Goal: Task Accomplishment & Management: Manage account settings

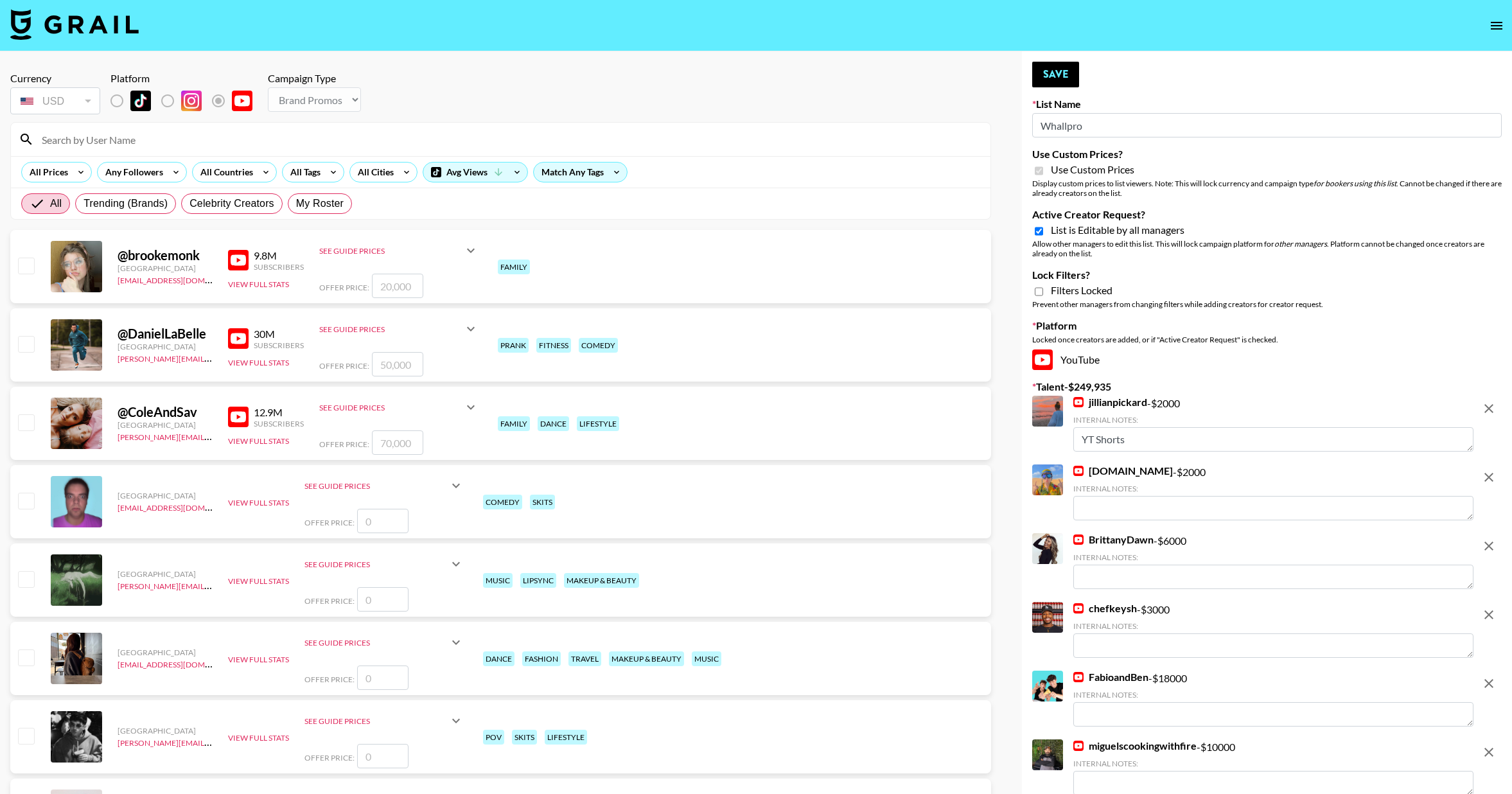
select select "Brand"
click at [1038, 232] on input "Active Creator Request?" at bounding box center [1039, 232] width 9 height 12
checkbox input "false"
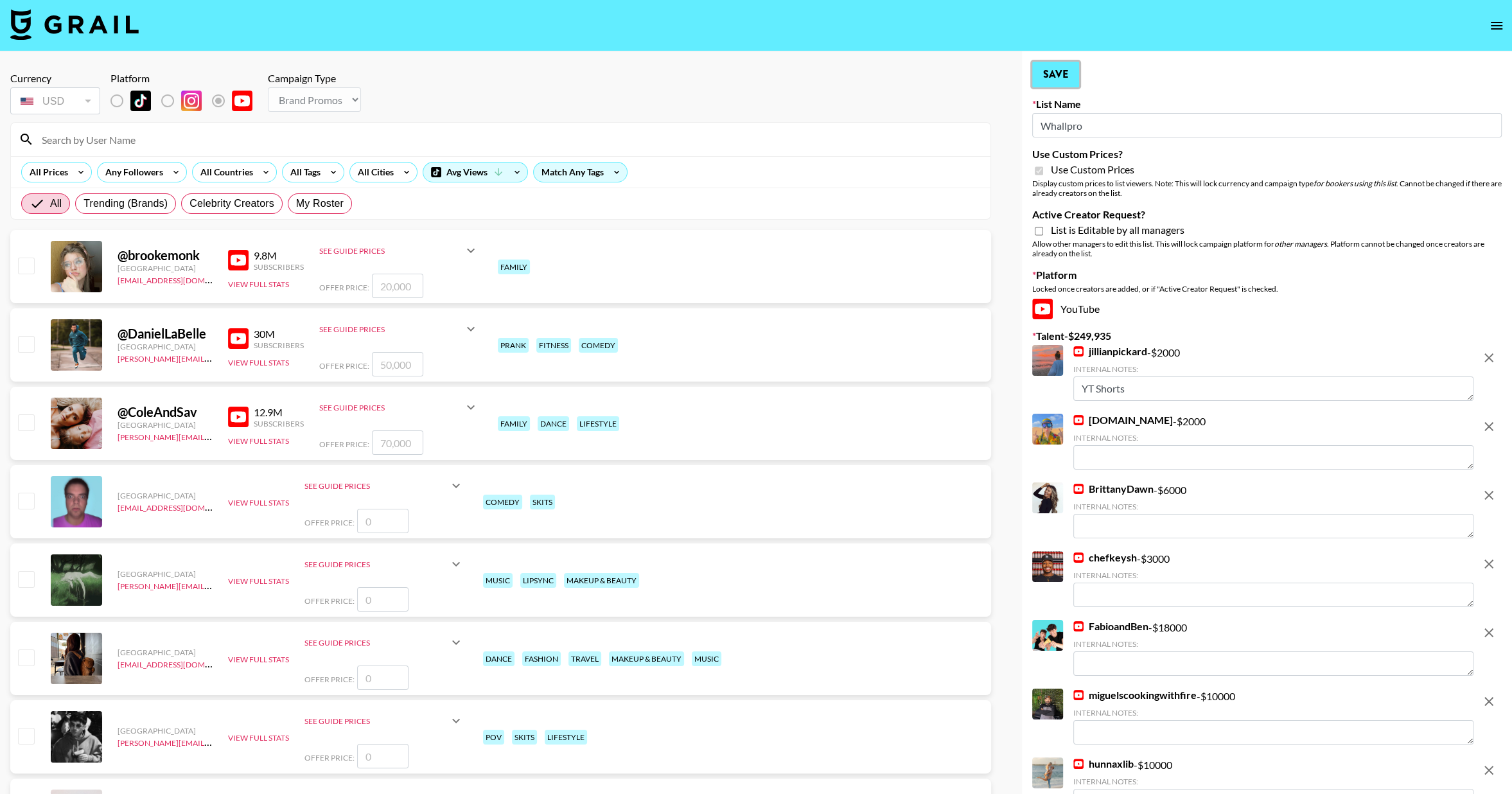
click at [1062, 86] on button "Save" at bounding box center [1056, 74] width 47 height 26
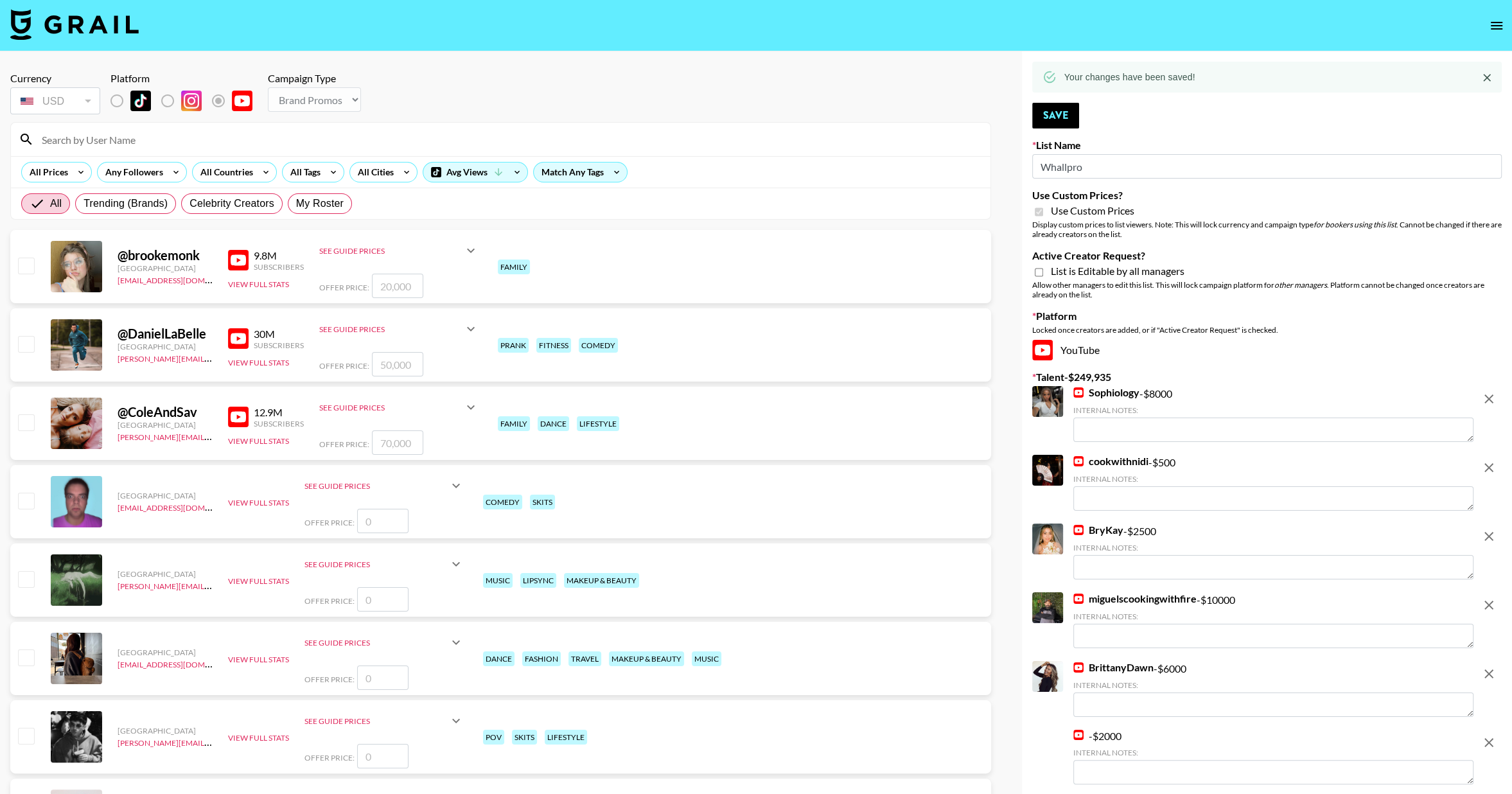
click at [1492, 28] on icon "open drawer" at bounding box center [1496, 25] width 15 height 15
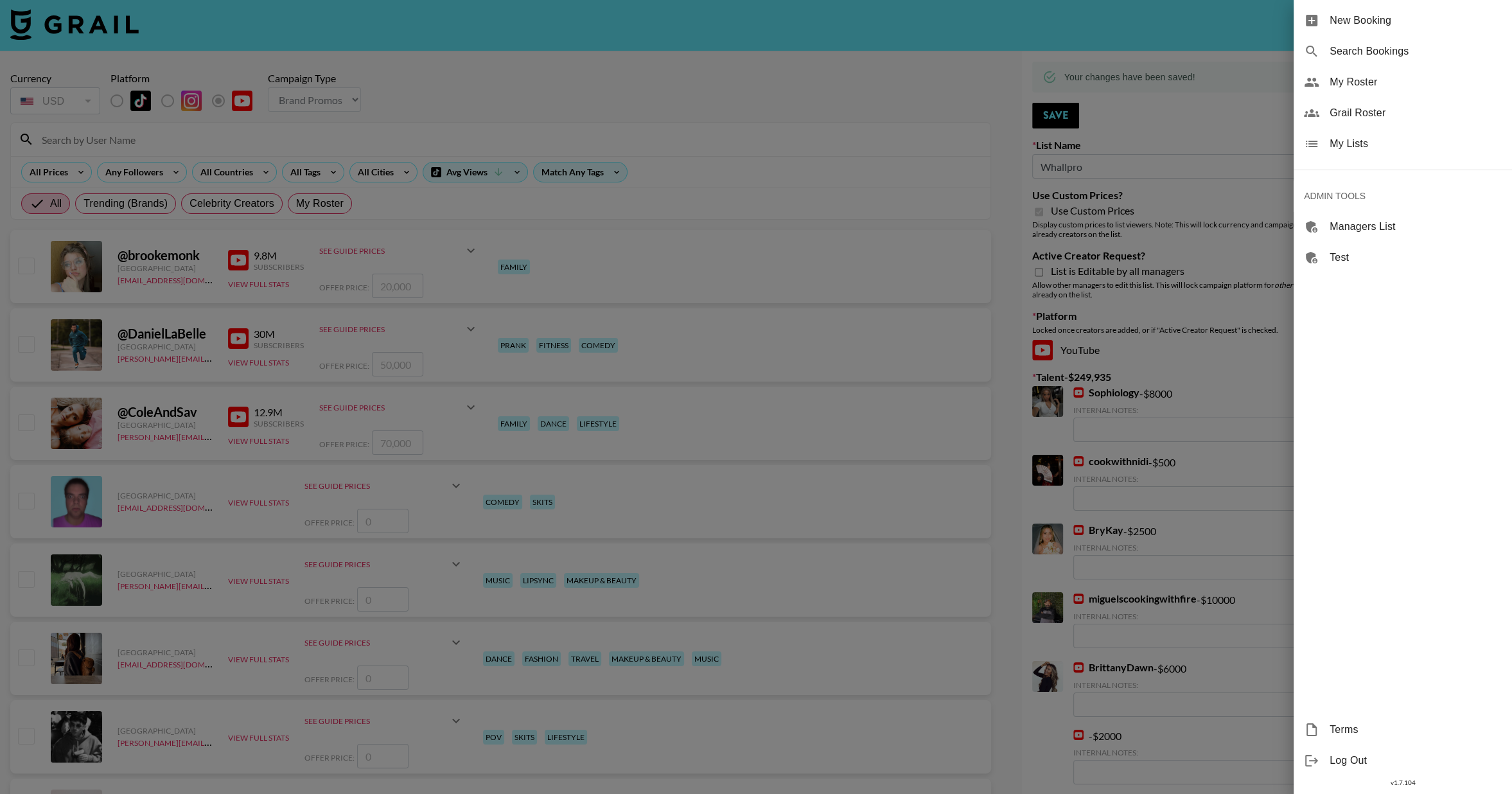
click at [1130, 271] on div at bounding box center [756, 397] width 1512 height 794
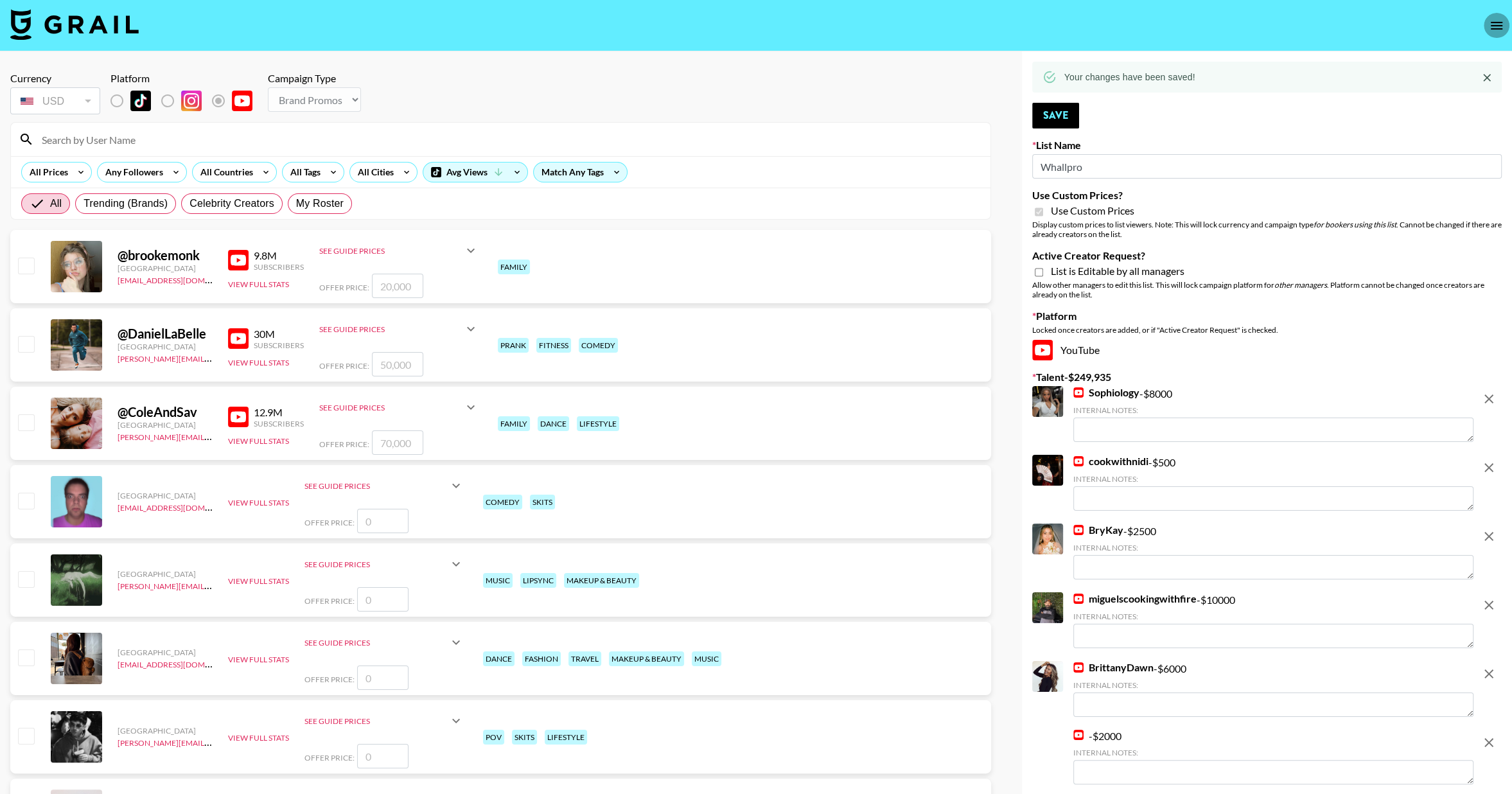
click at [1493, 30] on icon "open drawer" at bounding box center [1496, 25] width 15 height 15
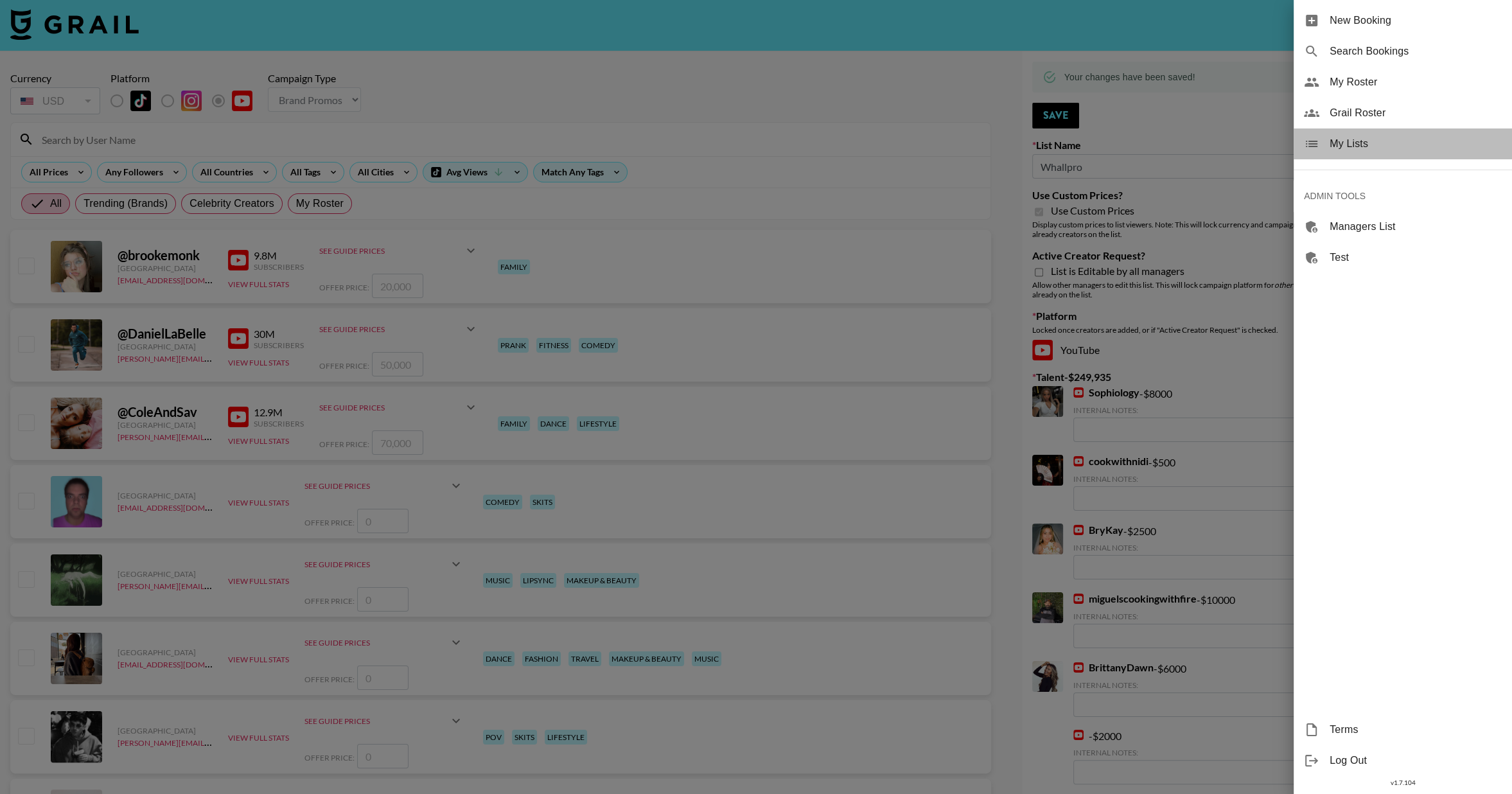
click at [1336, 148] on span "My Lists" at bounding box center [1416, 143] width 172 height 15
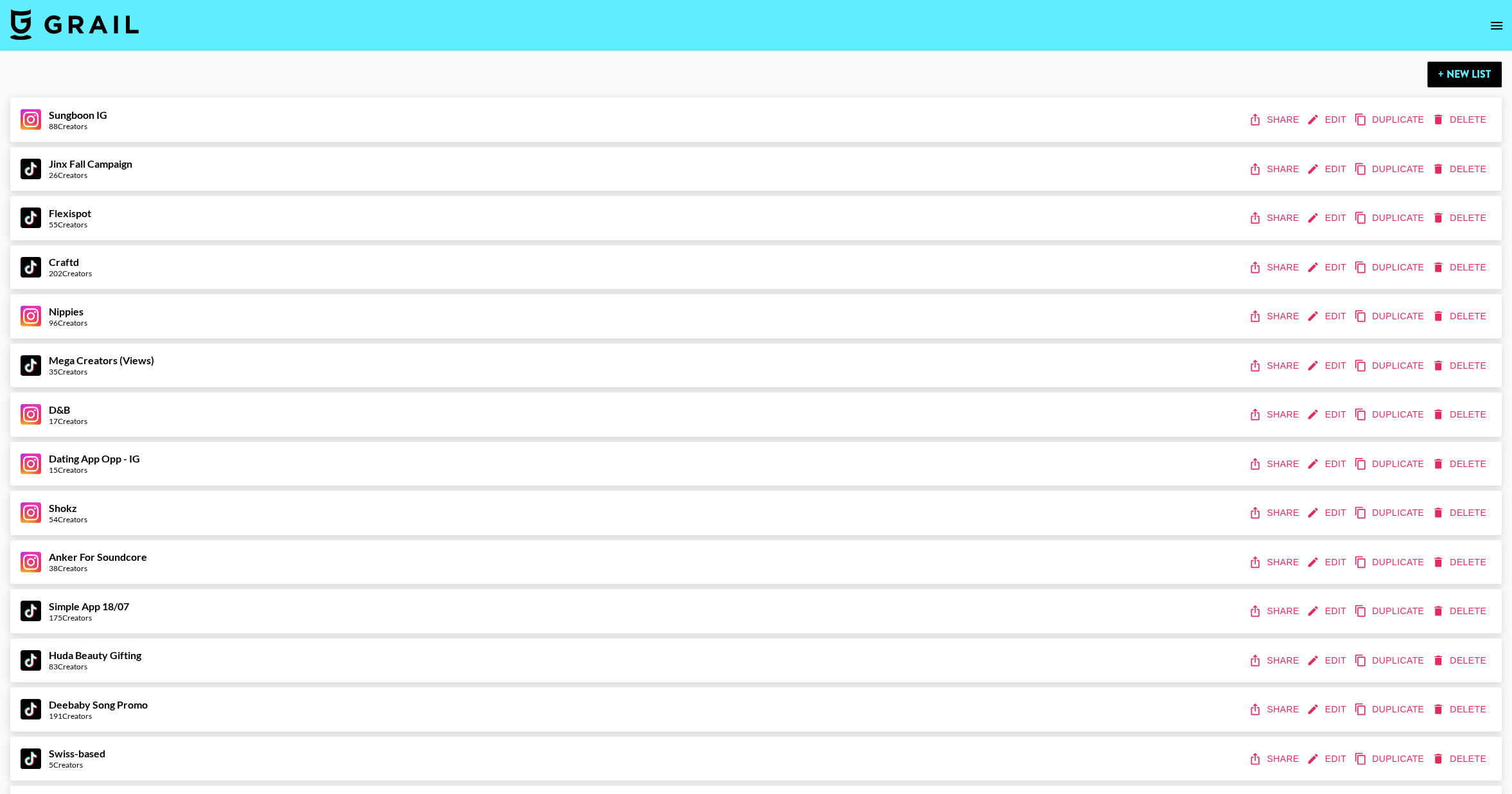
scroll to position [7179, 0]
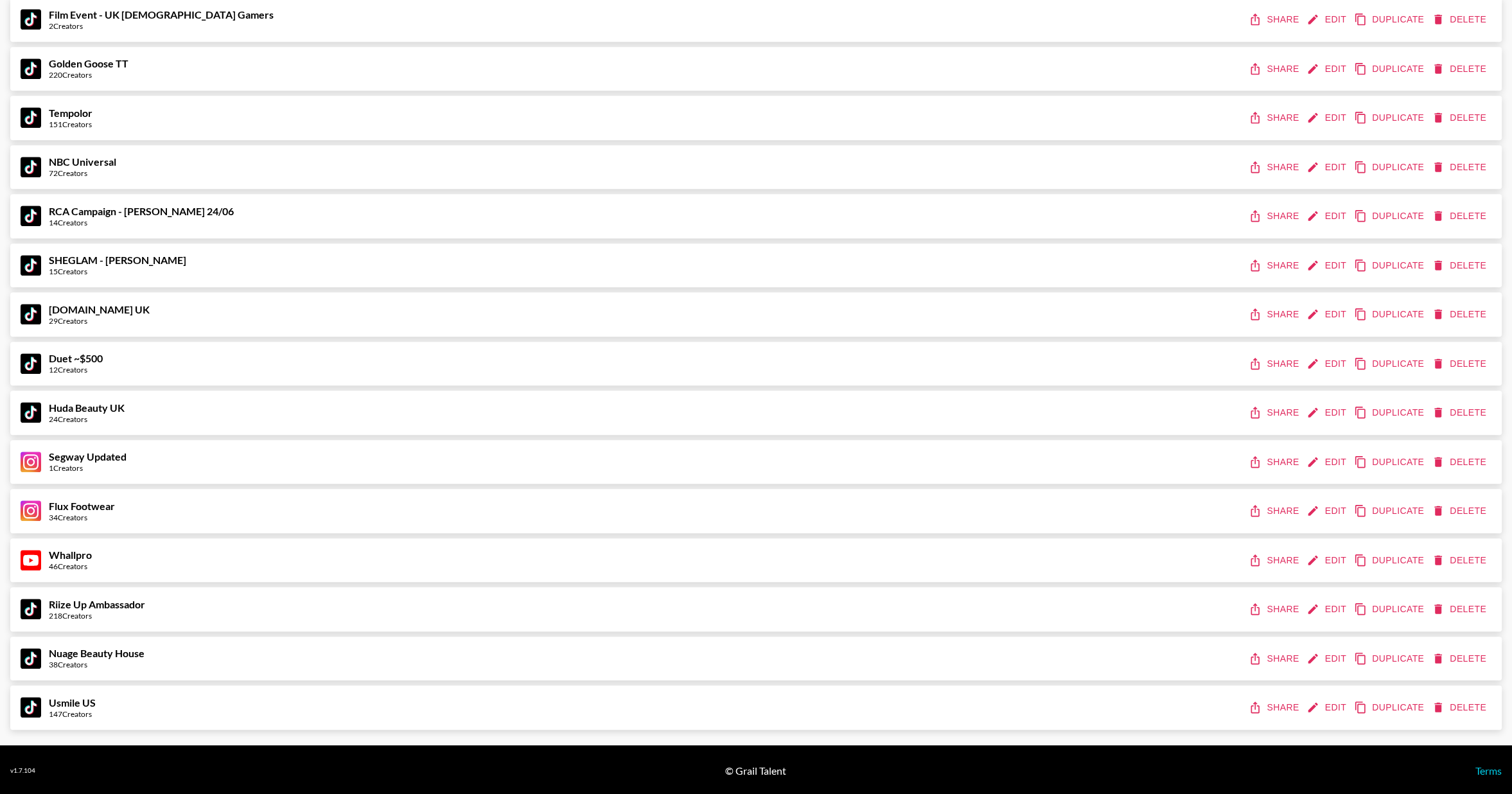
click at [1257, 560] on icon "share" at bounding box center [1256, 560] width 13 height 13
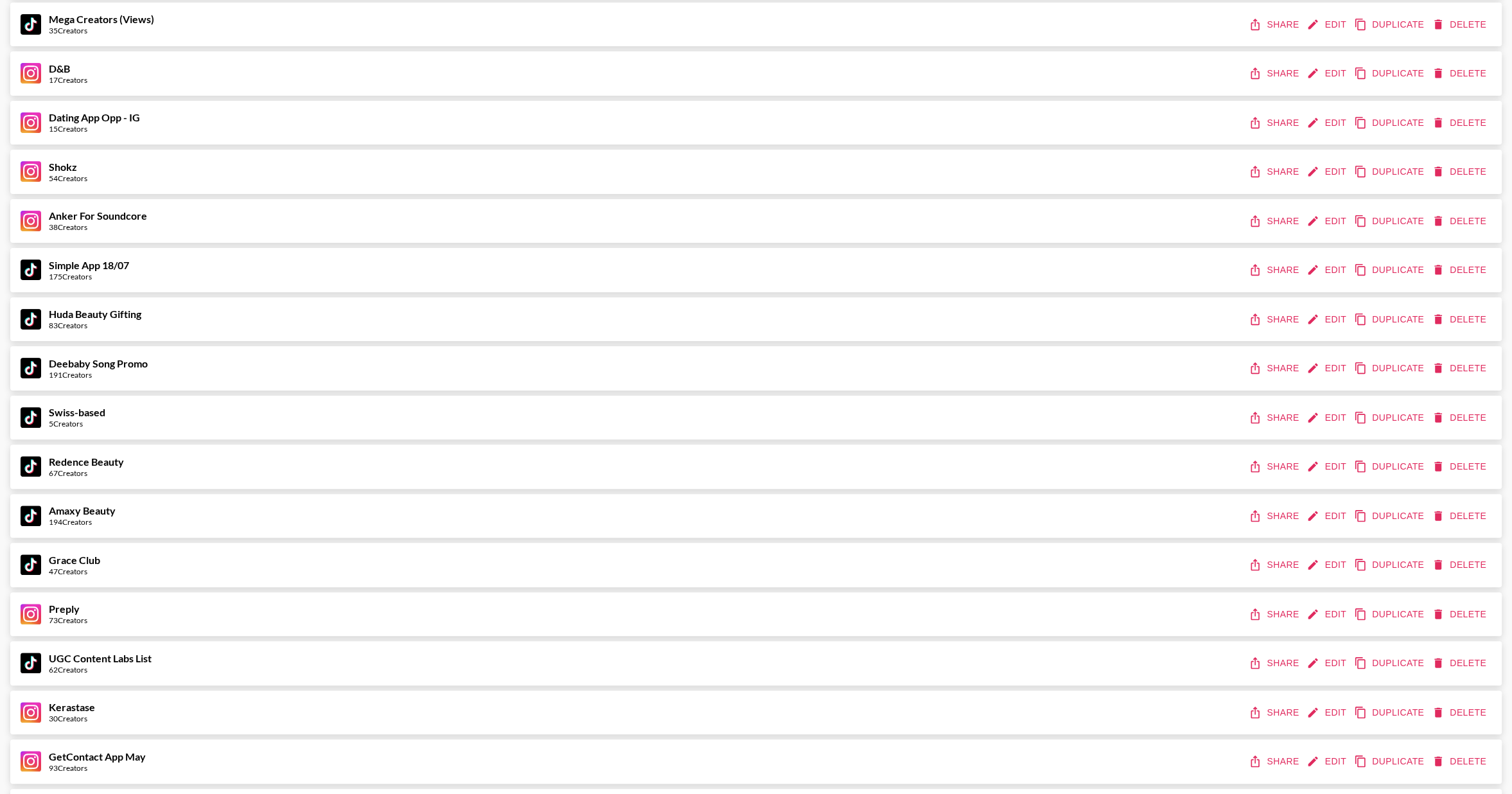
scroll to position [0, 0]
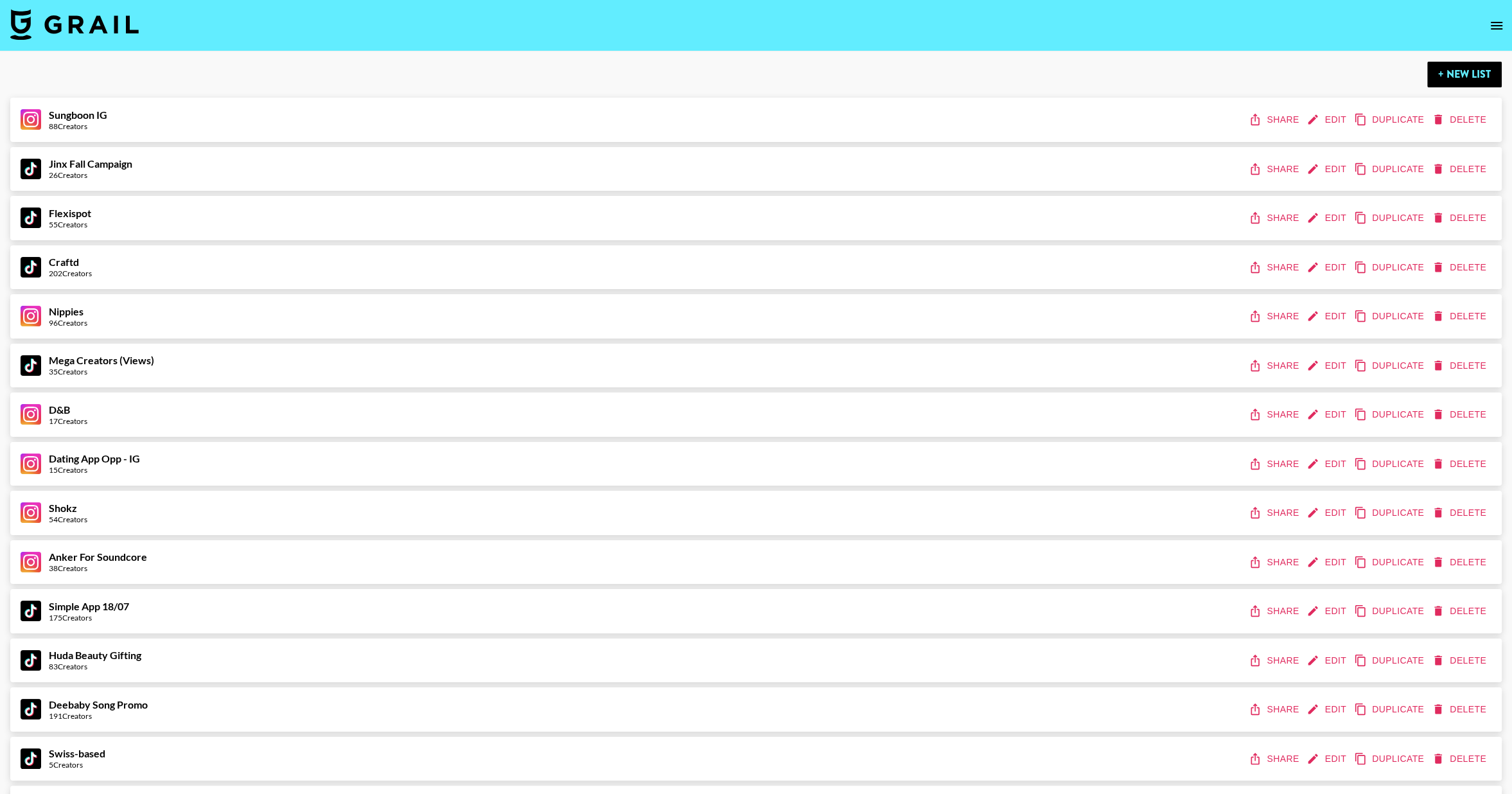
click at [1493, 23] on icon "open drawer" at bounding box center [1496, 25] width 15 height 15
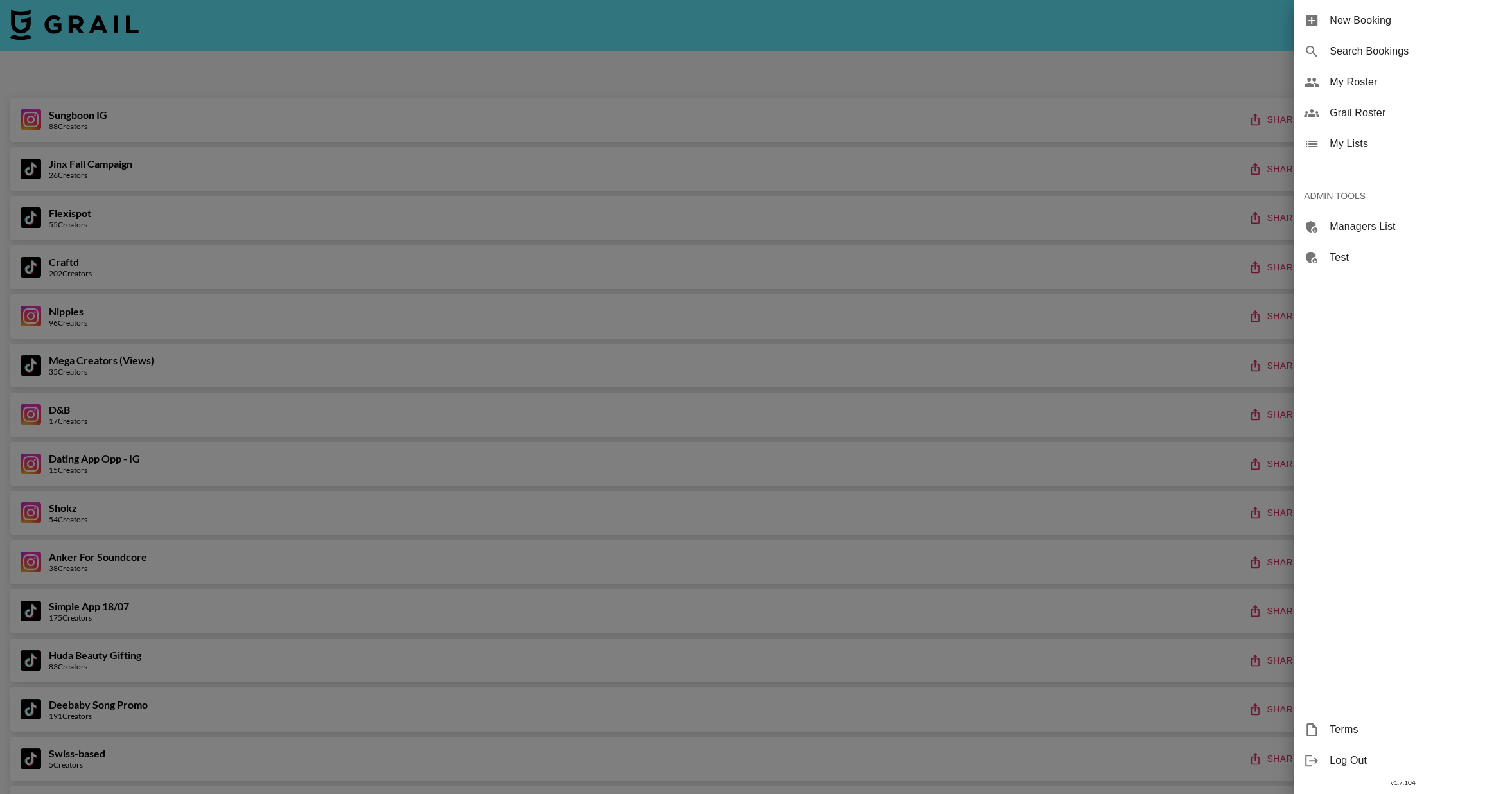
click at [1346, 109] on span "Grail Roster" at bounding box center [1416, 112] width 172 height 15
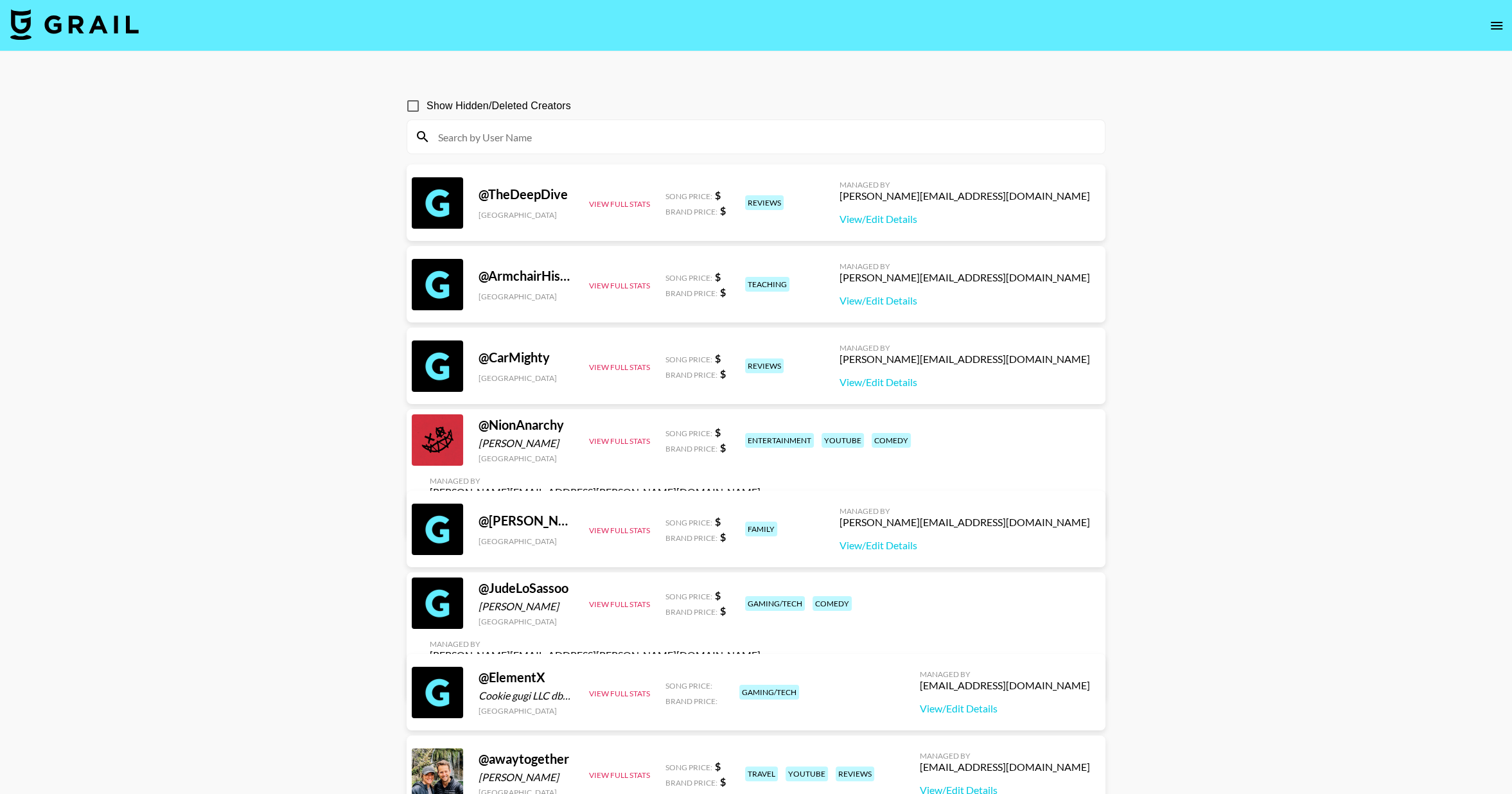
click at [543, 141] on input at bounding box center [764, 136] width 667 height 20
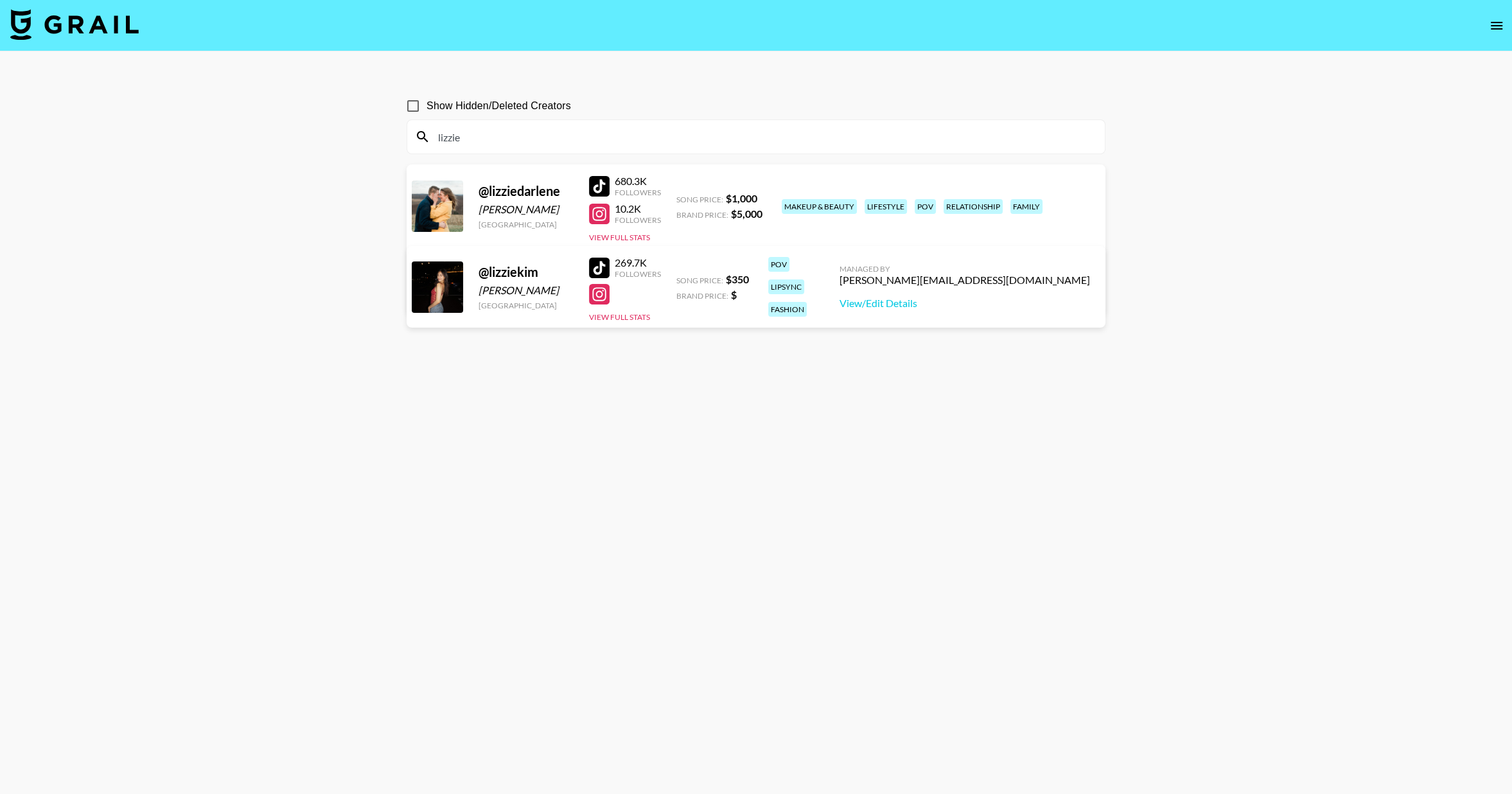
type input "lizzie"
click at [606, 274] on div at bounding box center [599, 268] width 20 height 20
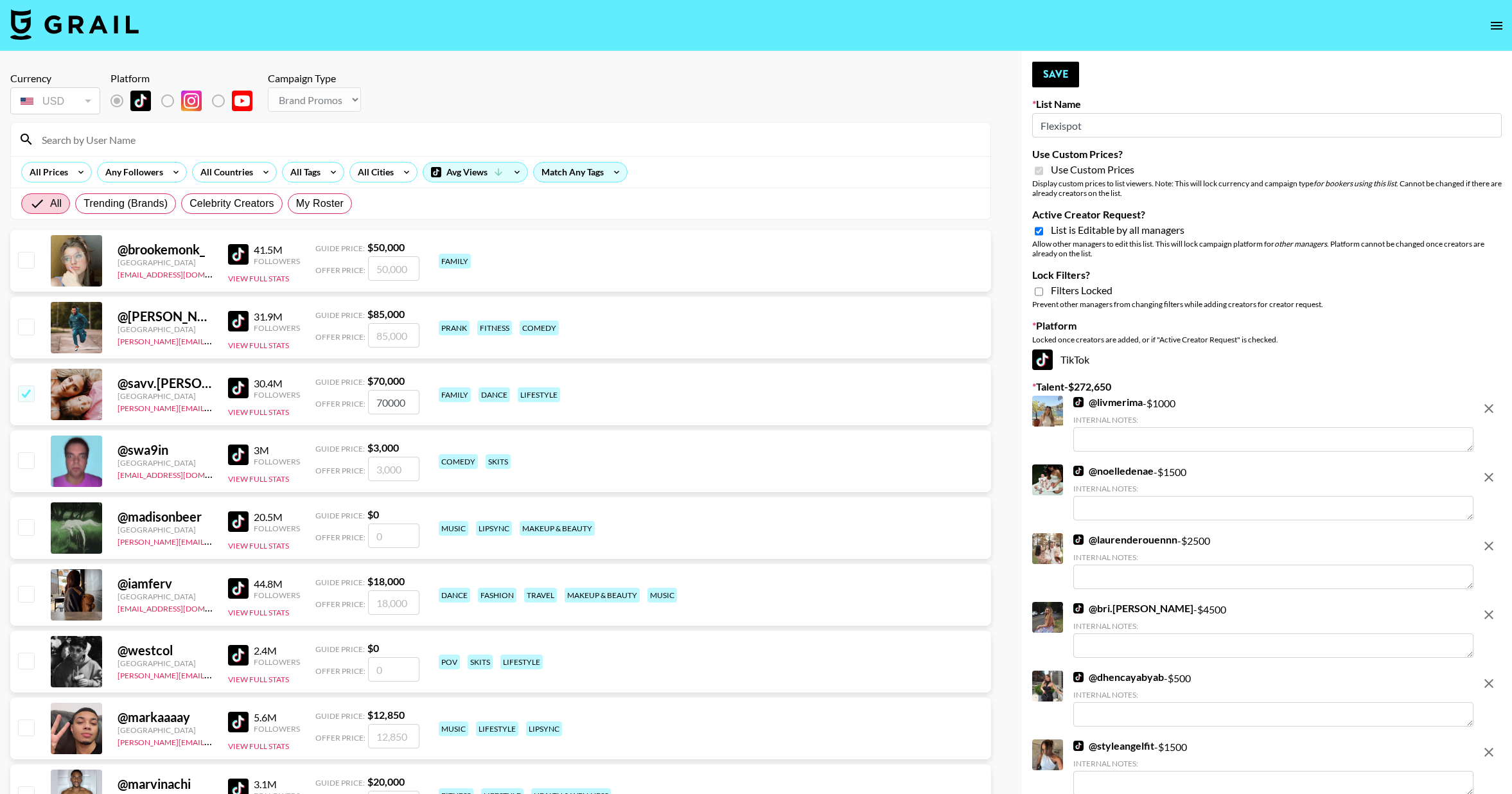
select select "Brand"
click at [449, 169] on div "Avg Views" at bounding box center [476, 172] width 104 height 19
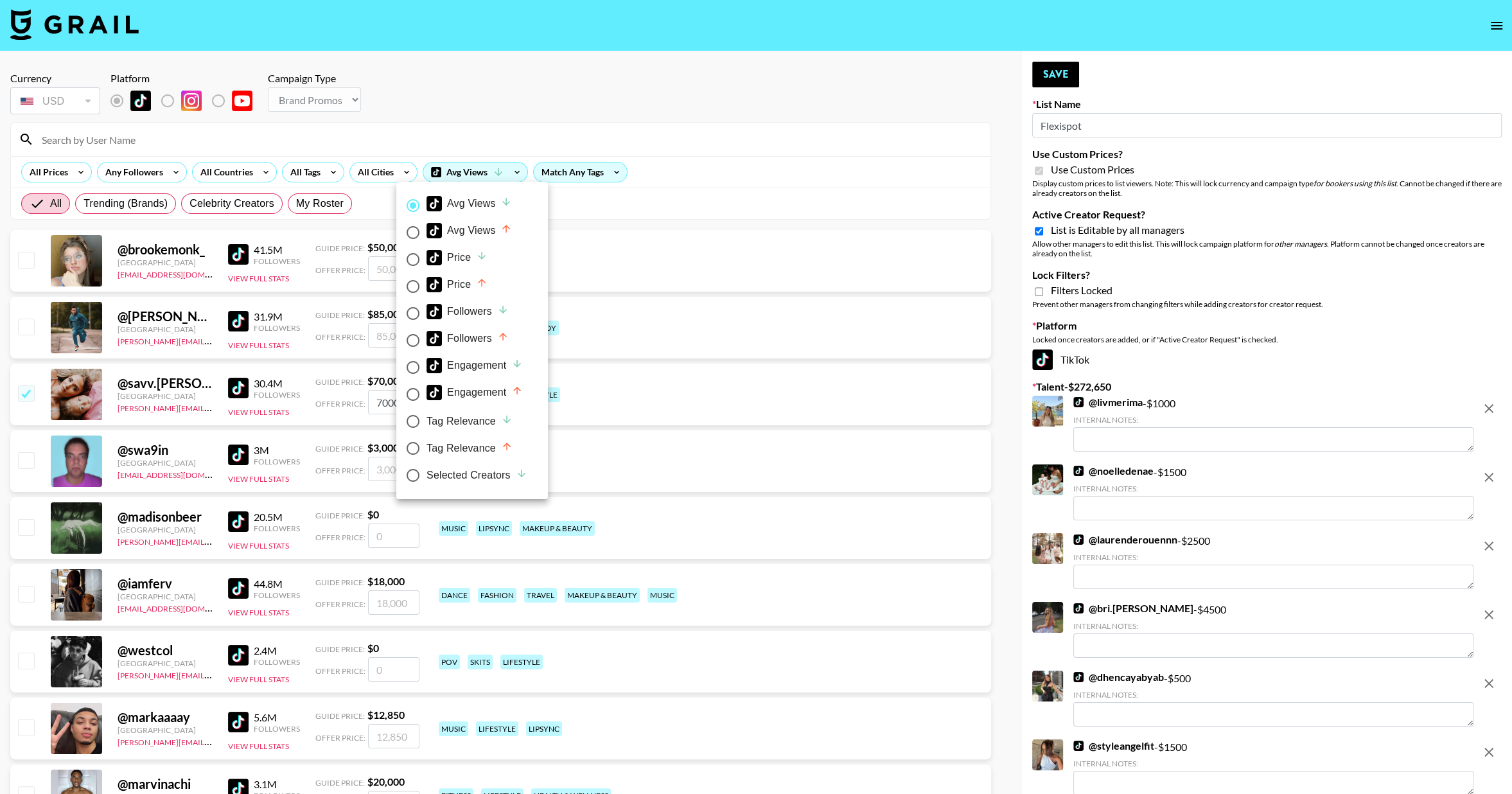
drag, startPoint x: 483, startPoint y: 470, endPoint x: 632, endPoint y: 451, distance: 150.2
click at [483, 470] on div "Selected Creators" at bounding box center [477, 475] width 101 height 15
click at [427, 470] on input "Selected Creators" at bounding box center [413, 475] width 27 height 27
radio input "true"
radio input "false"
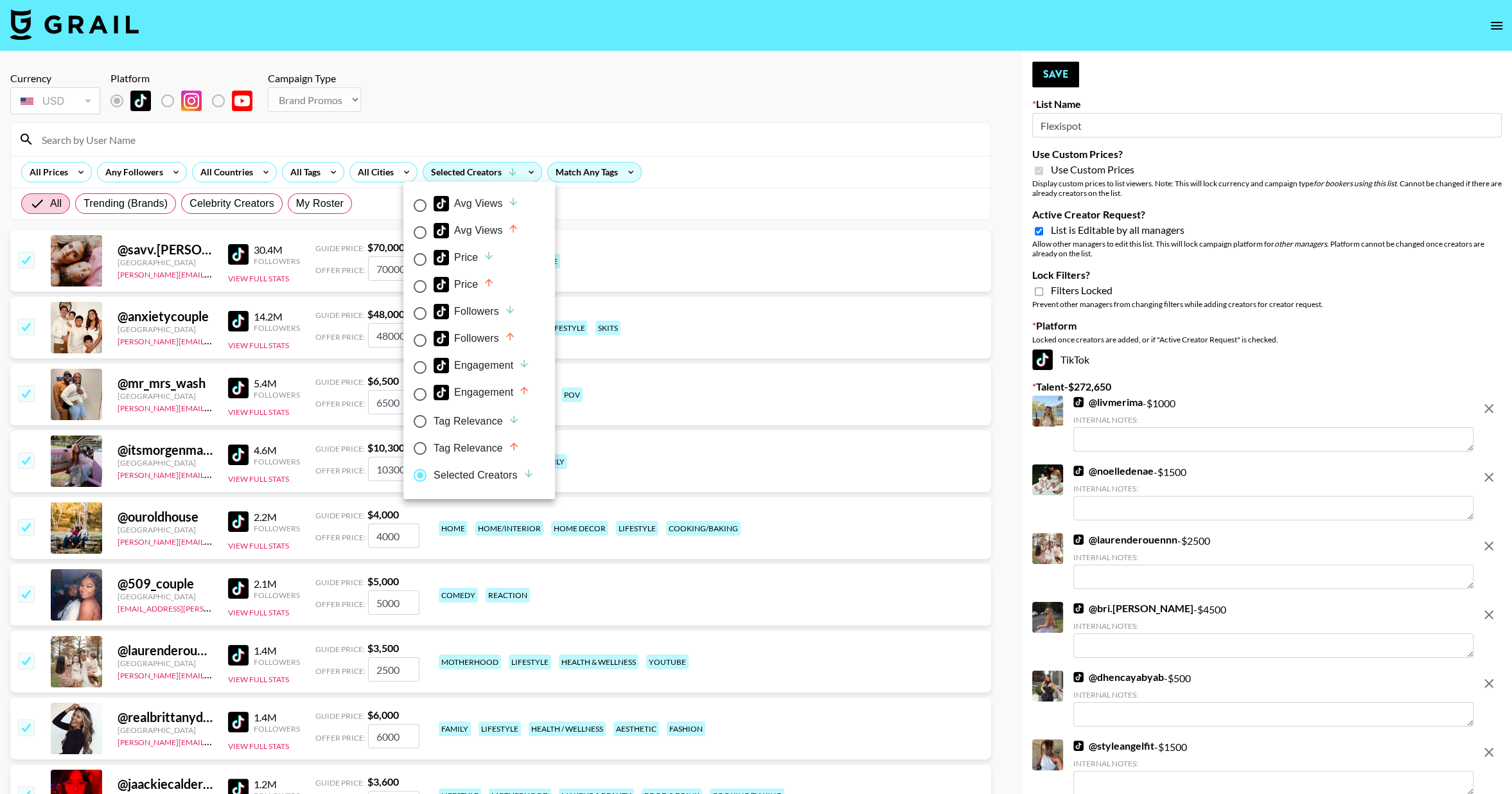
click at [1038, 230] on div at bounding box center [756, 397] width 1512 height 794
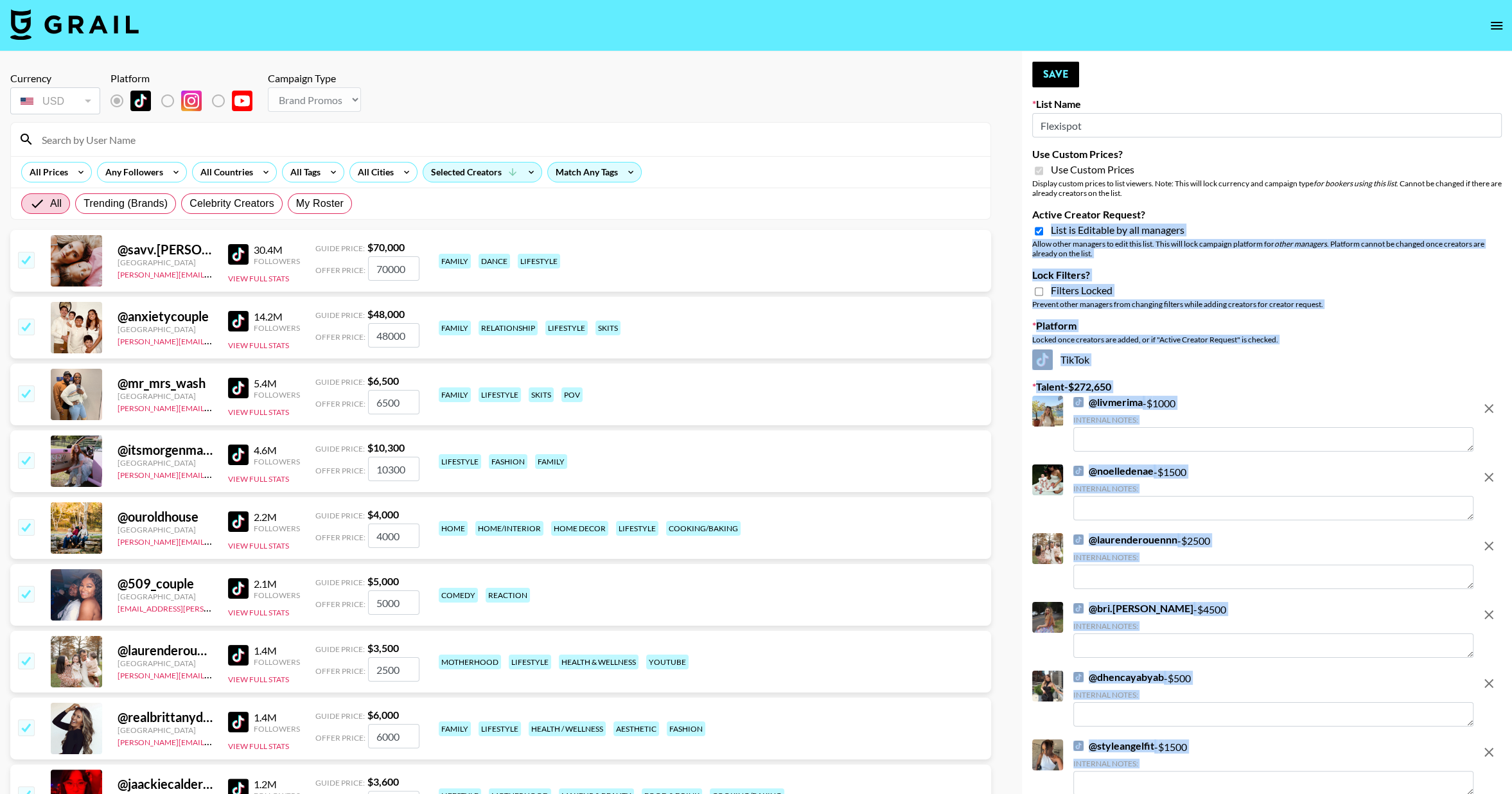
click at [1039, 231] on input "Active Creator Request?" at bounding box center [1039, 232] width 9 height 12
checkbox input "false"
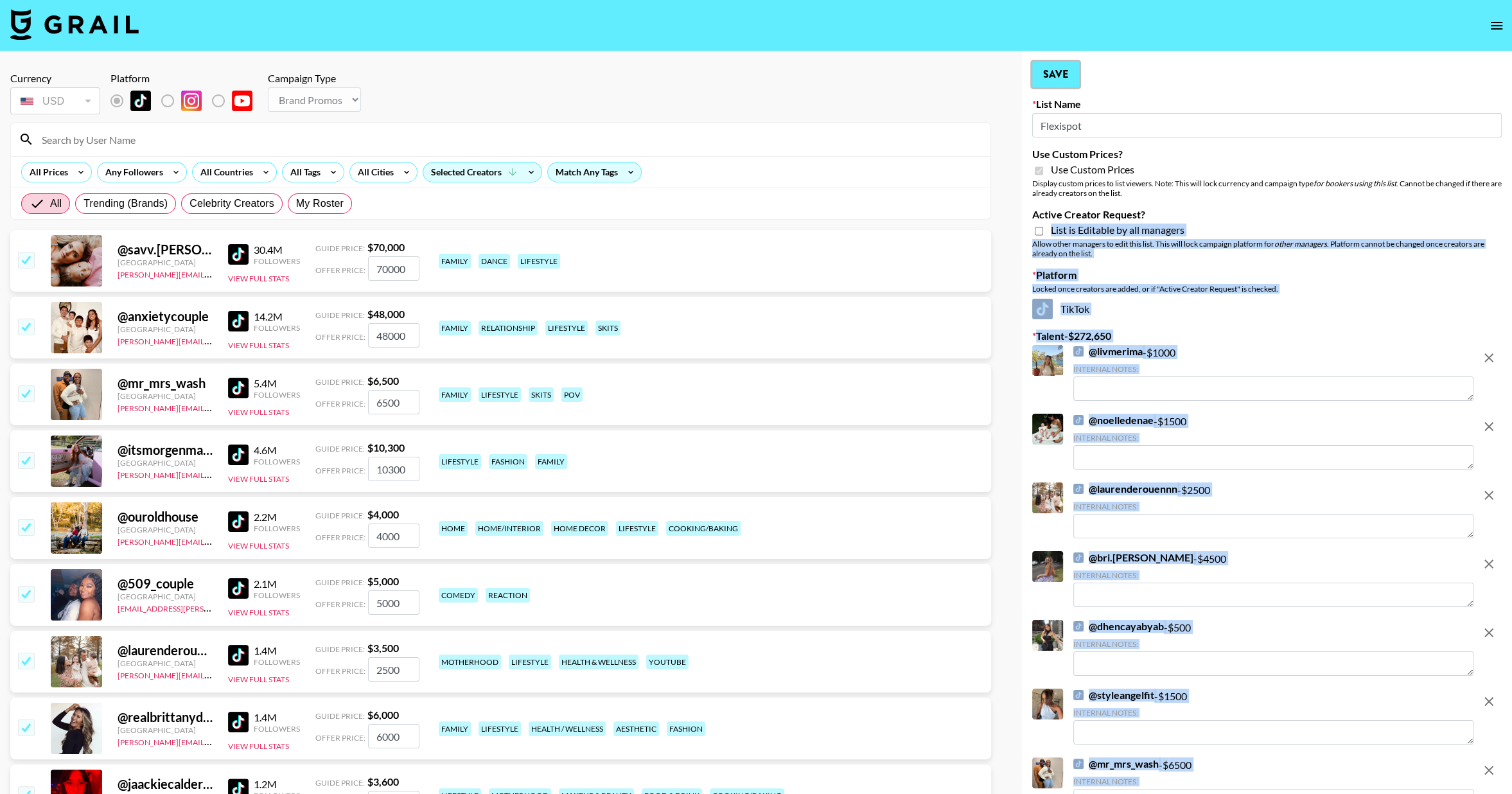
drag, startPoint x: 1046, startPoint y: 75, endPoint x: 1009, endPoint y: 76, distance: 37.0
click at [1046, 75] on button "Save" at bounding box center [1056, 74] width 47 height 26
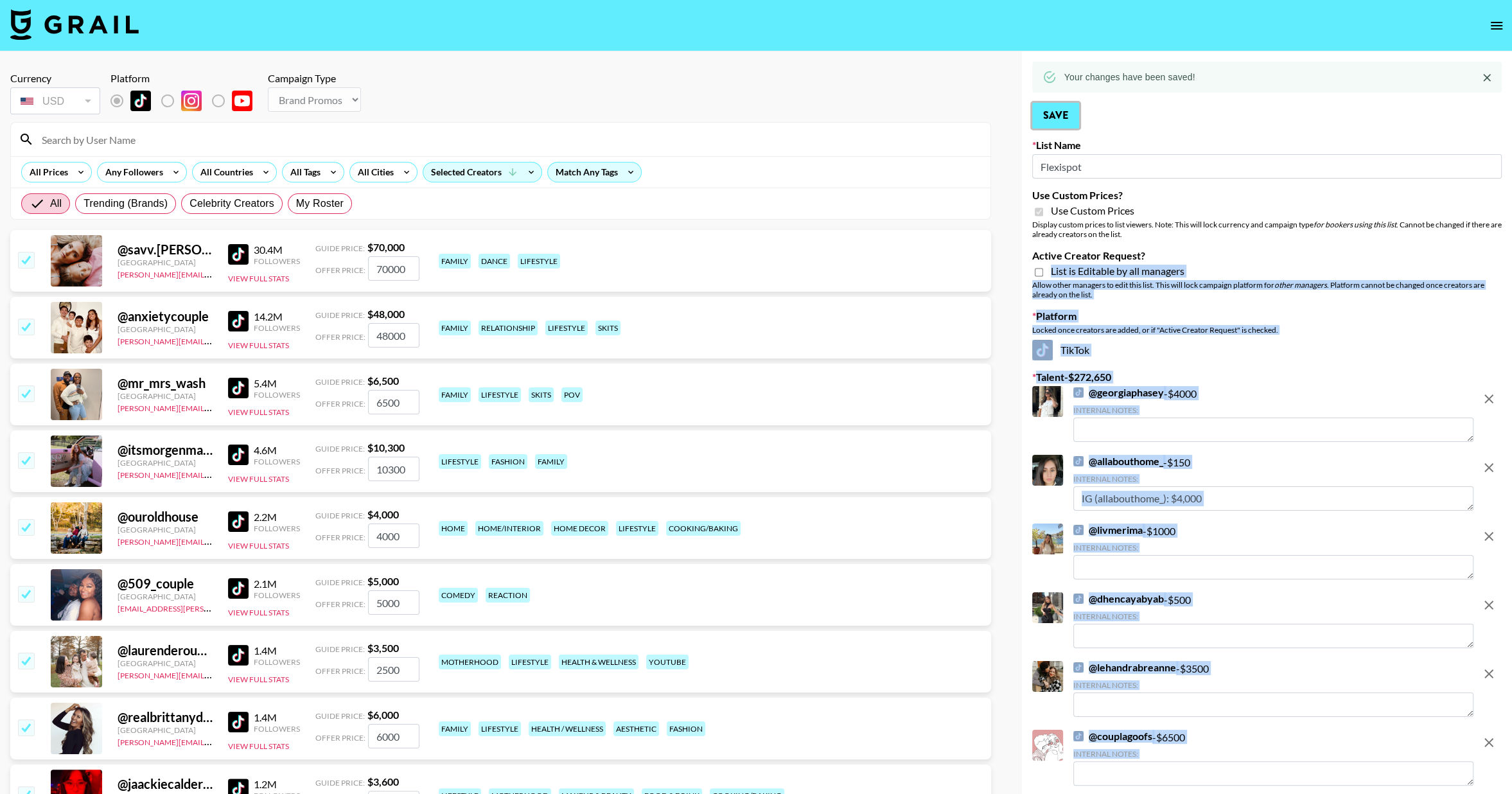
scroll to position [68, 0]
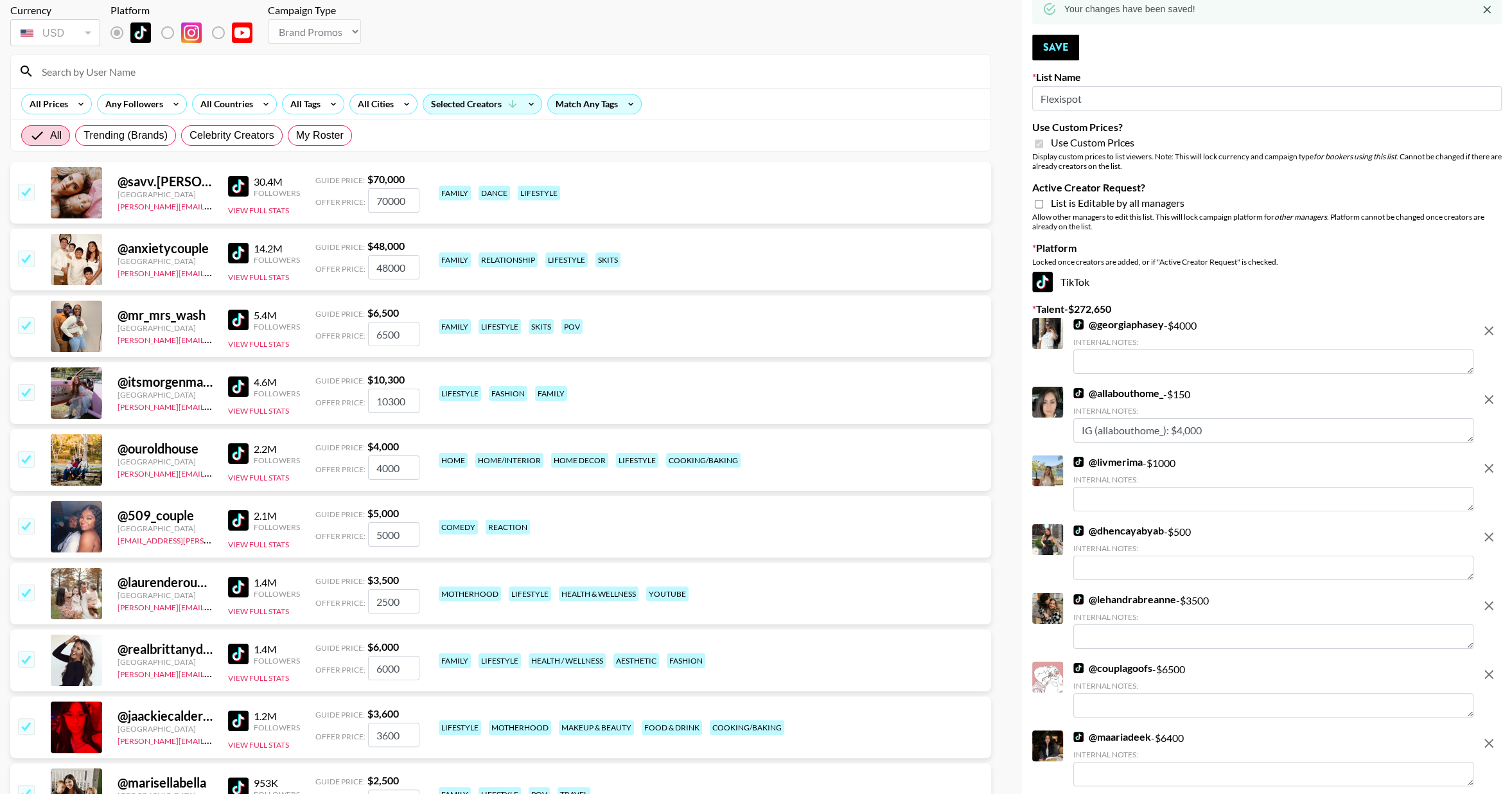
click at [723, 50] on section "Currency USD USD ​ Platform Campaign Type Choose Type... Song Promos Brand Prom…" at bounding box center [501, 72] width 981 height 158
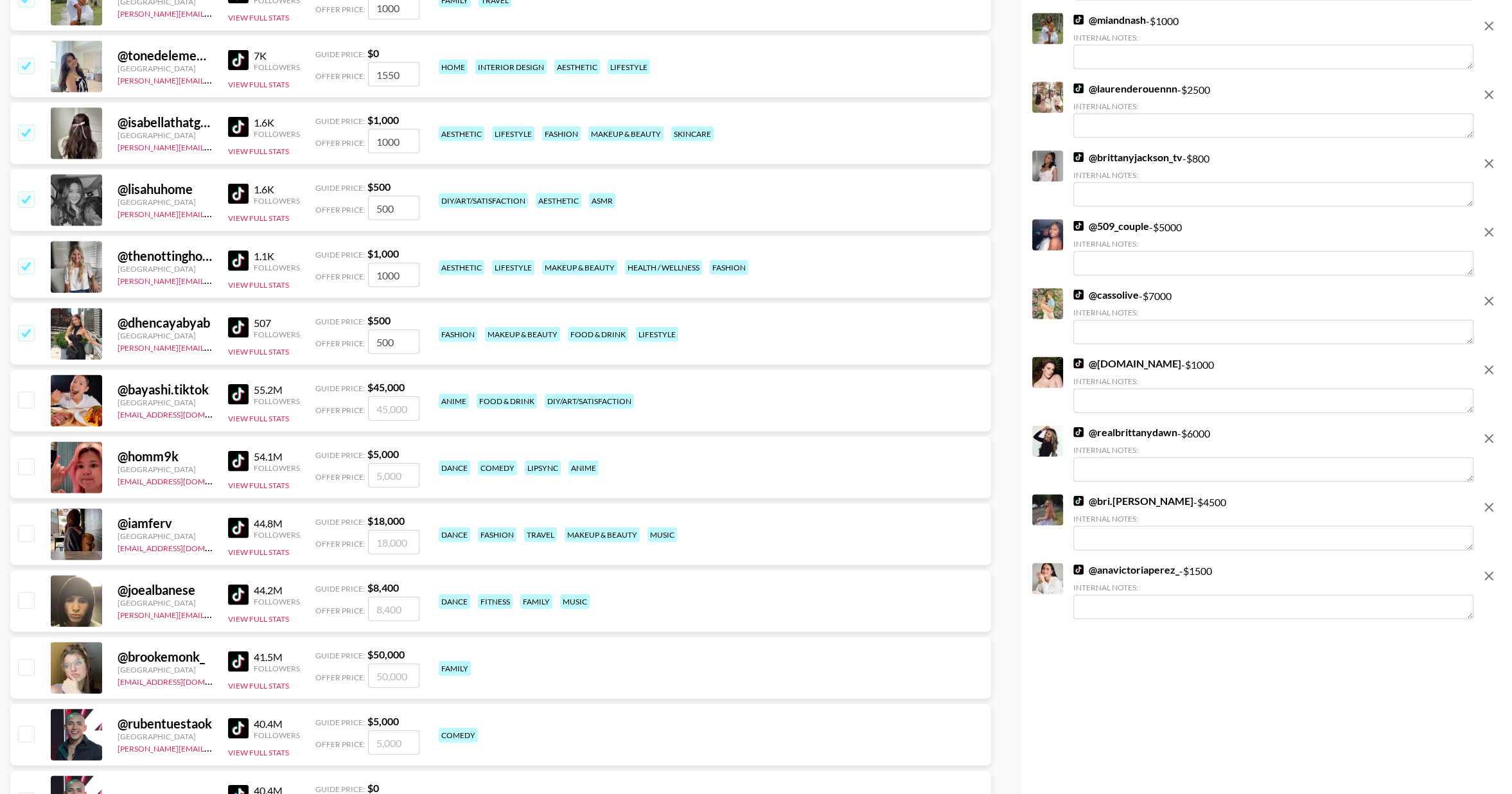
scroll to position [3494, 0]
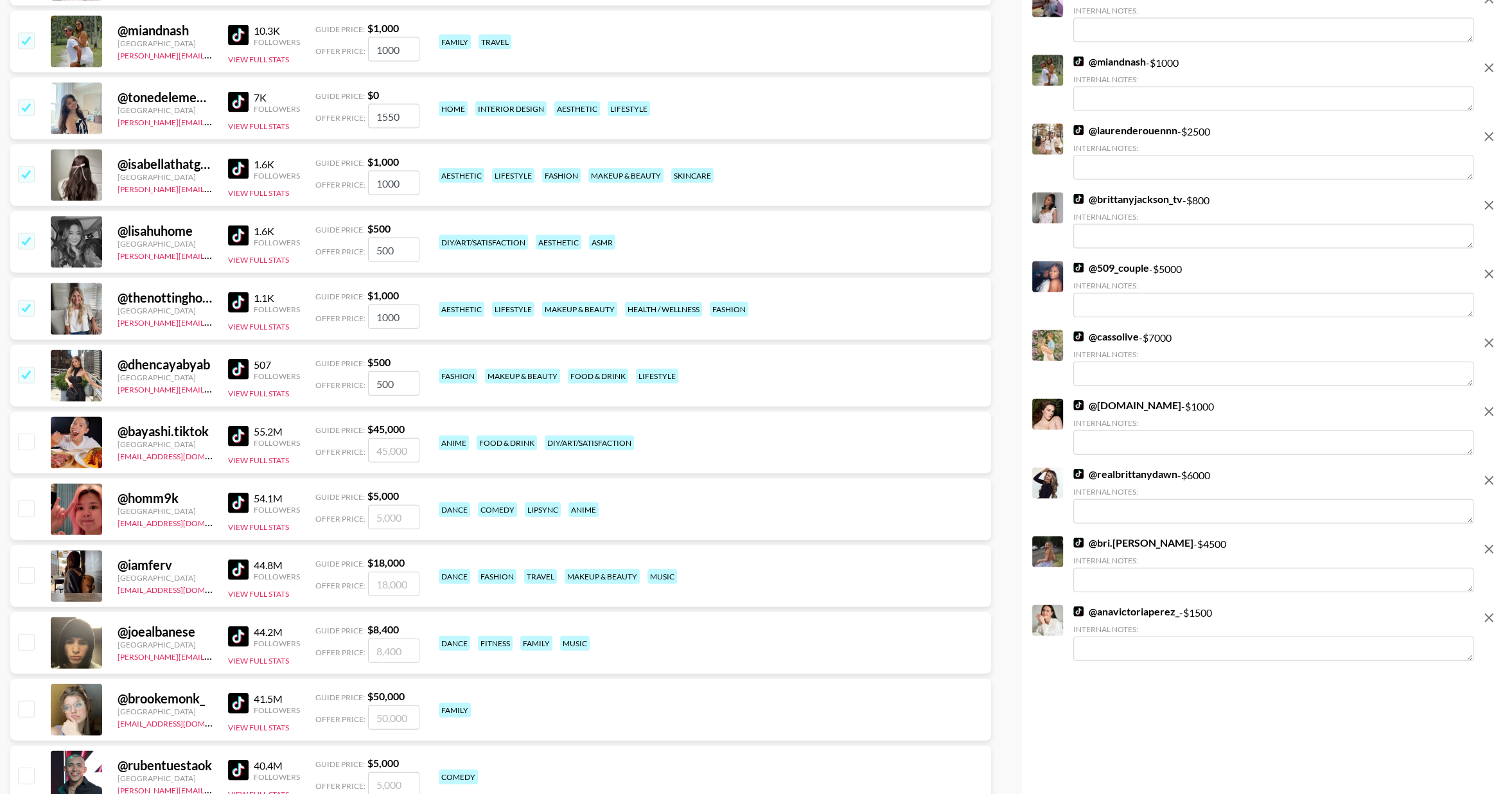
click at [24, 372] on input "checkbox" at bounding box center [25, 374] width 15 height 15
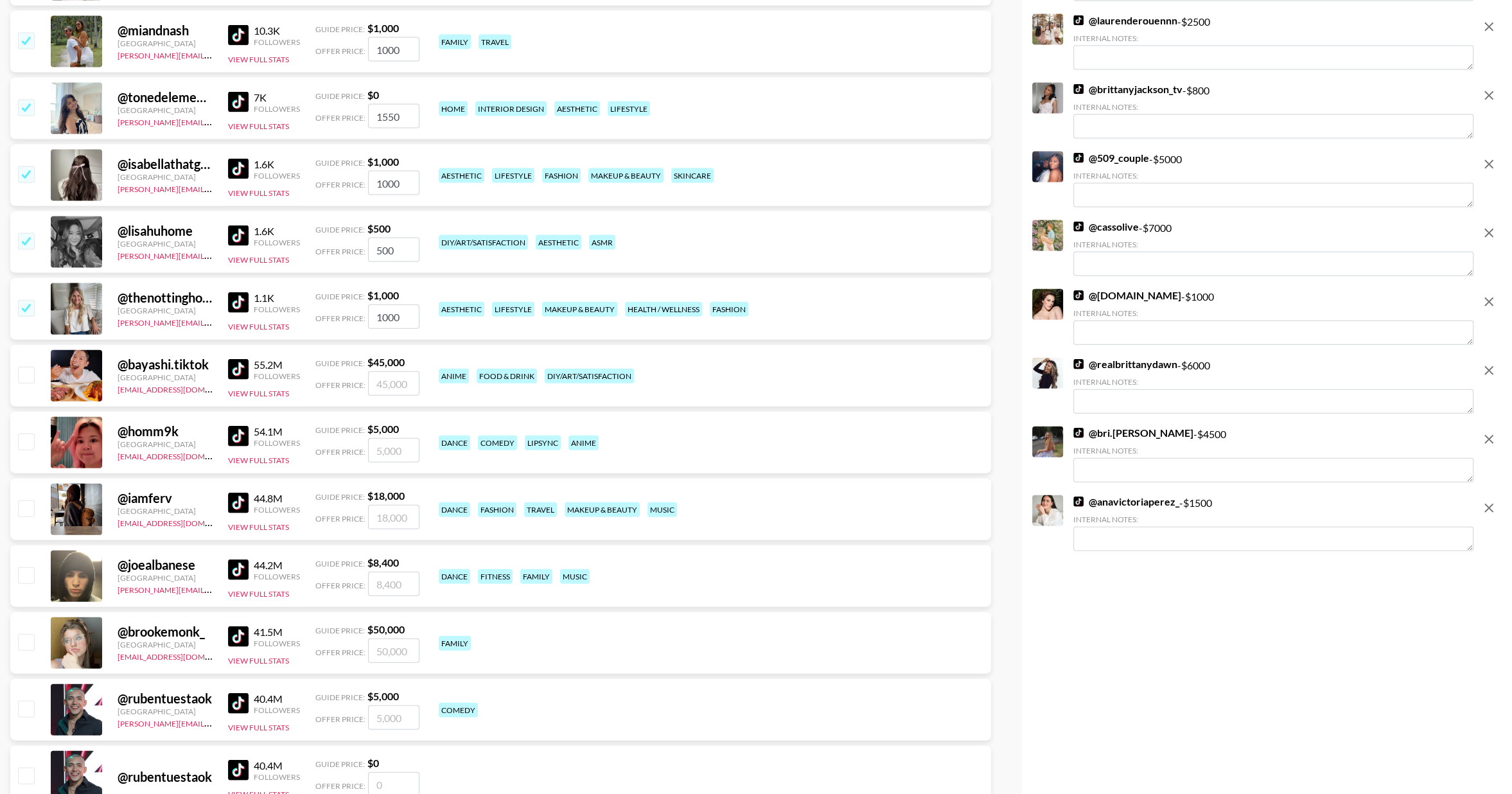
click at [30, 307] on input "checkbox" at bounding box center [25, 307] width 15 height 15
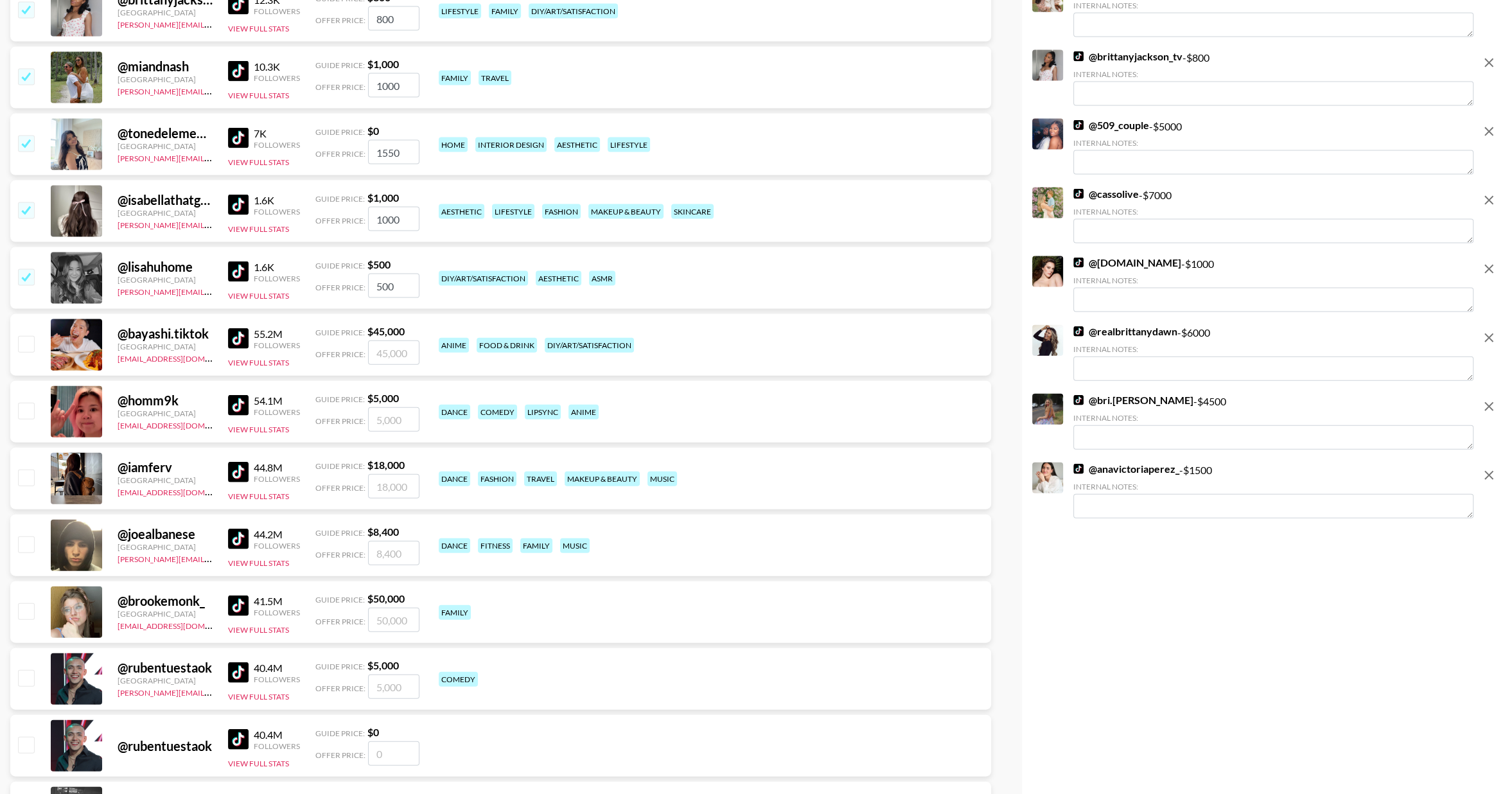
scroll to position [3451, 0]
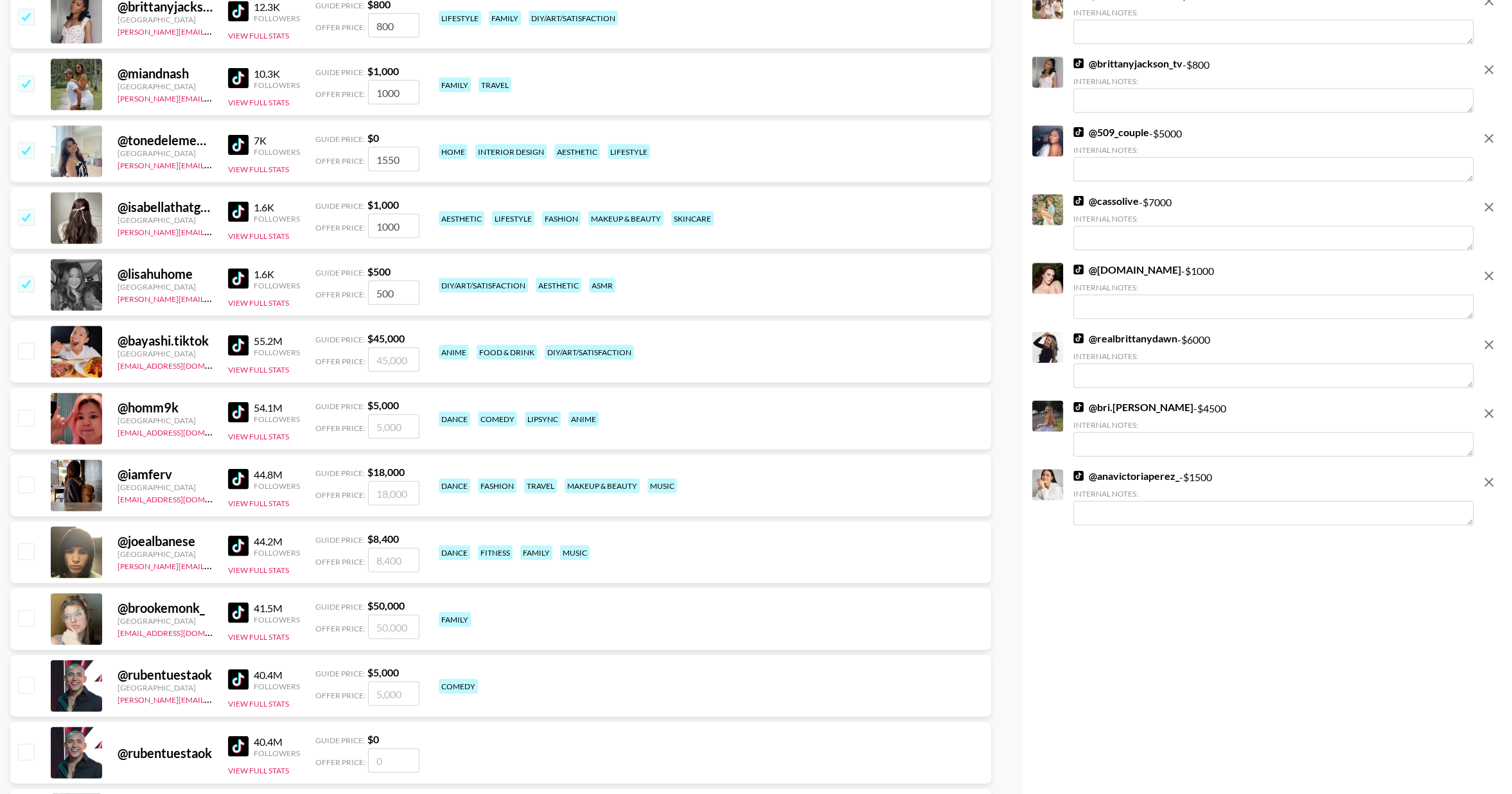
click at [29, 284] on input "checkbox" at bounding box center [25, 284] width 15 height 15
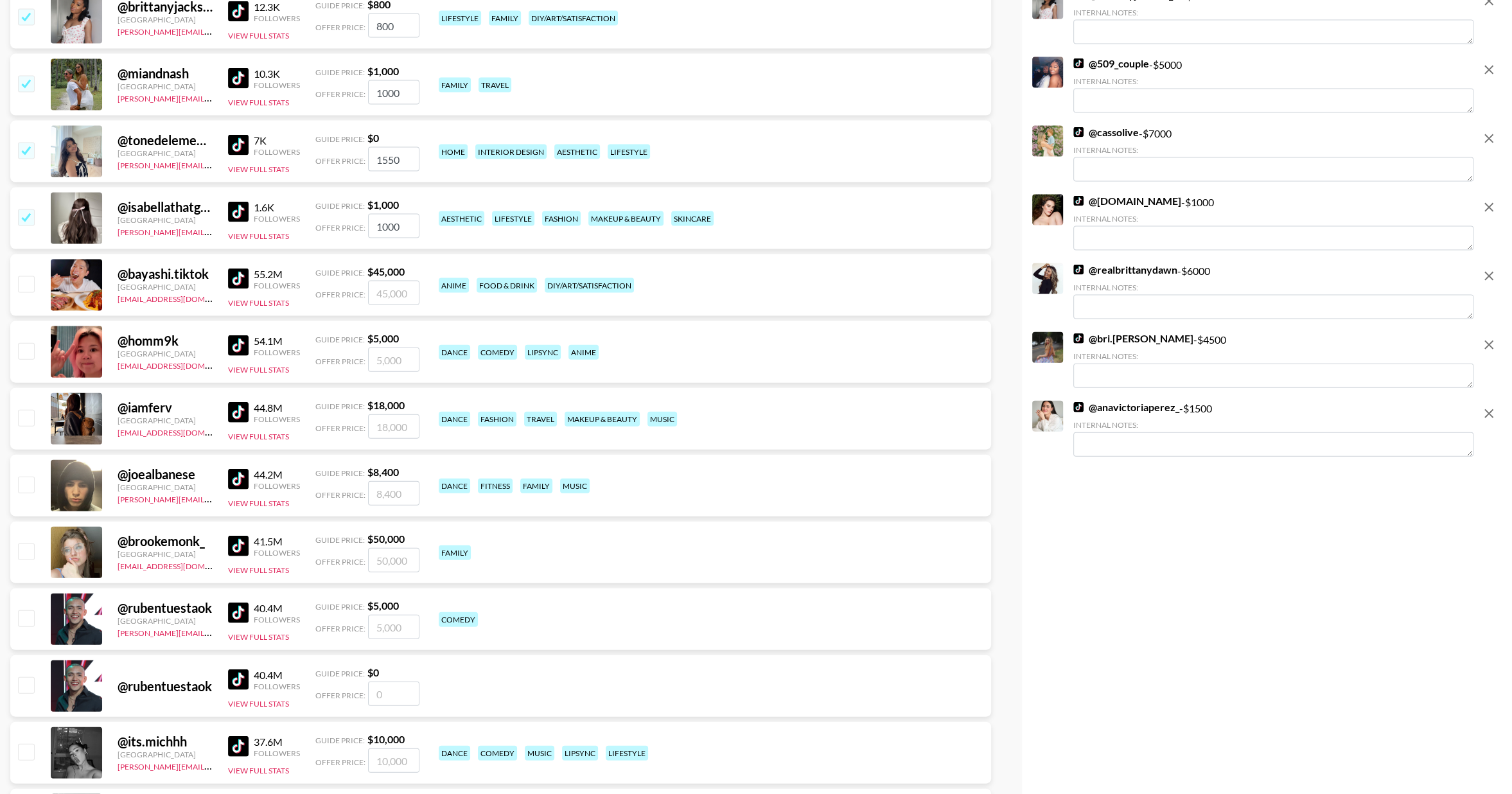
click at [22, 218] on input "checkbox" at bounding box center [25, 216] width 15 height 15
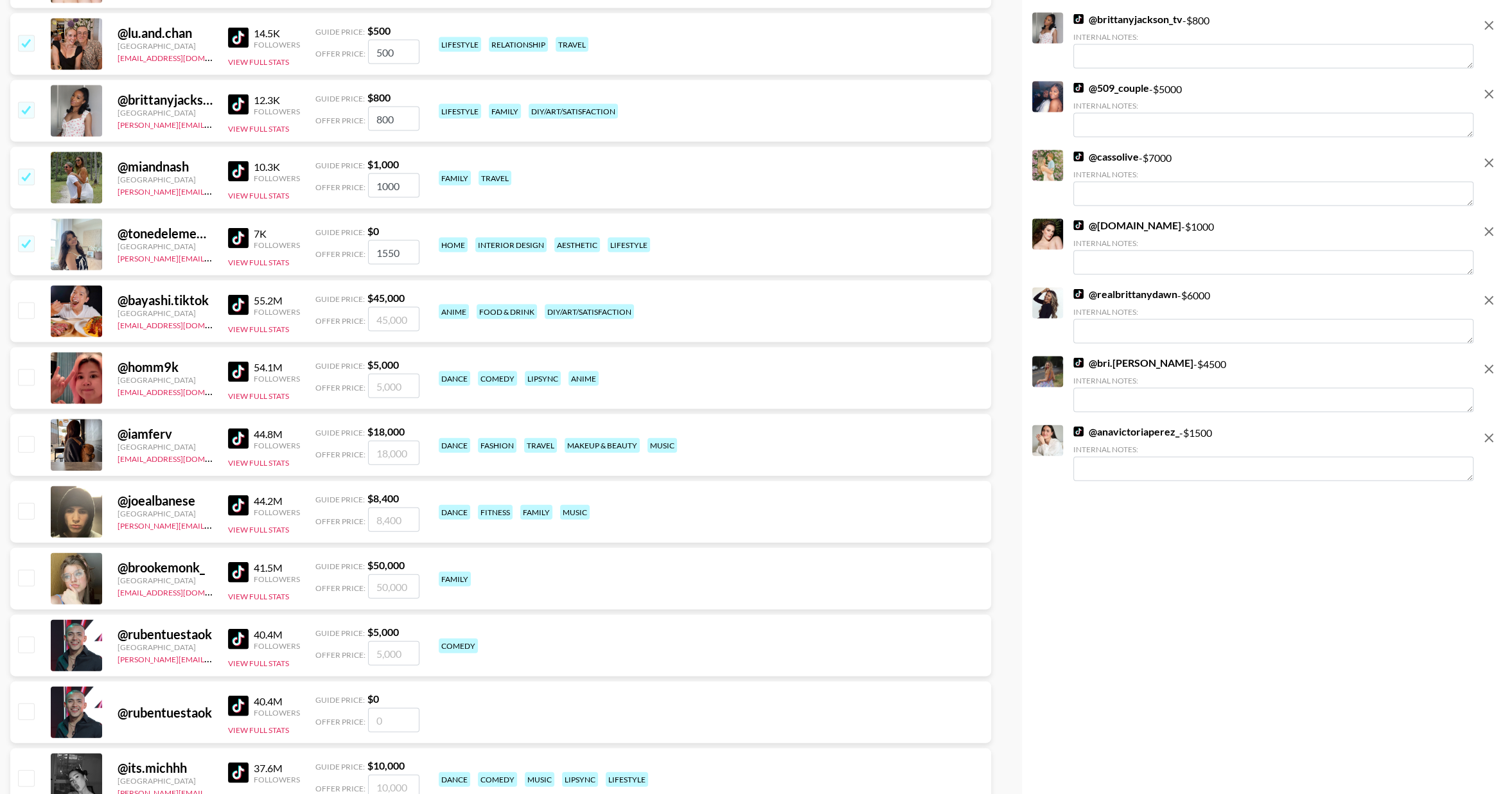
scroll to position [3331, 0]
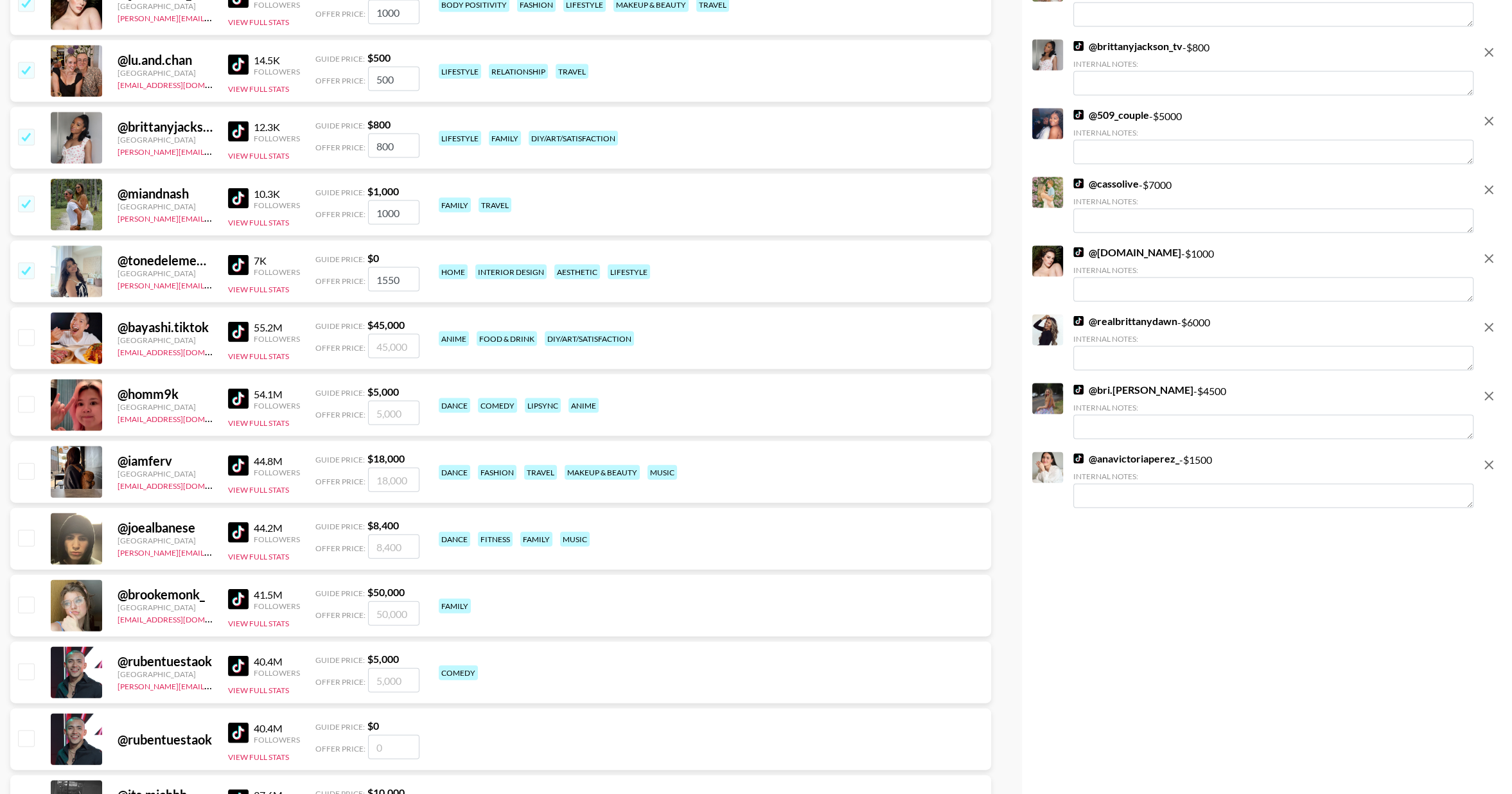
click at [29, 268] on input "checkbox" at bounding box center [25, 270] width 15 height 15
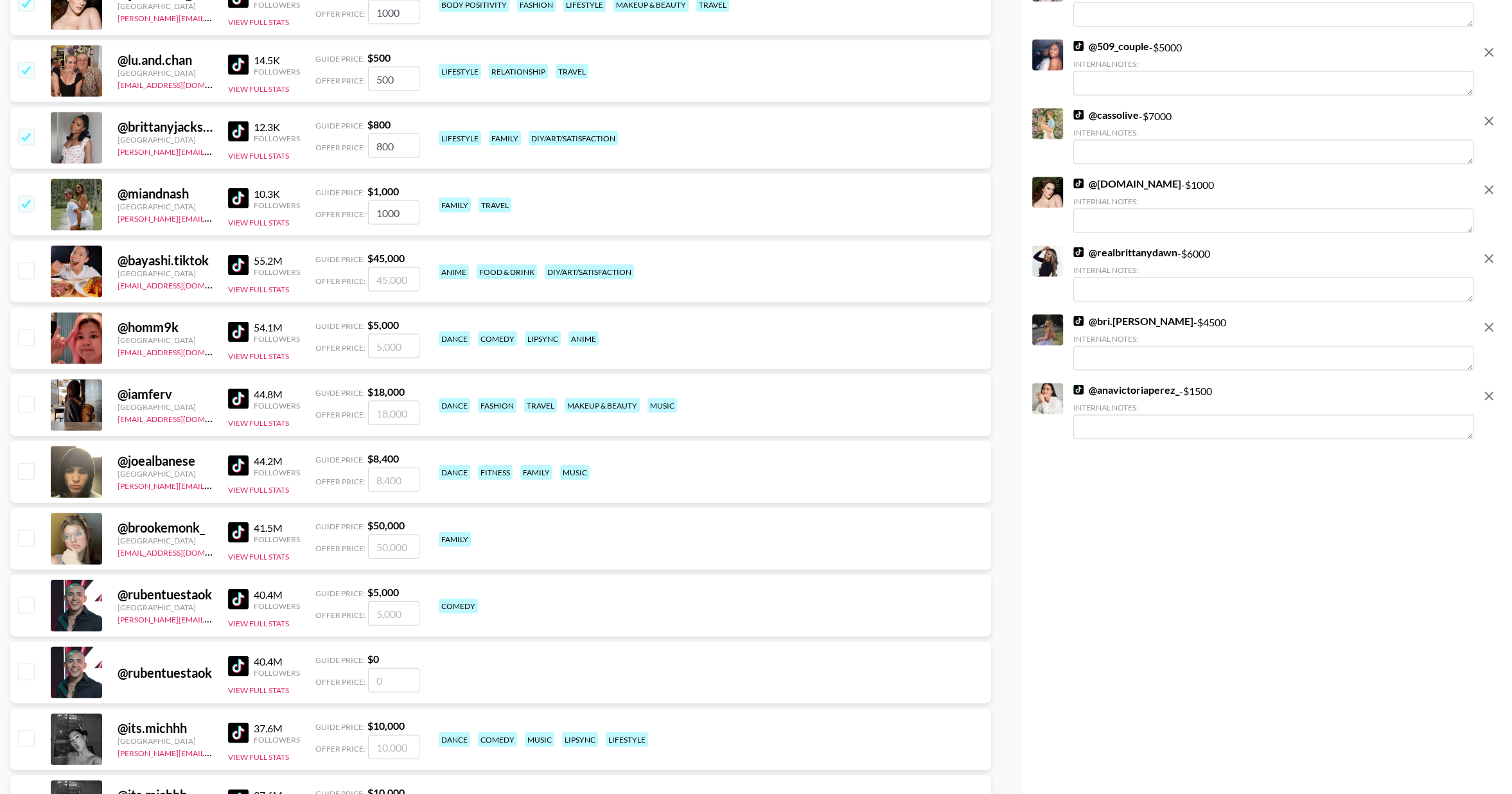
click at [28, 203] on input "checkbox" at bounding box center [25, 203] width 15 height 15
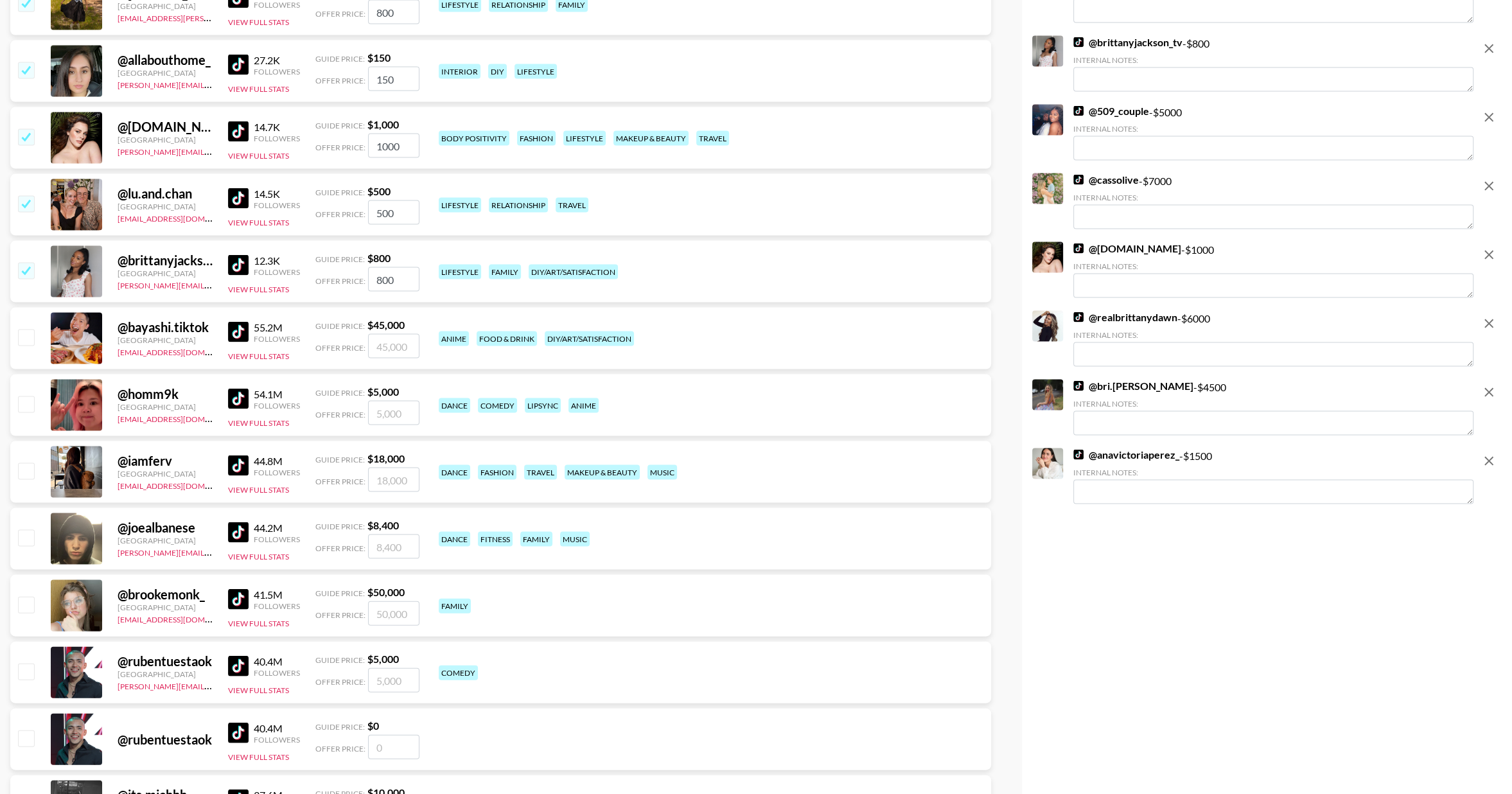
scroll to position [3194, 0]
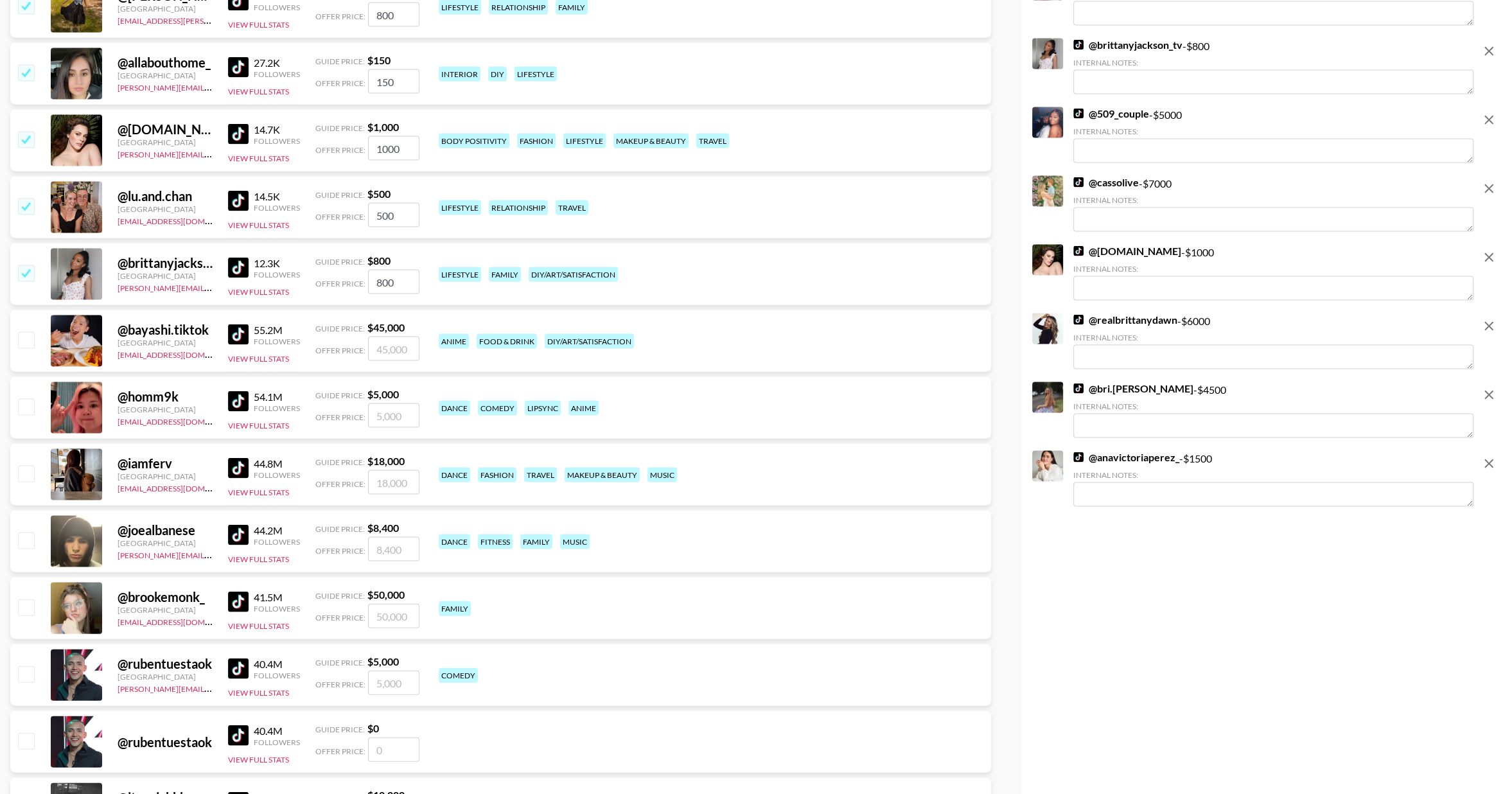
drag, startPoint x: 24, startPoint y: 274, endPoint x: 22, endPoint y: 255, distance: 19.1
click at [24, 274] on input "checkbox" at bounding box center [25, 272] width 15 height 15
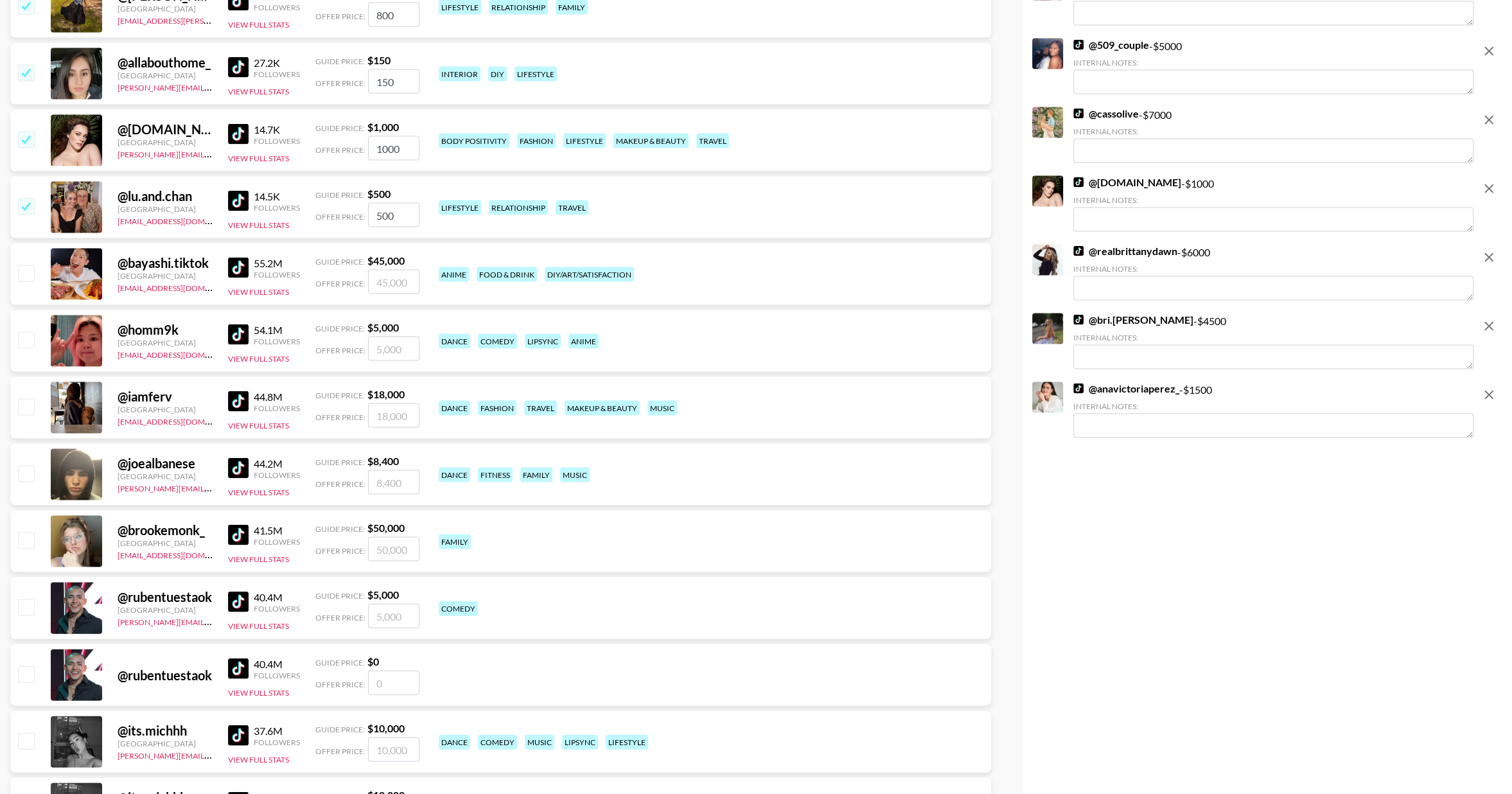
drag, startPoint x: 25, startPoint y: 205, endPoint x: 25, endPoint y: 232, distance: 27.0
click at [25, 205] on input "checkbox" at bounding box center [25, 206] width 15 height 15
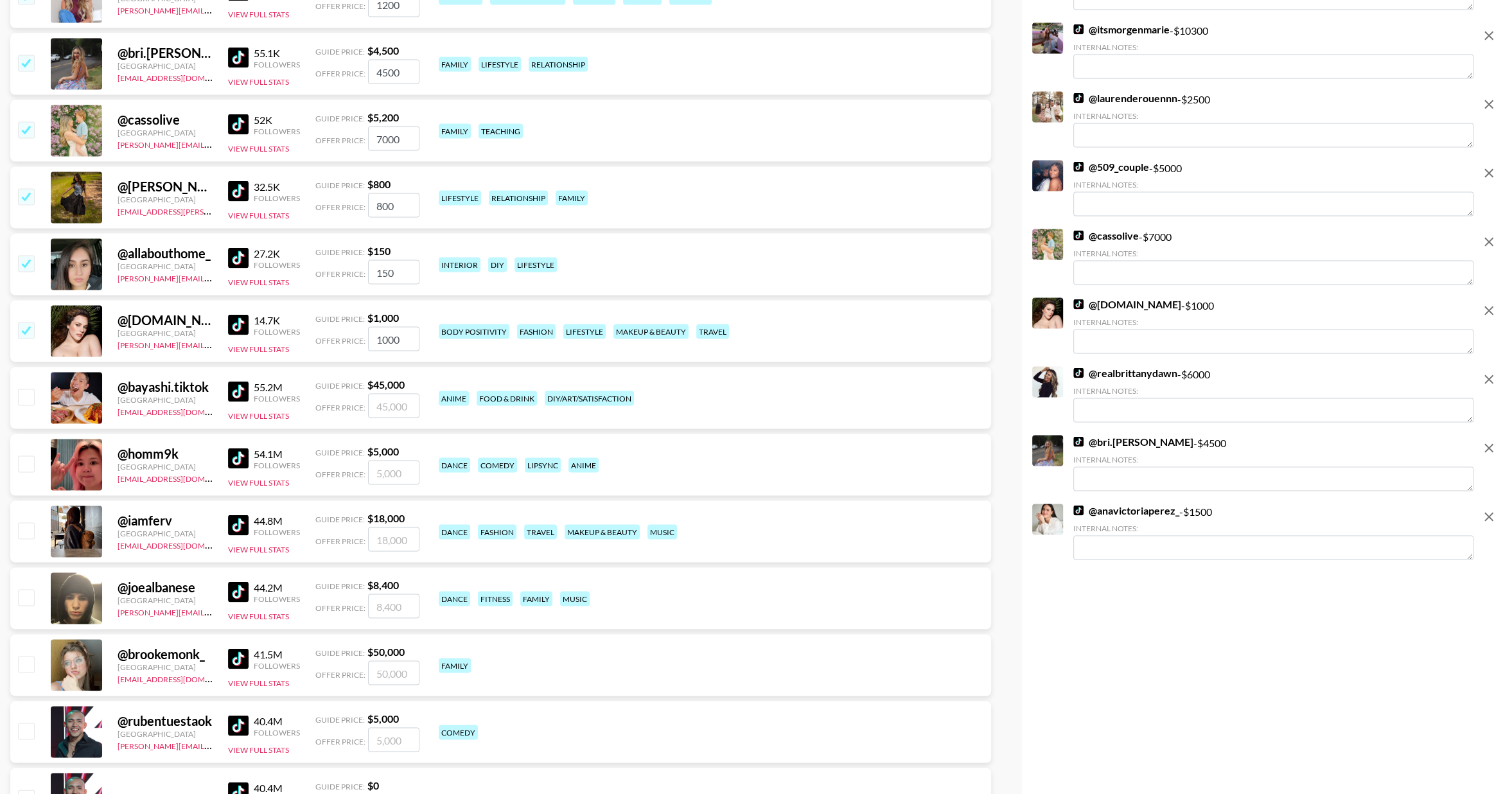
scroll to position [3001, 0]
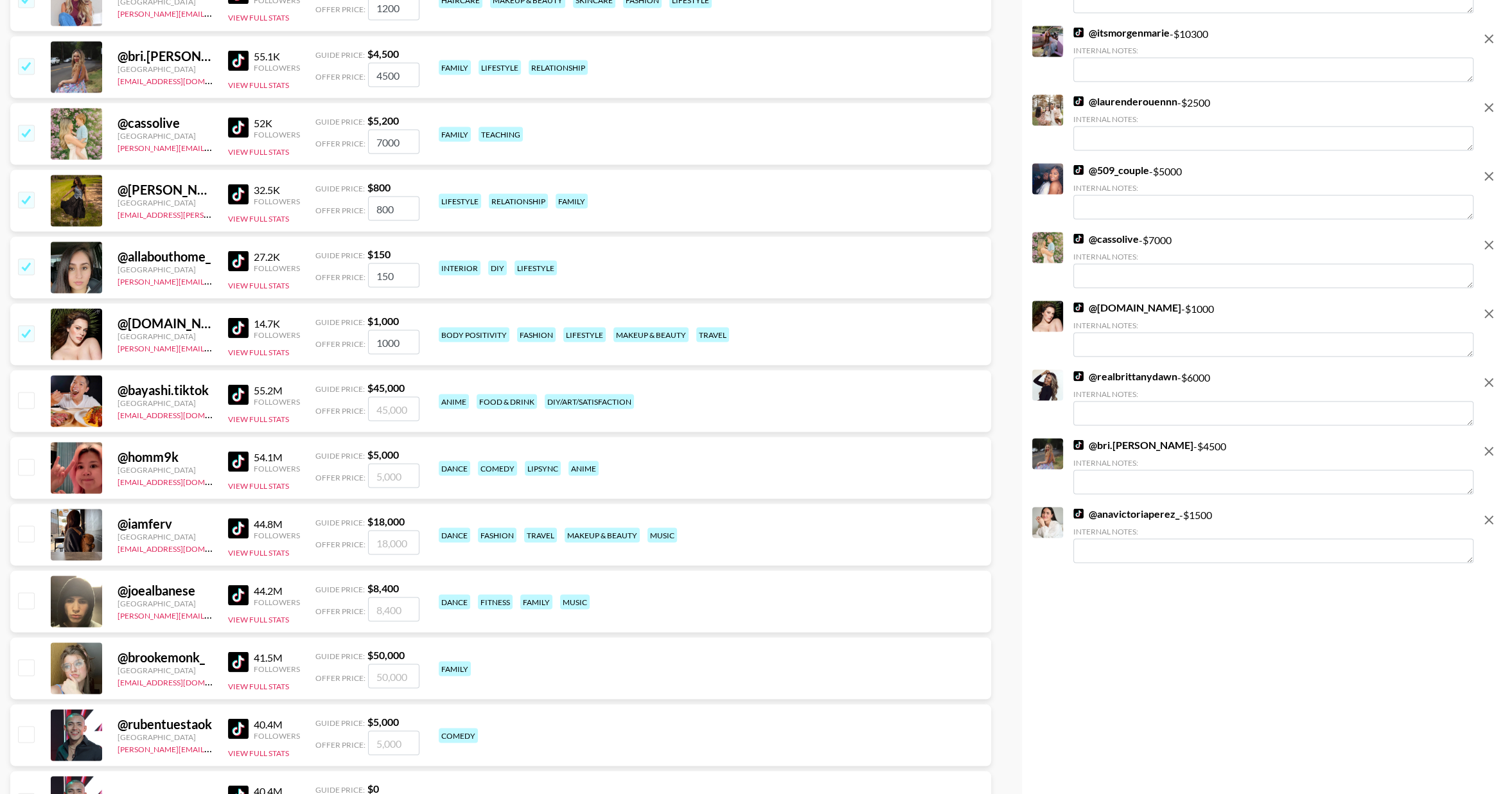
drag, startPoint x: 27, startPoint y: 330, endPoint x: 27, endPoint y: 322, distance: 8.0
click at [27, 330] on input "checkbox" at bounding box center [25, 332] width 15 height 15
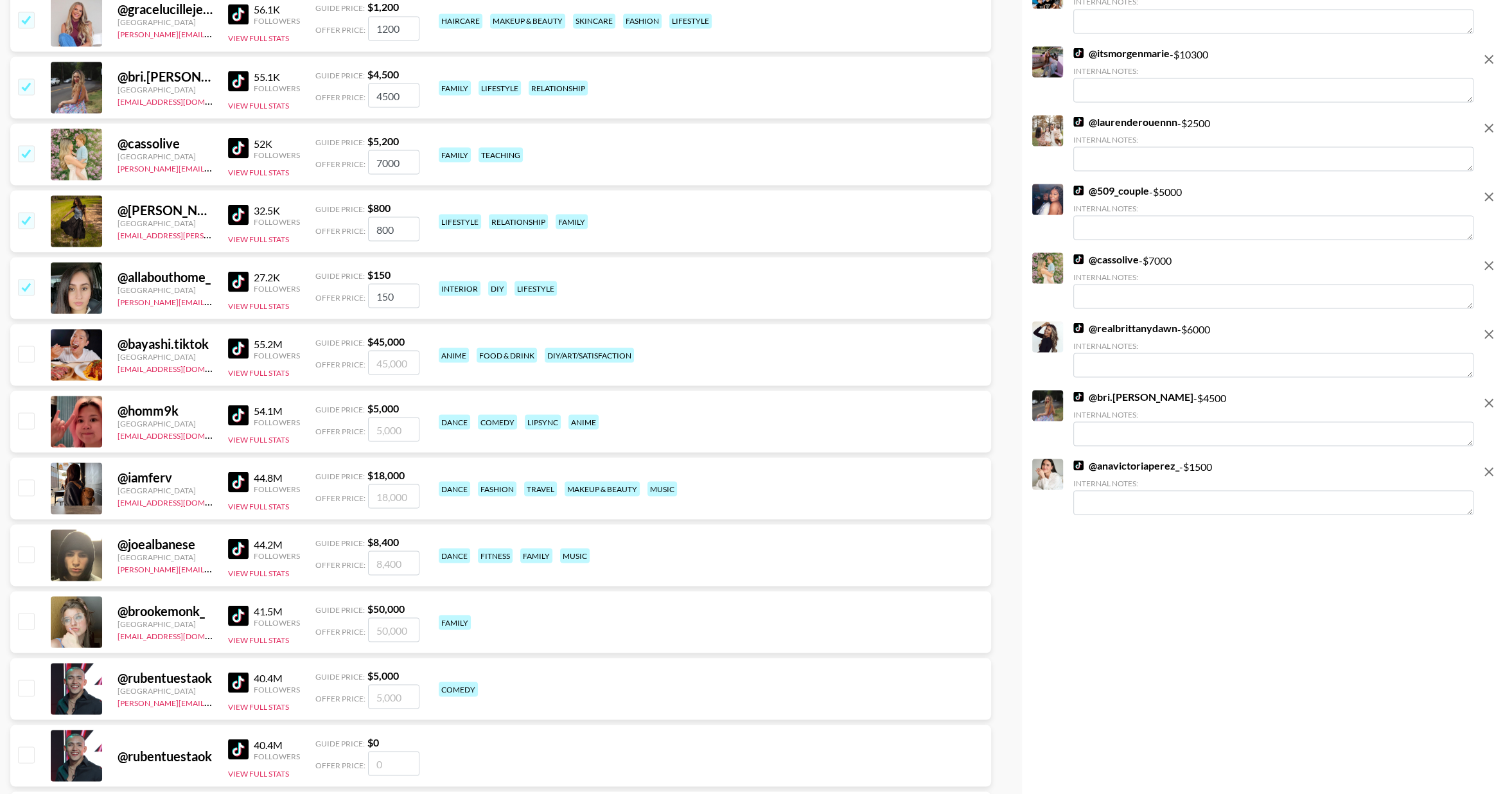
scroll to position [2983, 0]
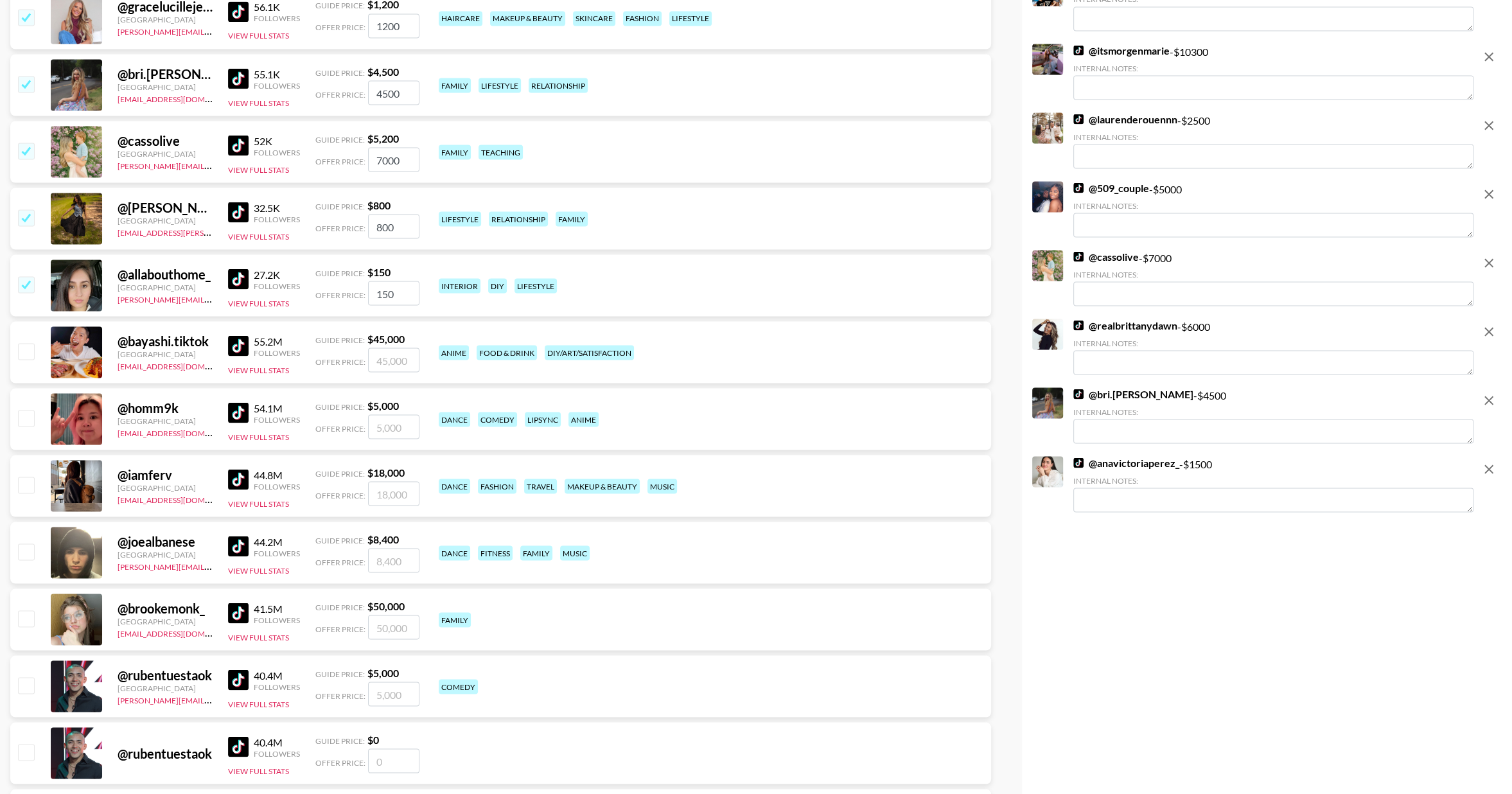
click at [235, 278] on img at bounding box center [238, 278] width 20 height 20
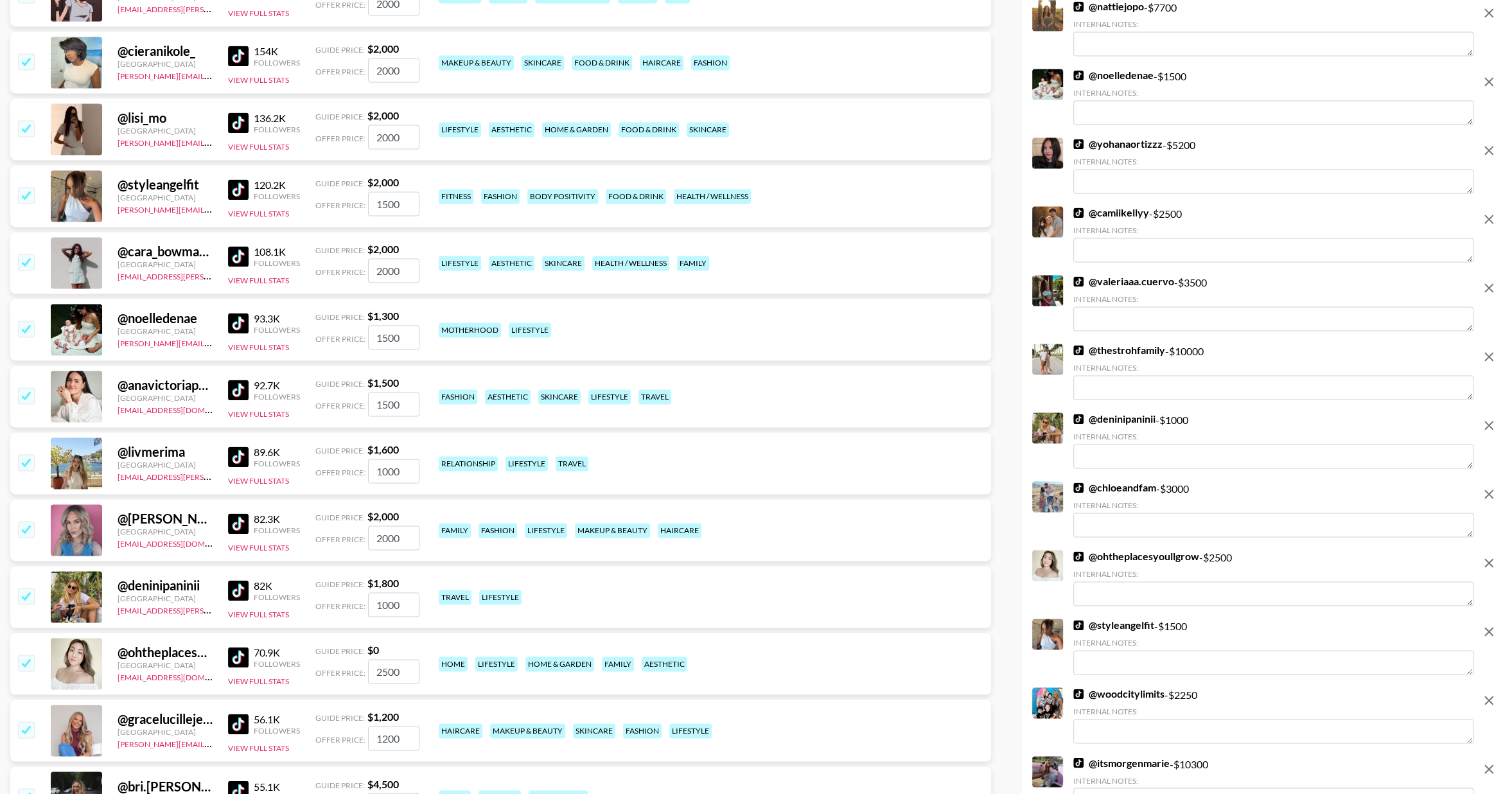
scroll to position [2236, 0]
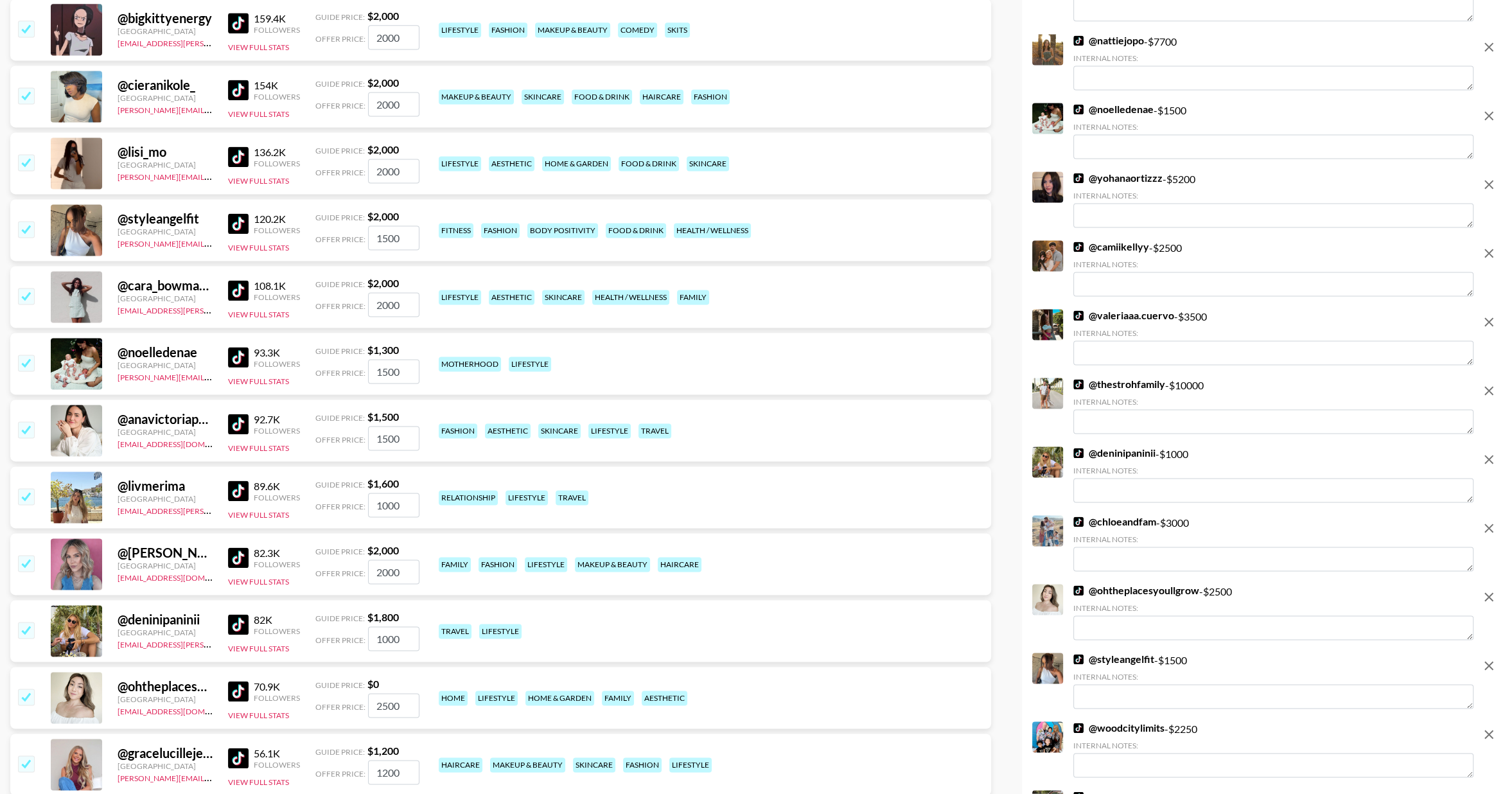
click at [243, 224] on img at bounding box center [238, 223] width 20 height 20
click at [24, 227] on input "checkbox" at bounding box center [25, 228] width 15 height 15
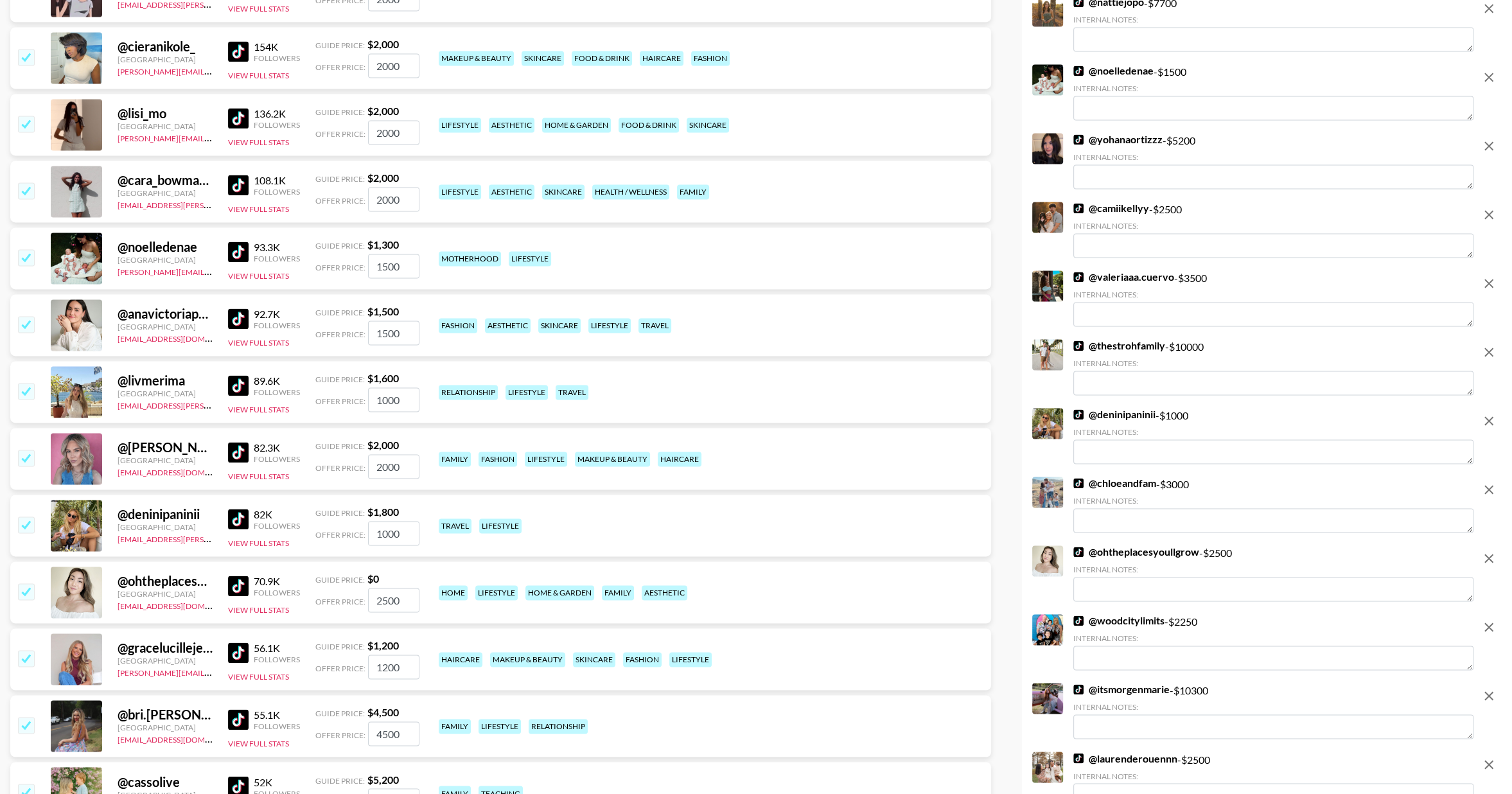
scroll to position [2275, 0]
click at [32, 522] on input "checkbox" at bounding box center [25, 523] width 15 height 15
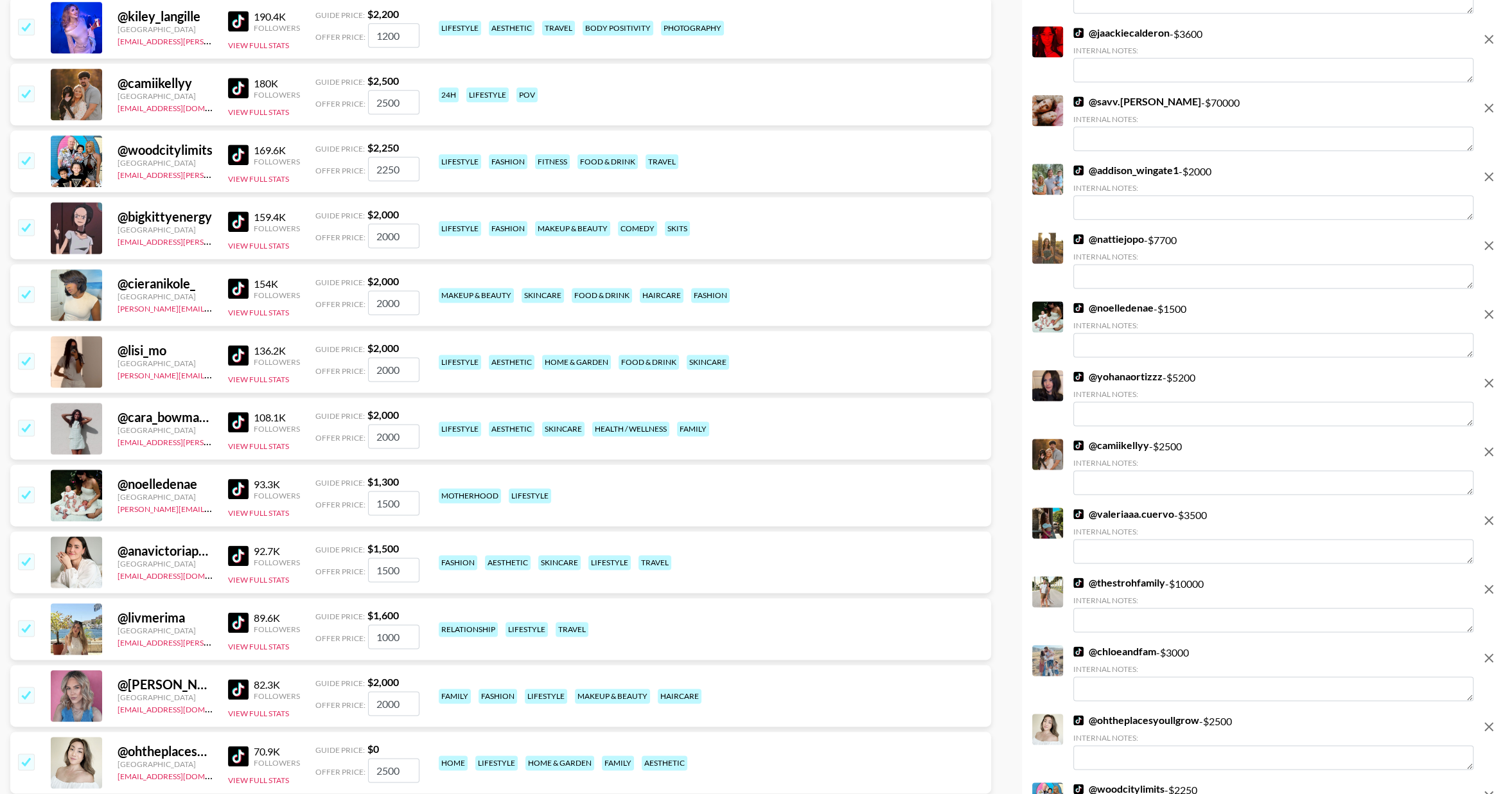
scroll to position [2035, 0]
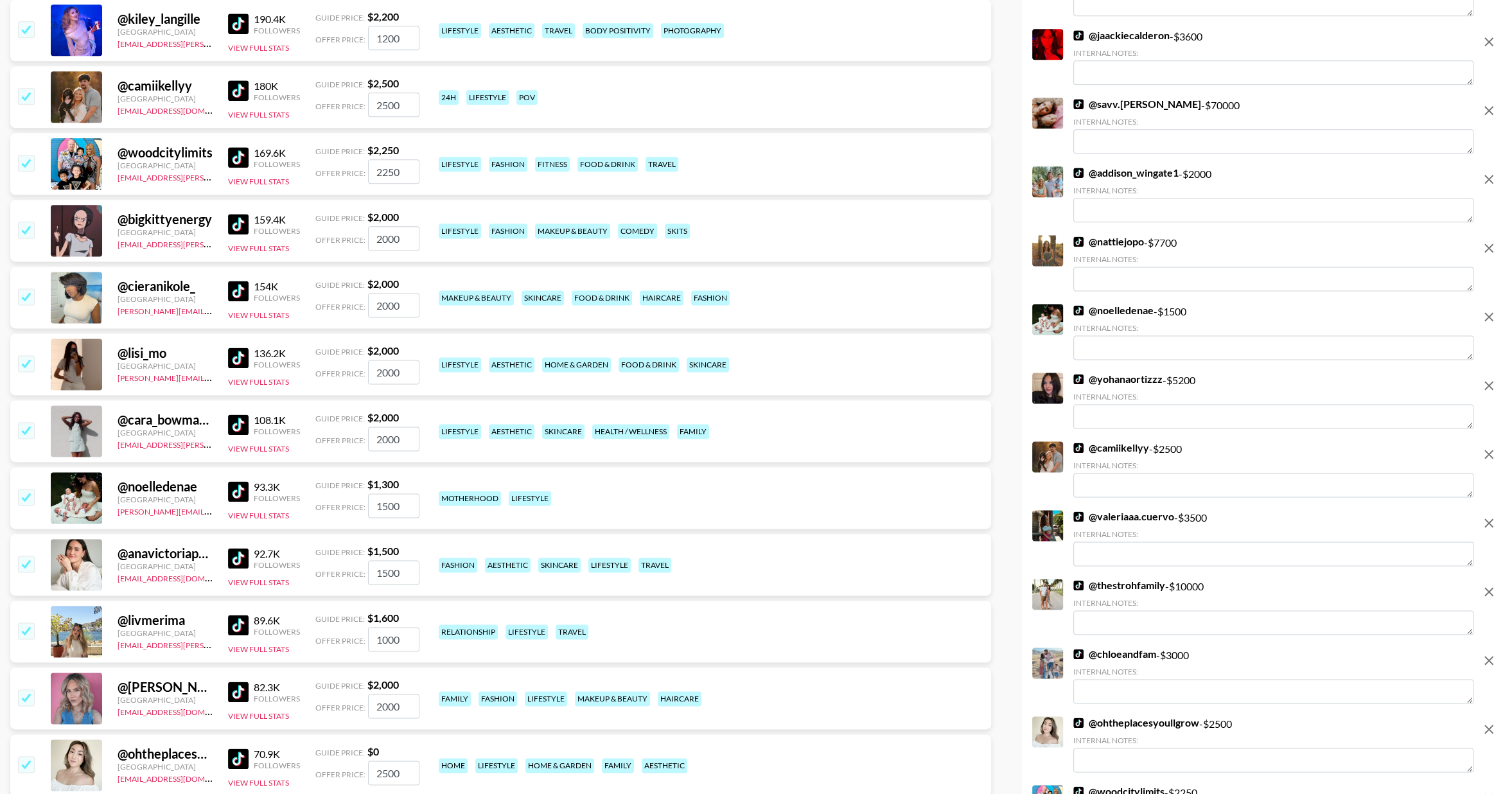
click at [30, 297] on input "checkbox" at bounding box center [25, 296] width 15 height 15
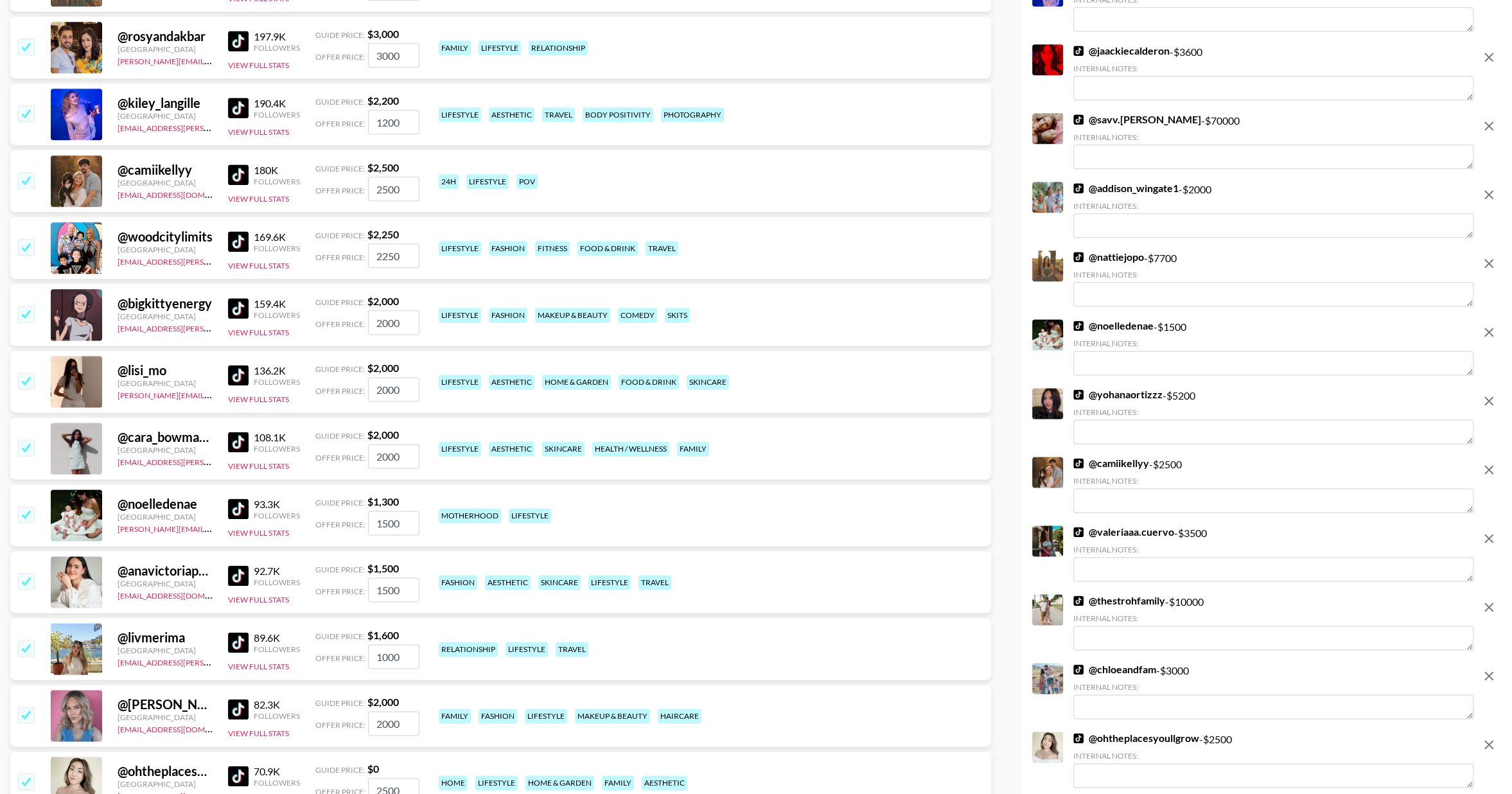
scroll to position [1946, 0]
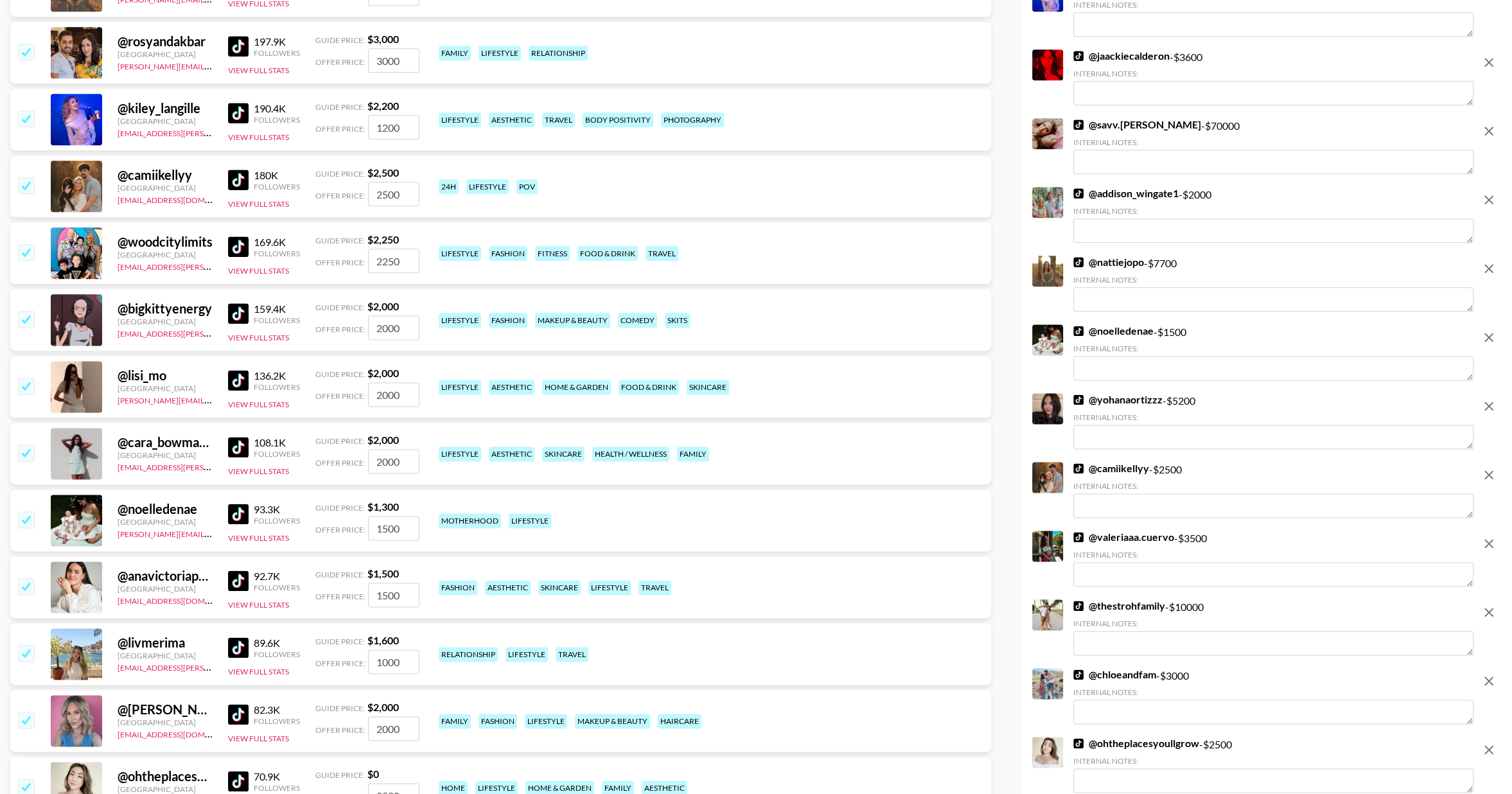
click at [245, 307] on img at bounding box center [238, 313] width 20 height 20
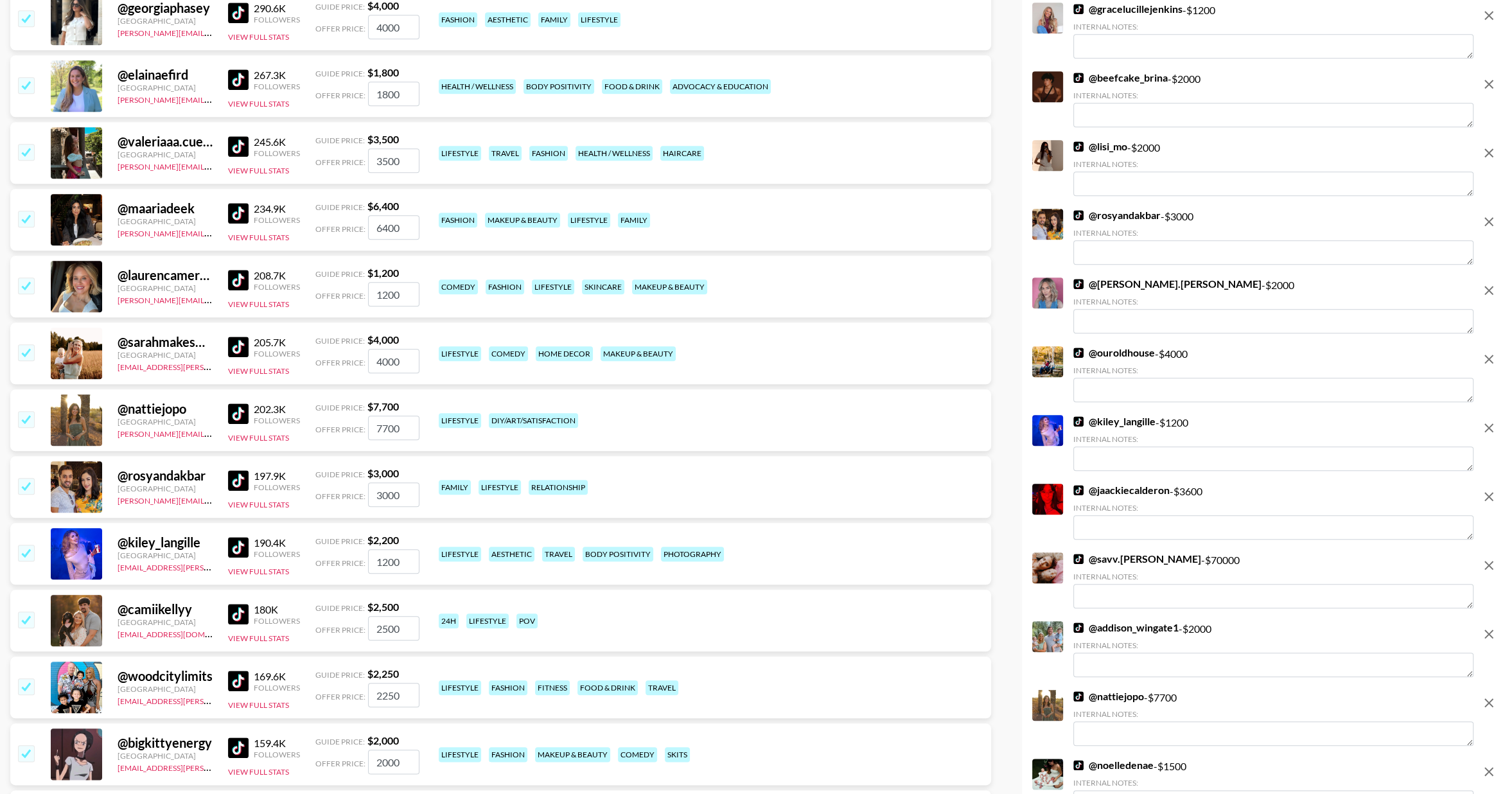
scroll to position [1501, 0]
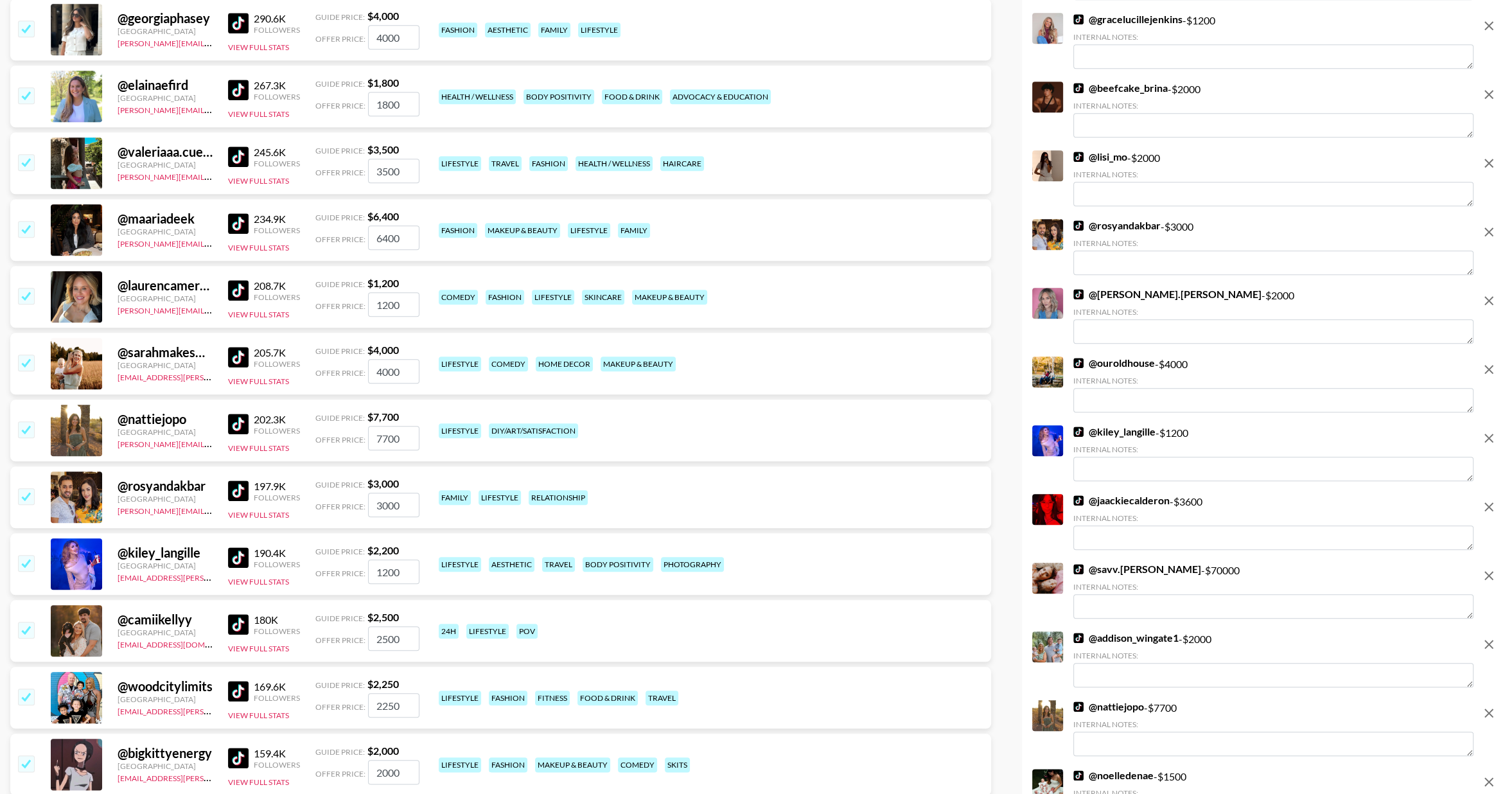
click at [235, 291] on img at bounding box center [238, 290] width 20 height 20
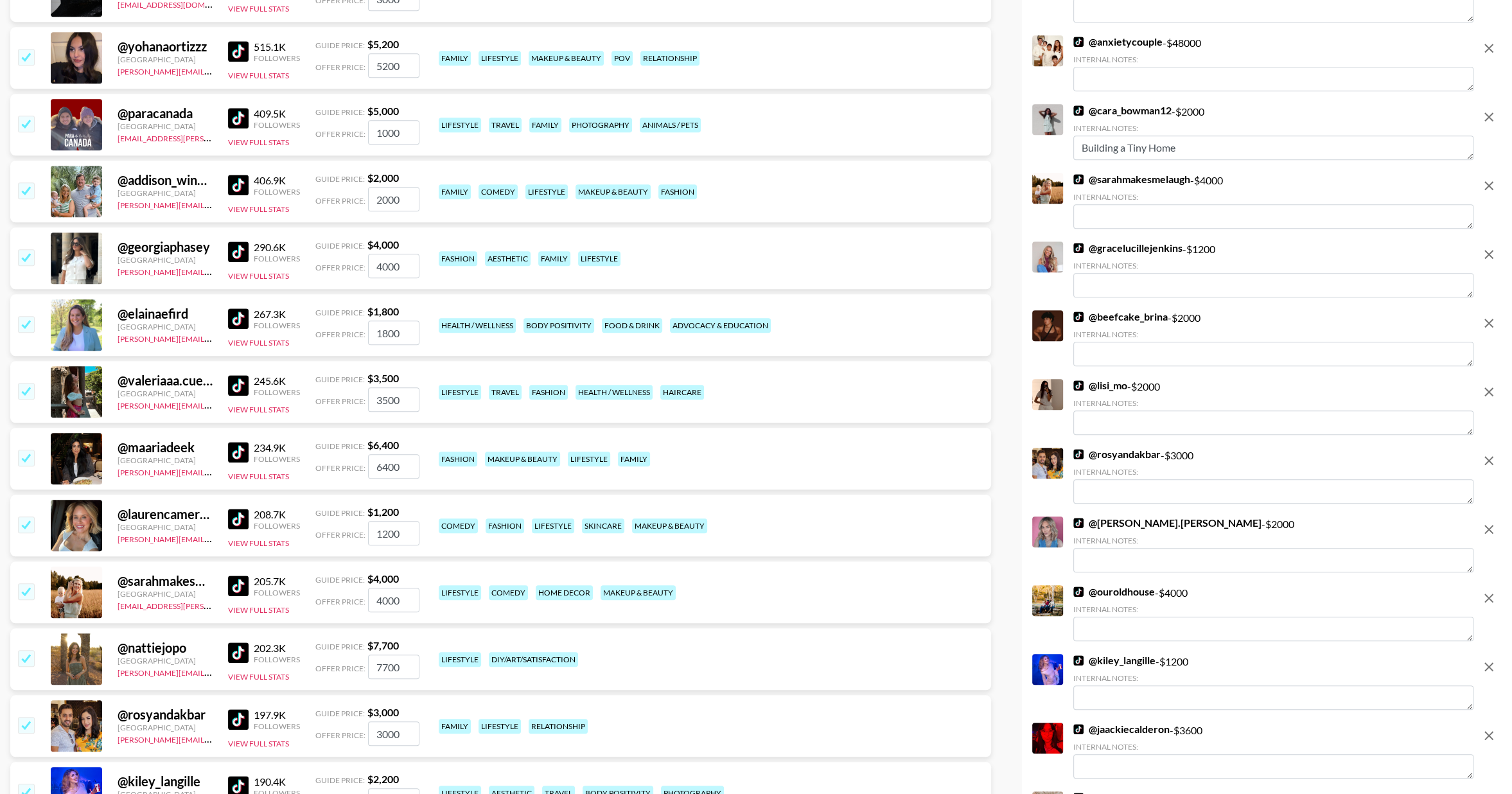
scroll to position [1258, 0]
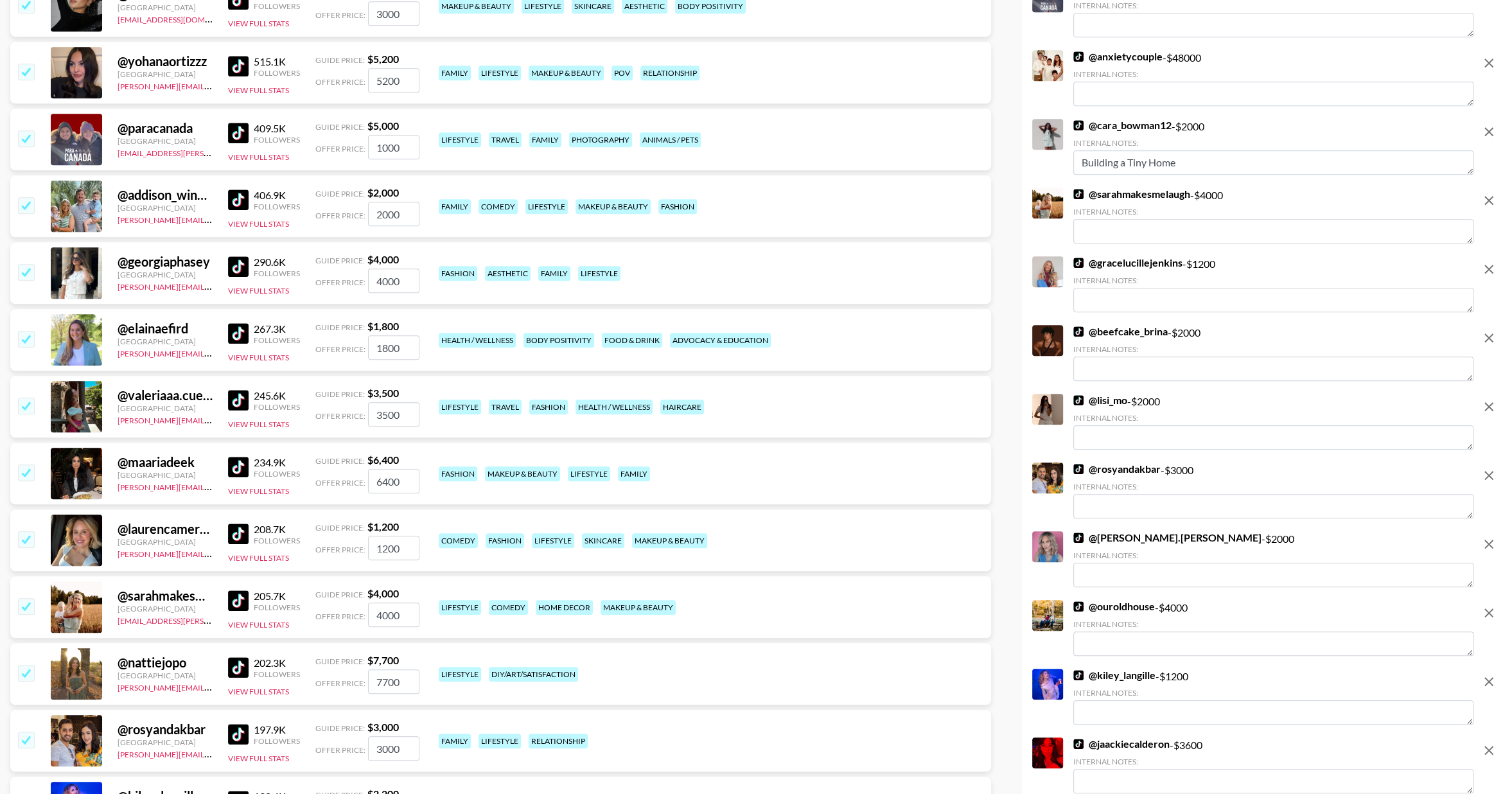
click at [27, 271] on input "checkbox" at bounding box center [25, 271] width 15 height 15
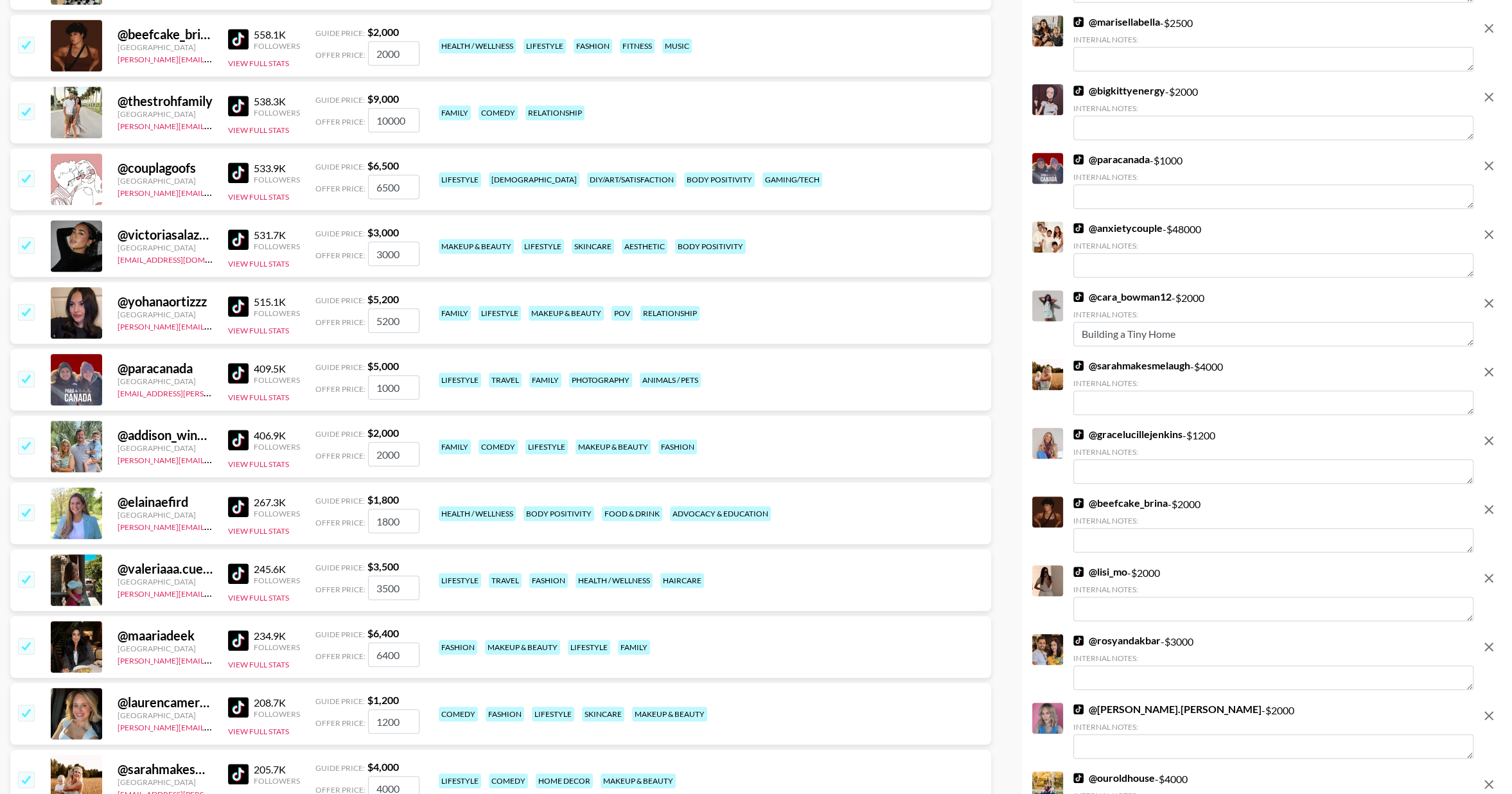
scroll to position [1016, 0]
click at [242, 236] on img at bounding box center [238, 241] width 20 height 20
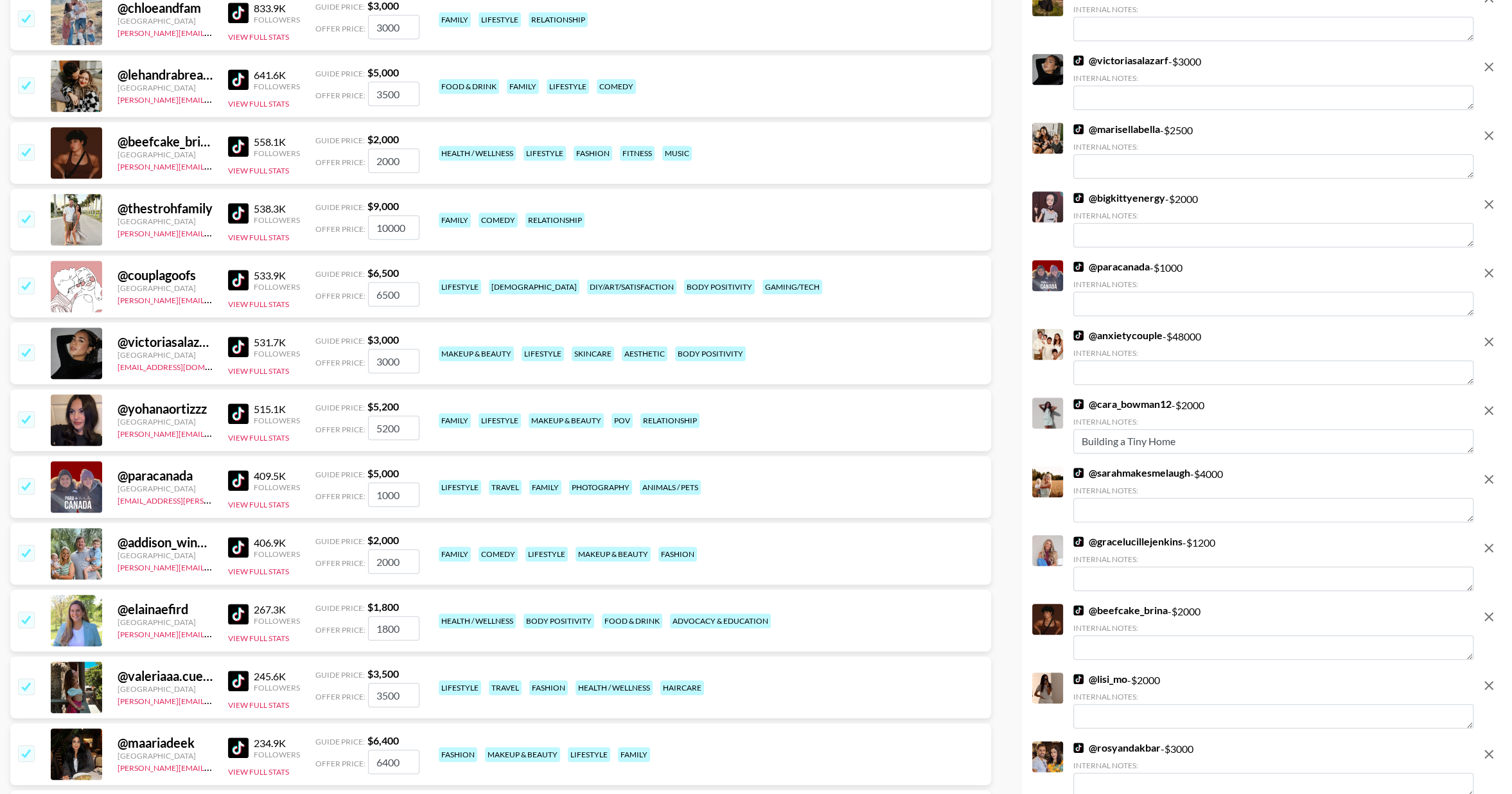
scroll to position [906, 0]
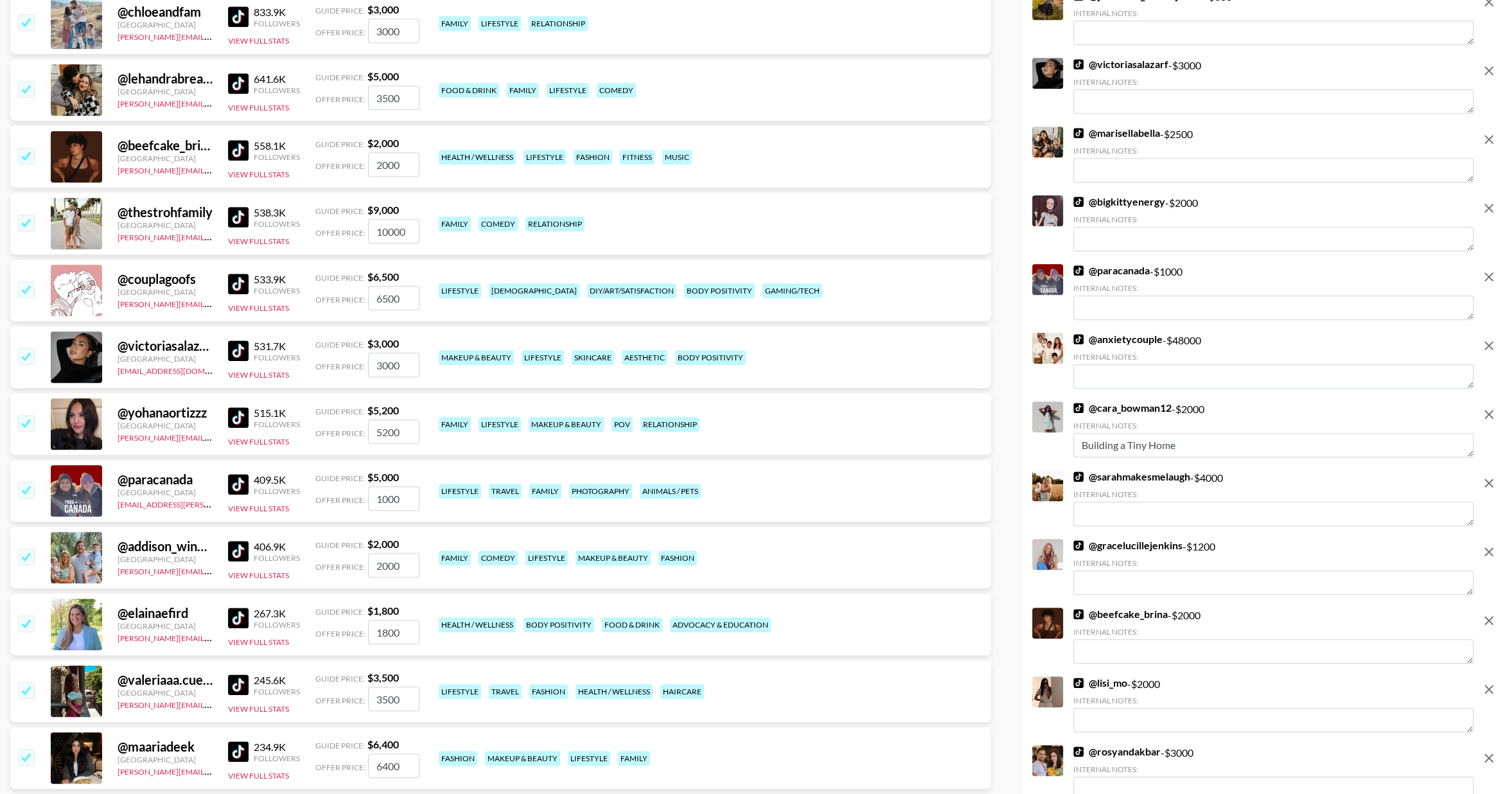
click at [237, 282] on img at bounding box center [238, 284] width 20 height 20
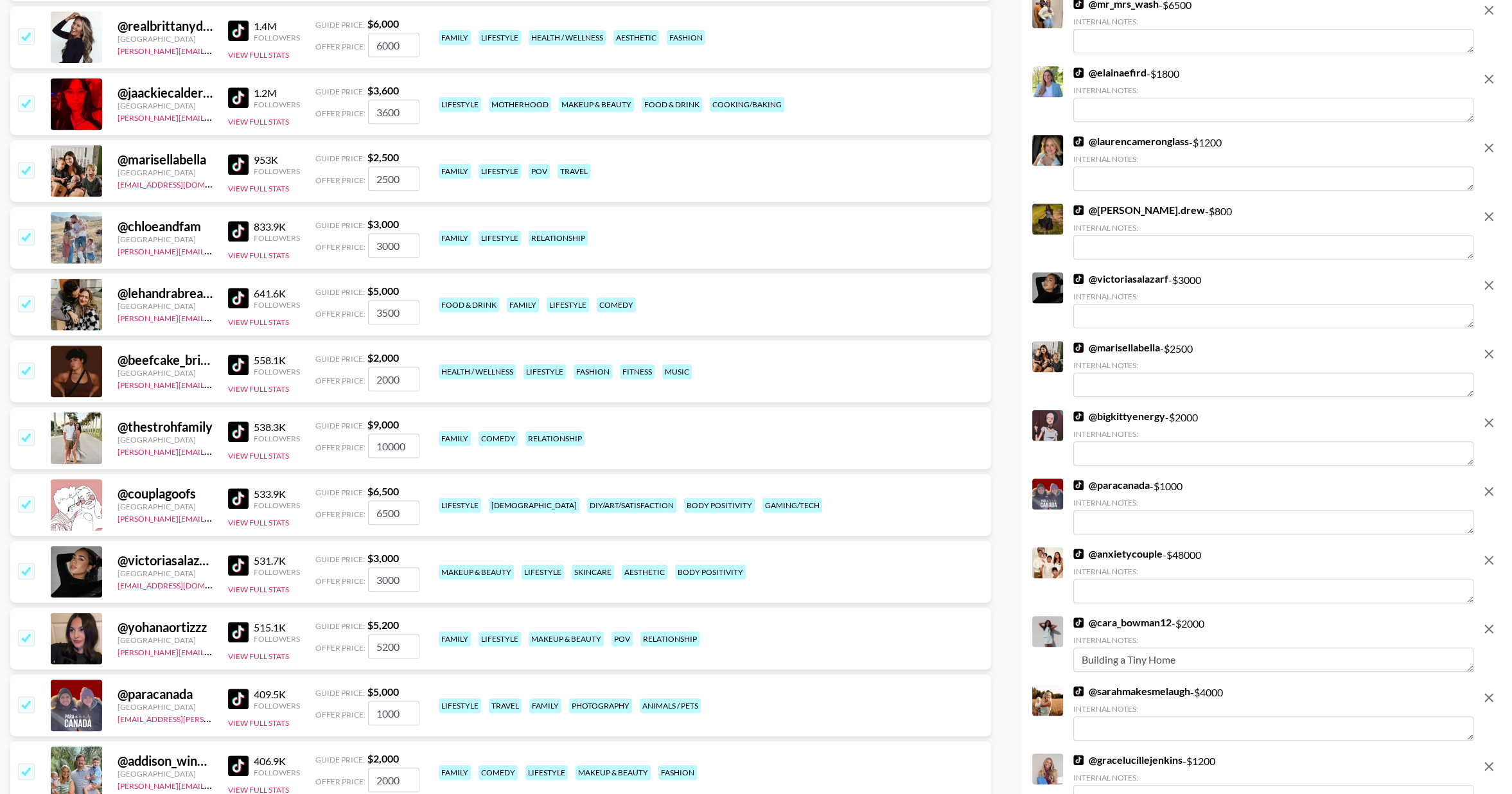
scroll to position [685, 0]
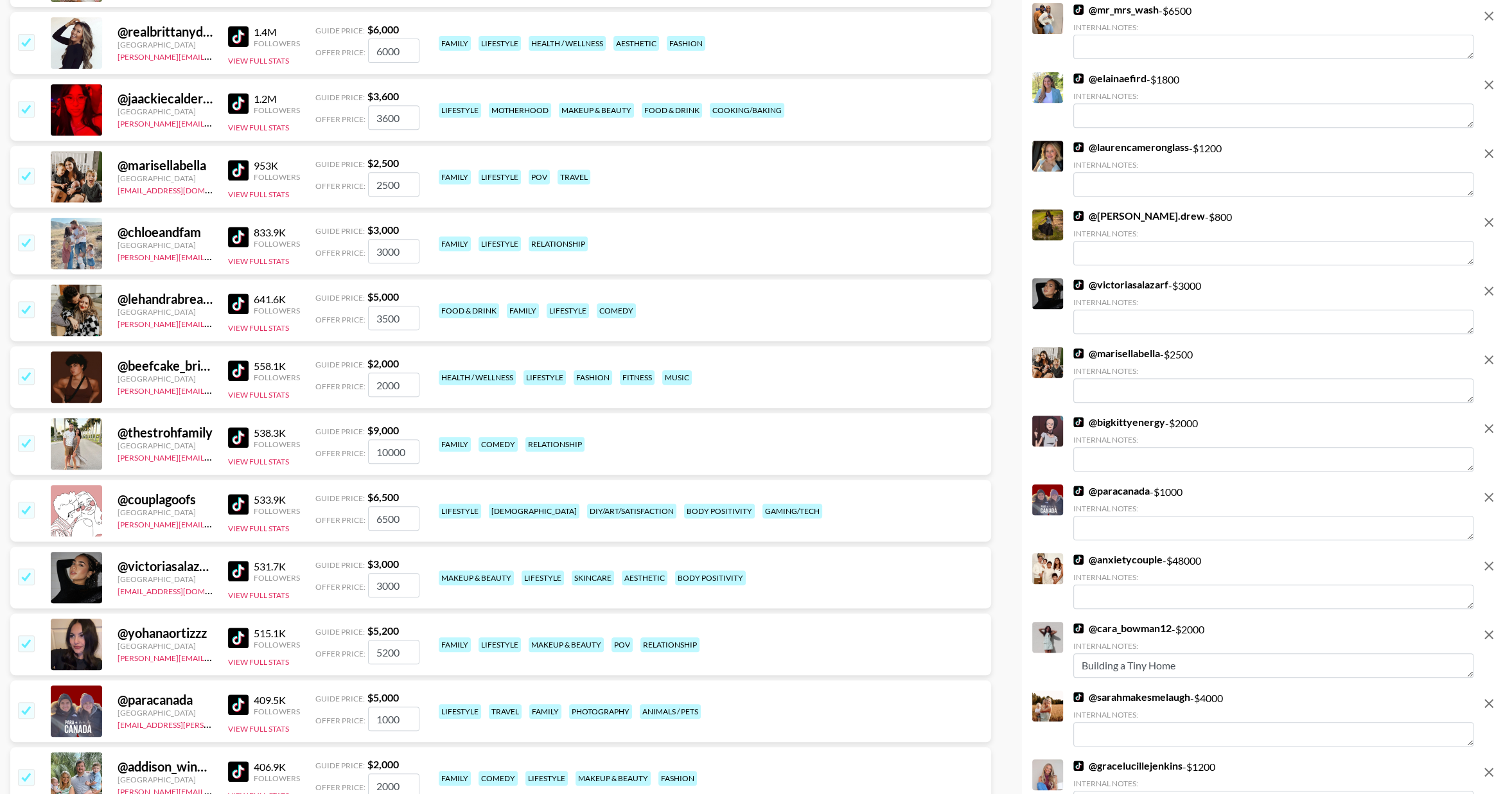
click at [233, 365] on img at bounding box center [238, 370] width 20 height 20
drag, startPoint x: 28, startPoint y: 377, endPoint x: 34, endPoint y: 371, distance: 8.5
click at [28, 377] on input "checkbox" at bounding box center [25, 376] width 15 height 15
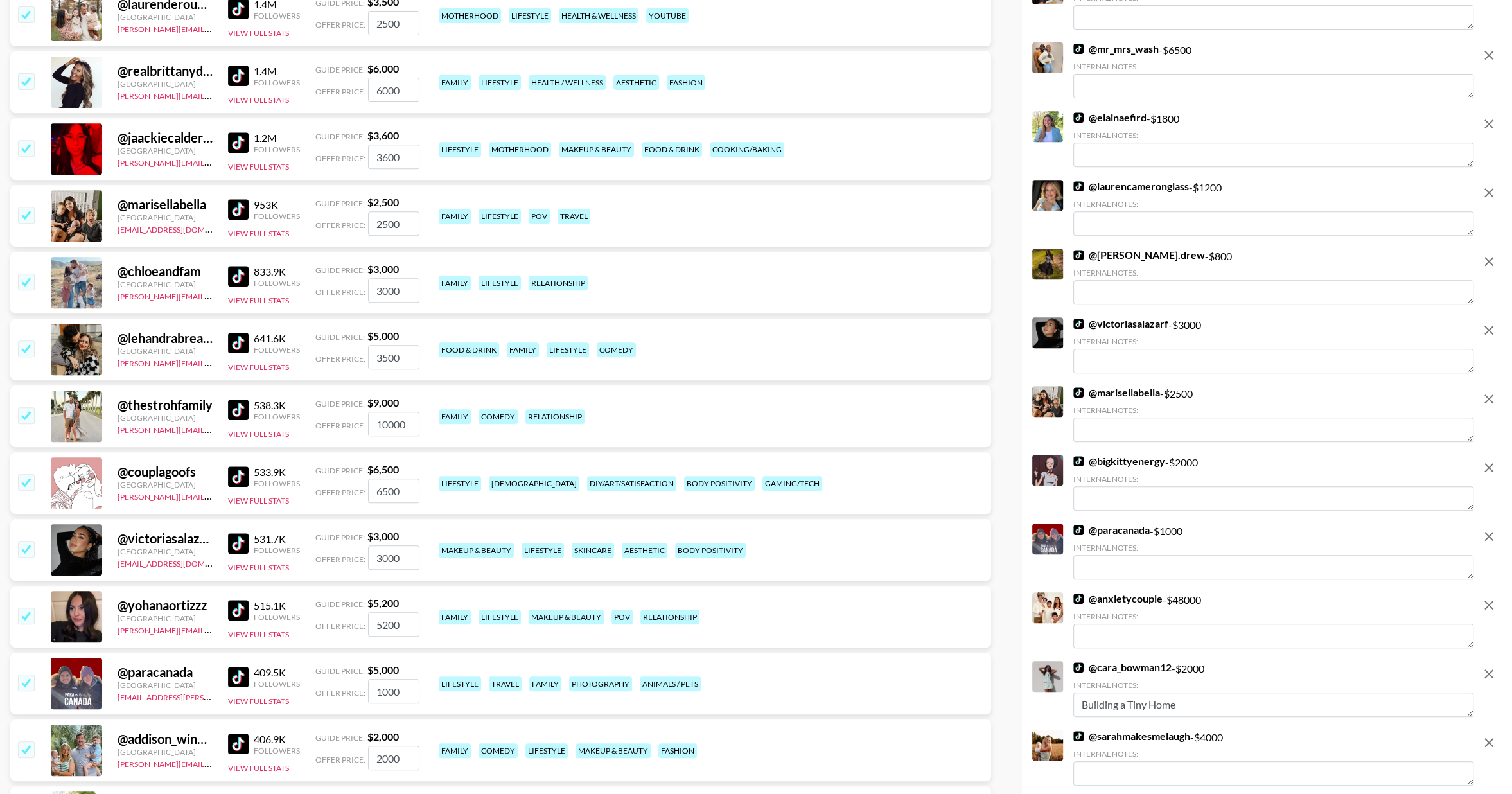
scroll to position [626, 0]
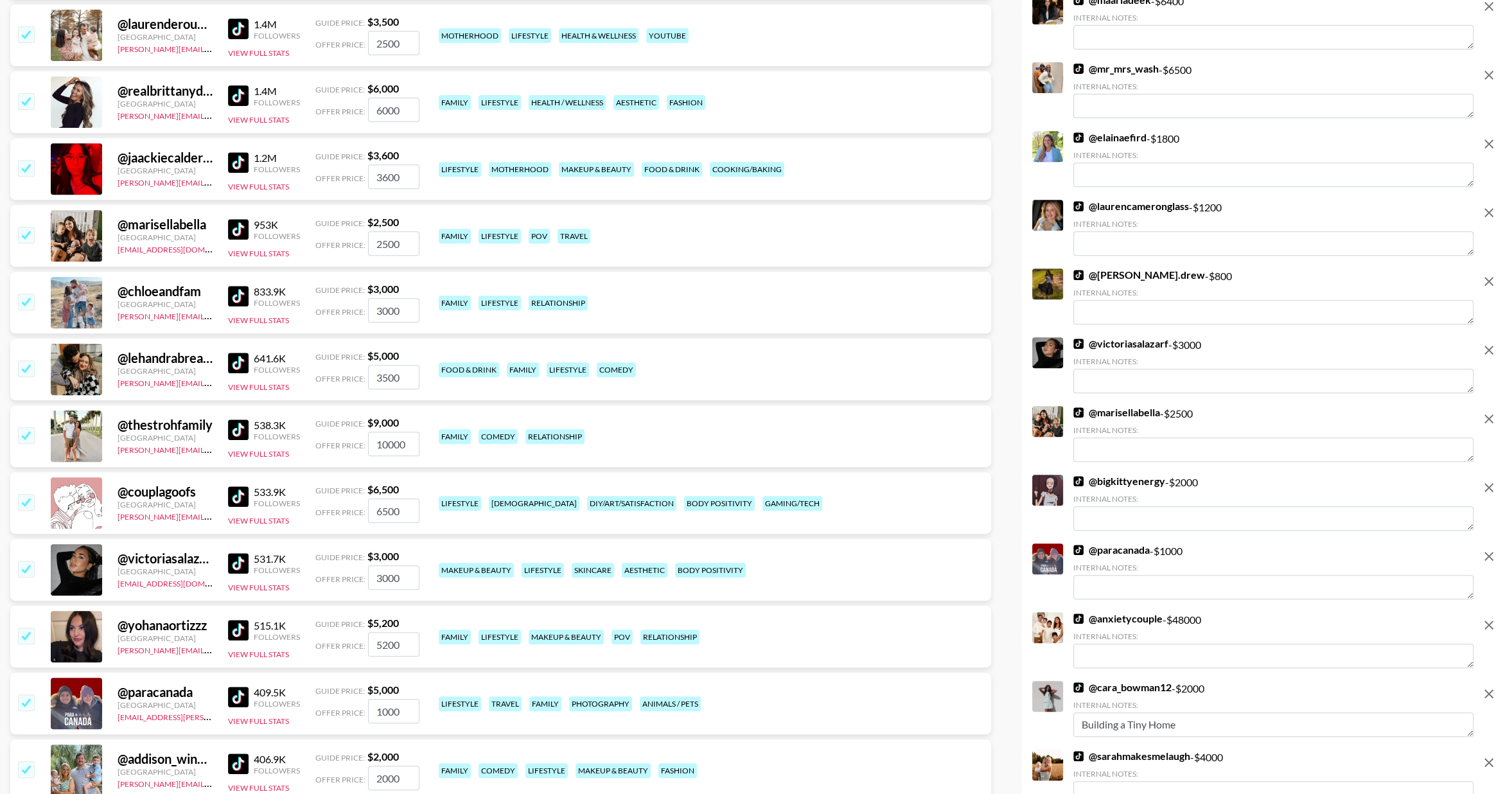
click at [29, 368] on input "checkbox" at bounding box center [25, 368] width 15 height 15
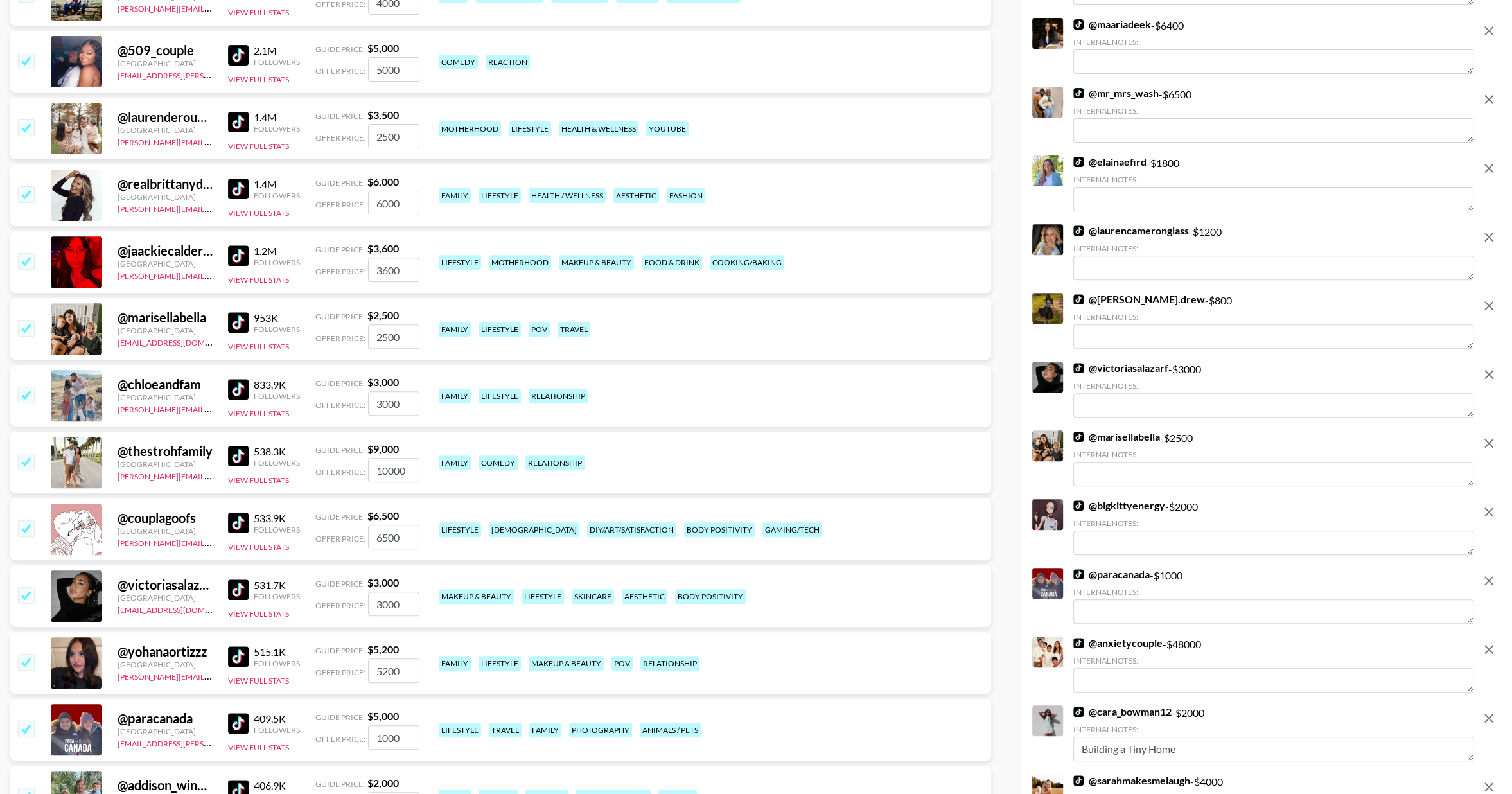
scroll to position [537, 0]
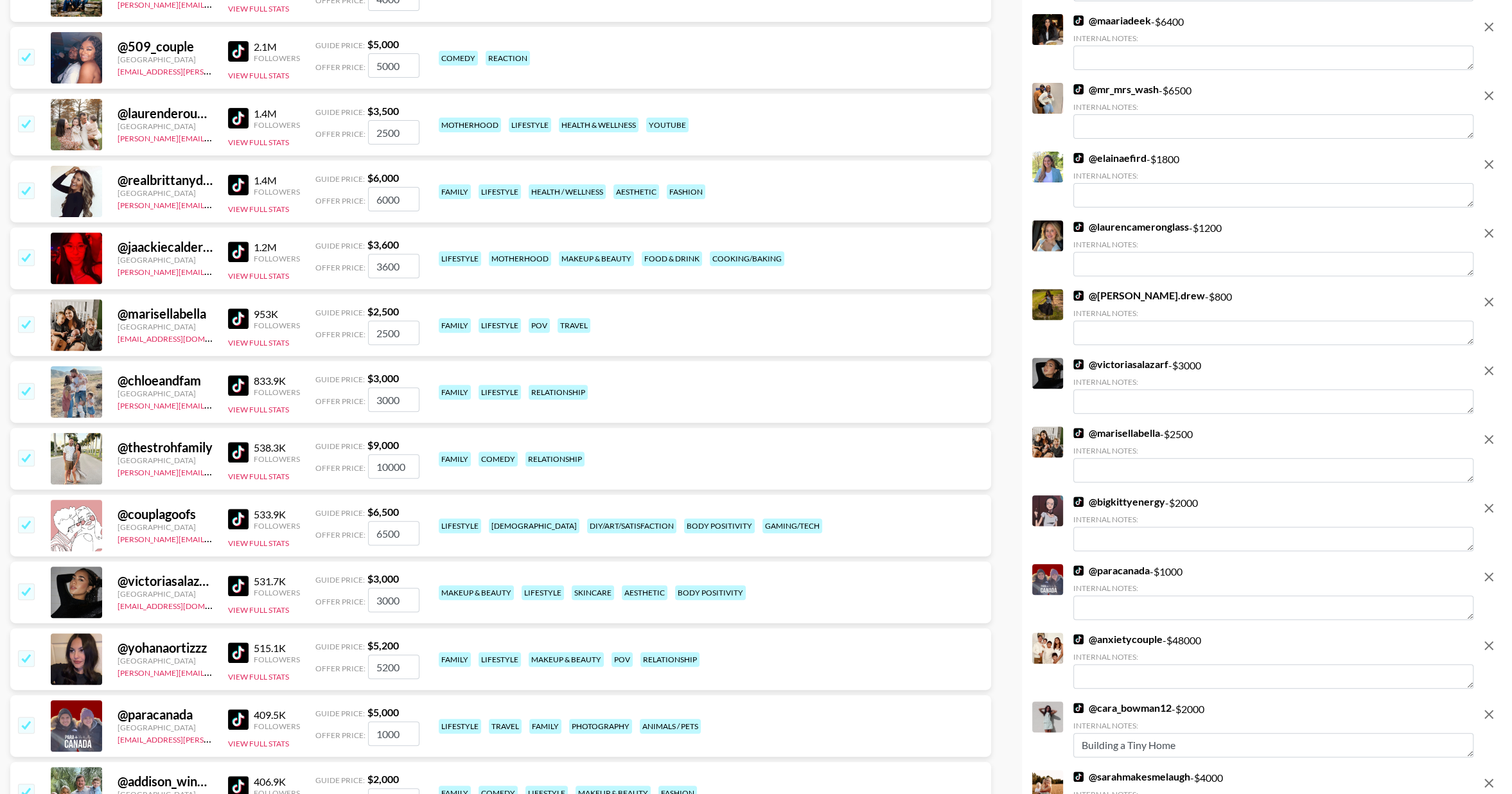
click at [234, 249] on img at bounding box center [238, 251] width 20 height 20
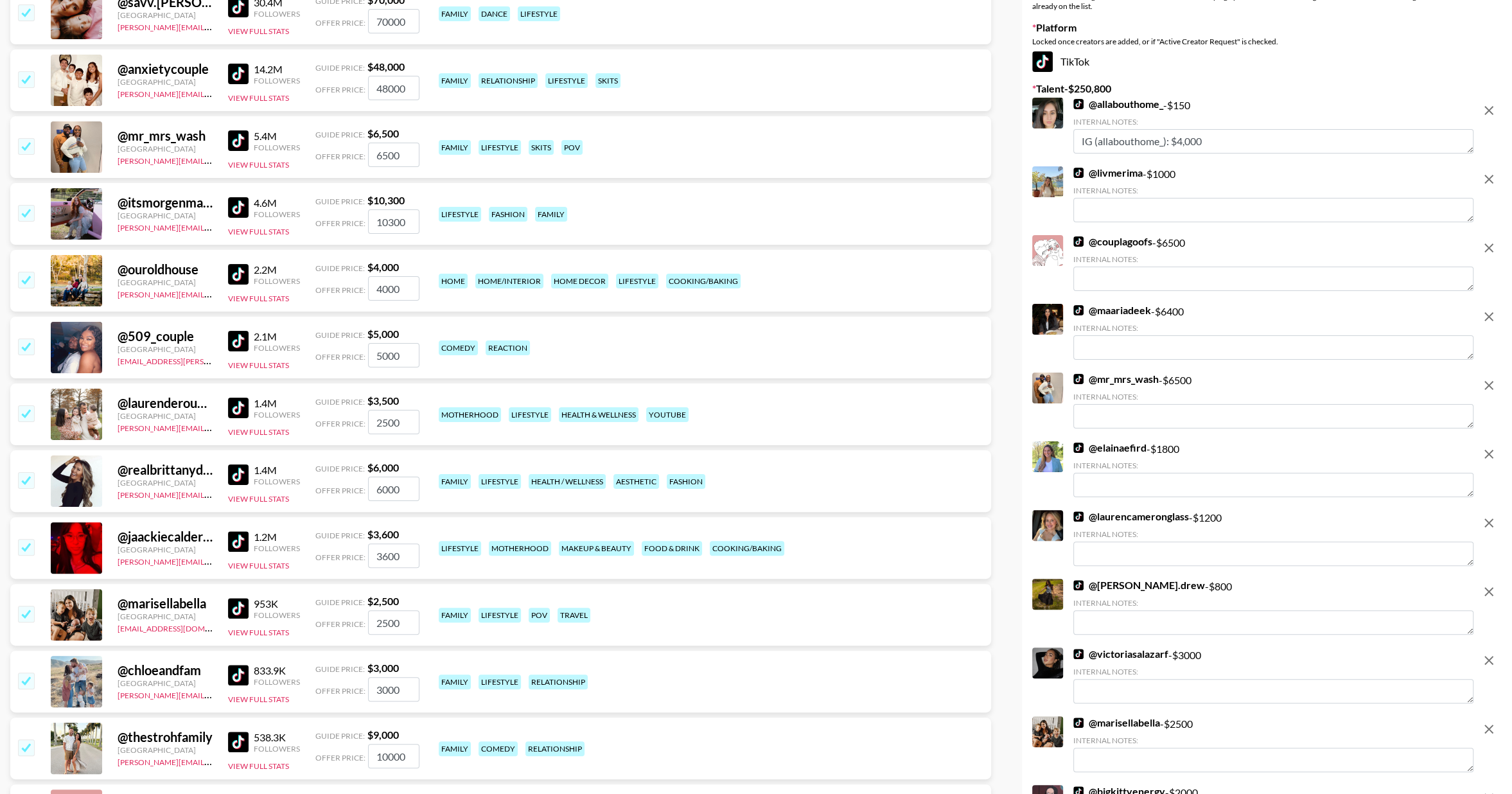
scroll to position [248, 0]
click at [237, 204] on img at bounding box center [238, 207] width 20 height 20
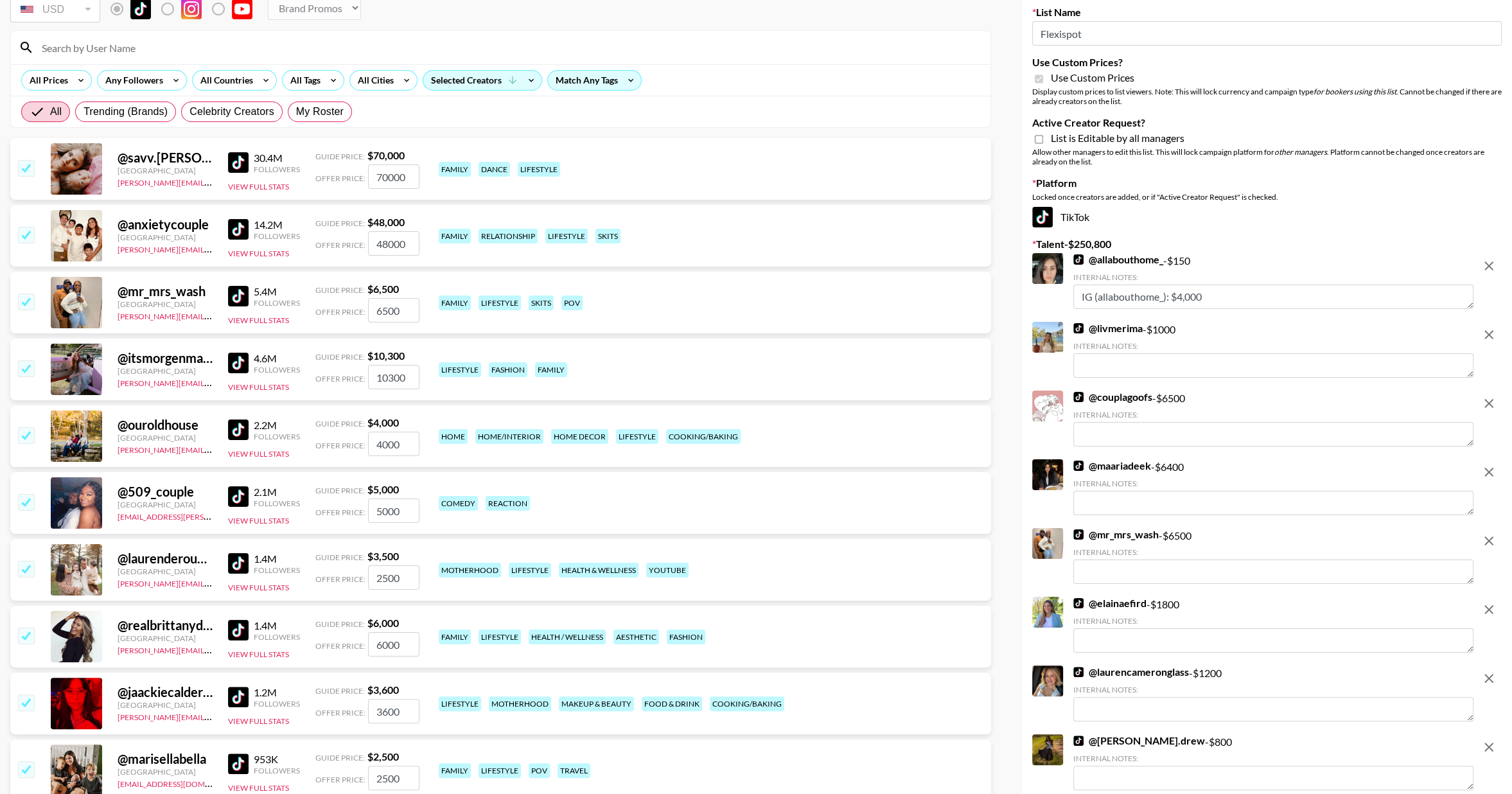
scroll to position [92, 0]
click at [239, 161] on img at bounding box center [238, 162] width 20 height 20
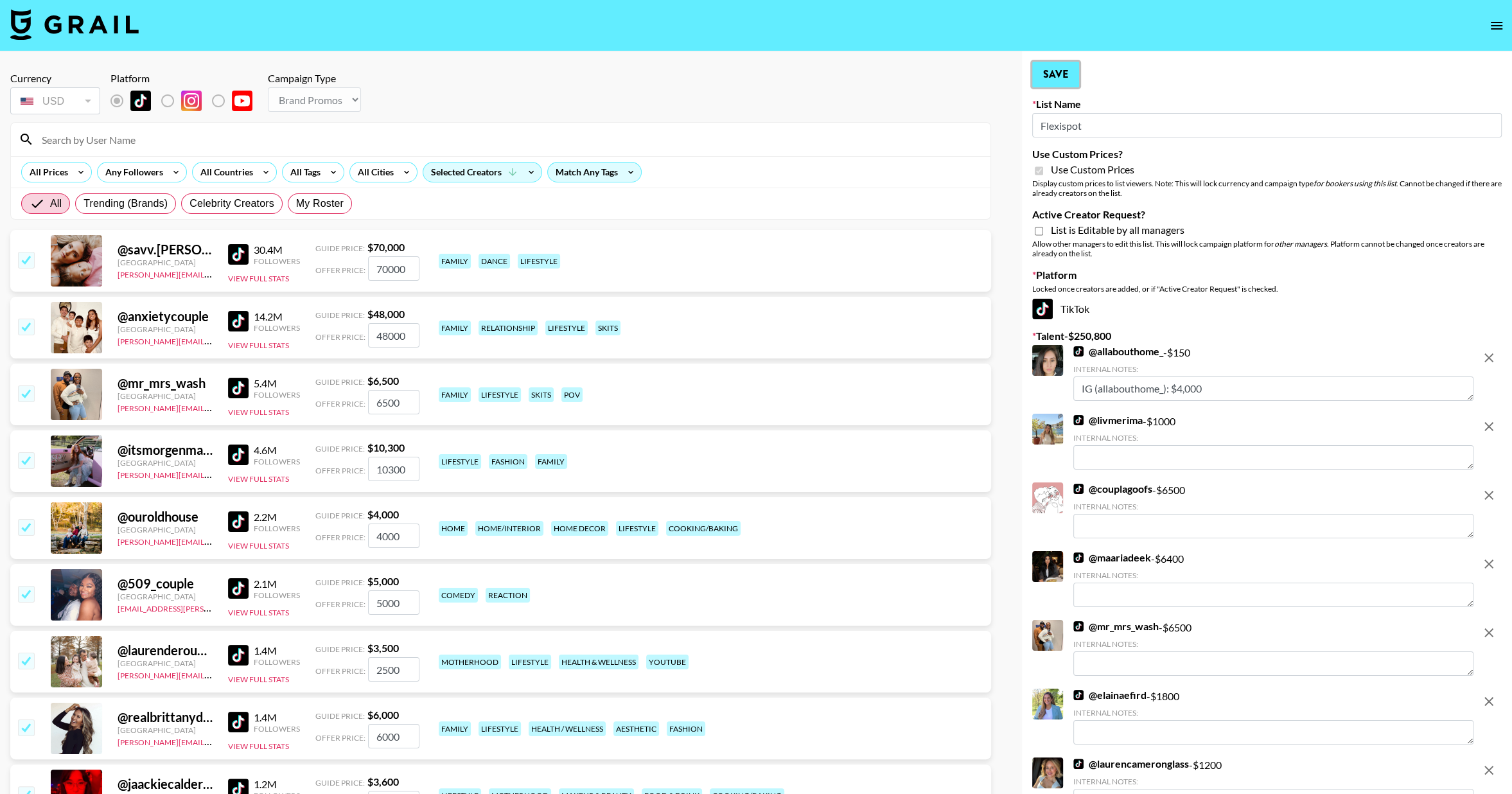
click at [1060, 77] on button "Save" at bounding box center [1056, 74] width 47 height 26
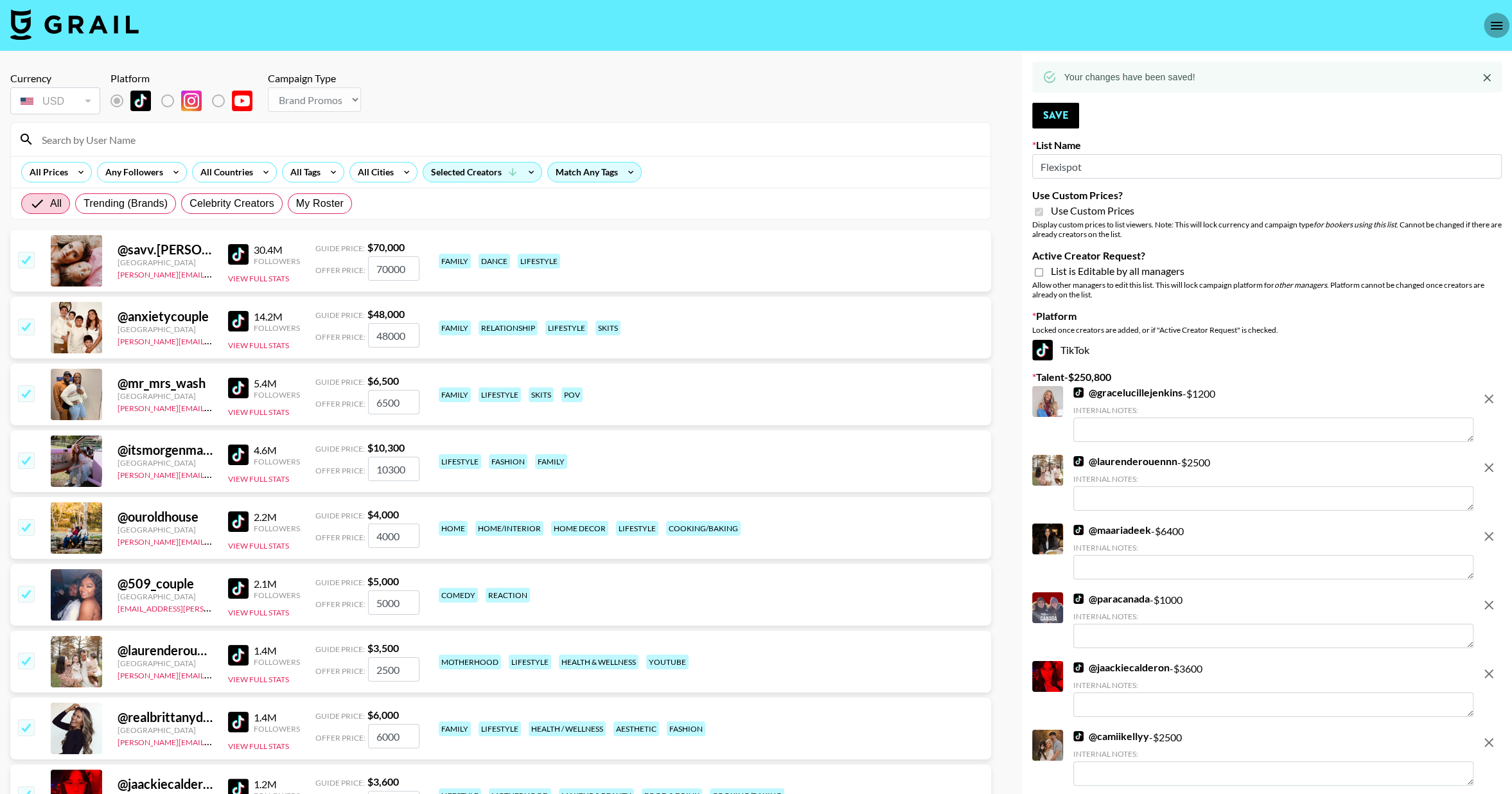
click at [1496, 28] on icon "open drawer" at bounding box center [1497, 26] width 12 height 8
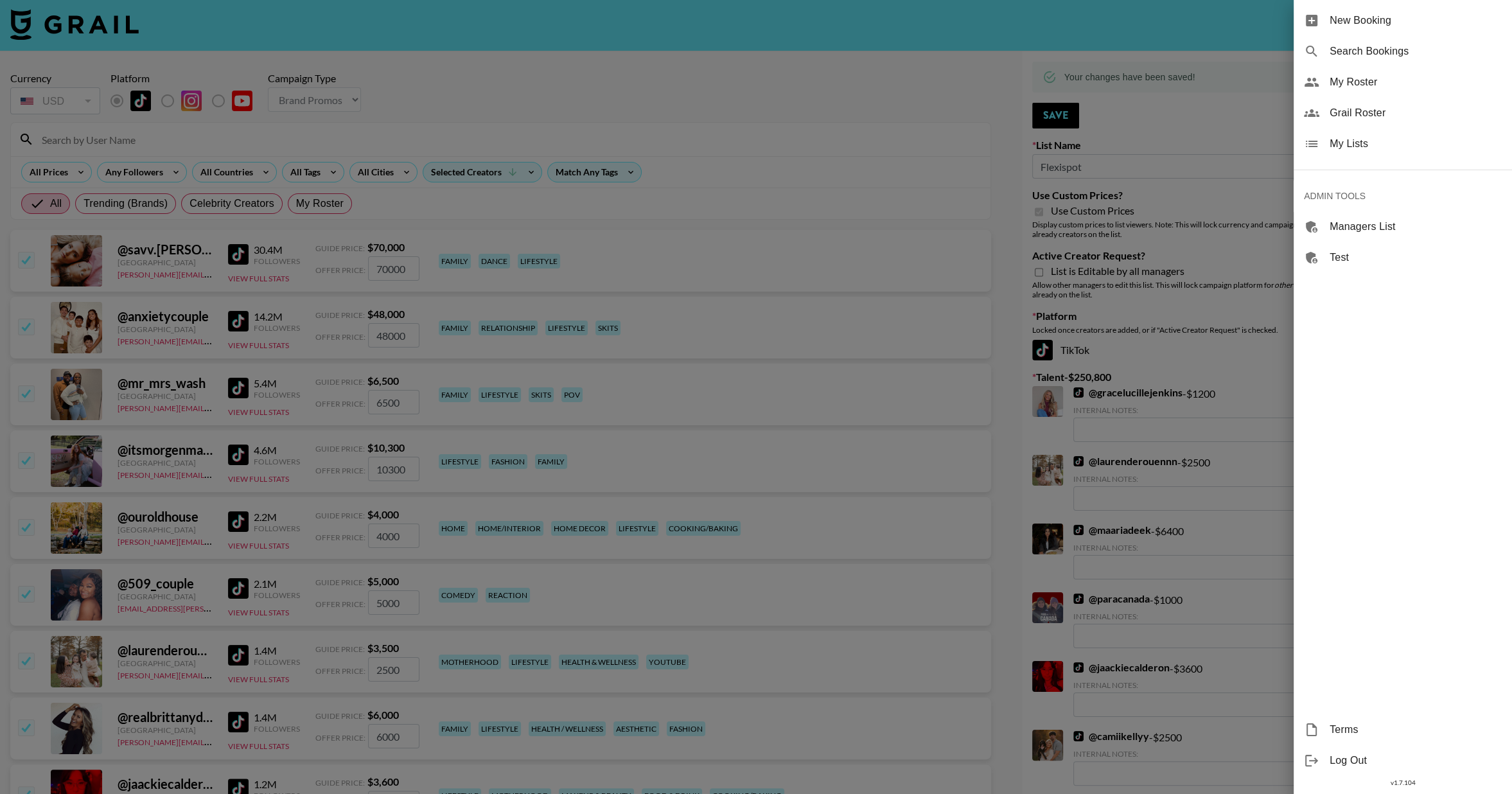
click at [1352, 153] on div "My Lists" at bounding box center [1403, 143] width 218 height 31
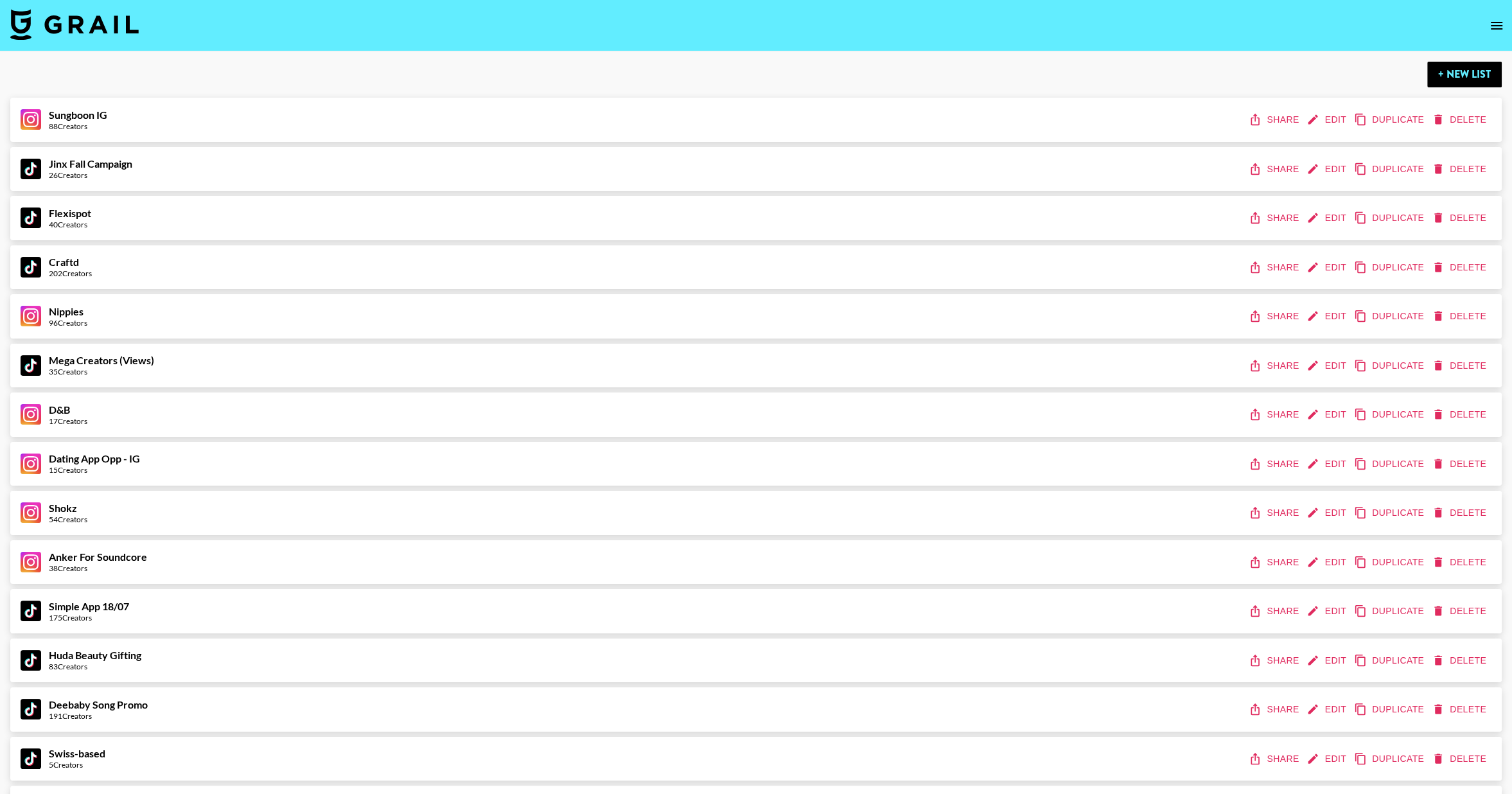
click at [1265, 208] on button "Share" at bounding box center [1275, 218] width 58 height 24
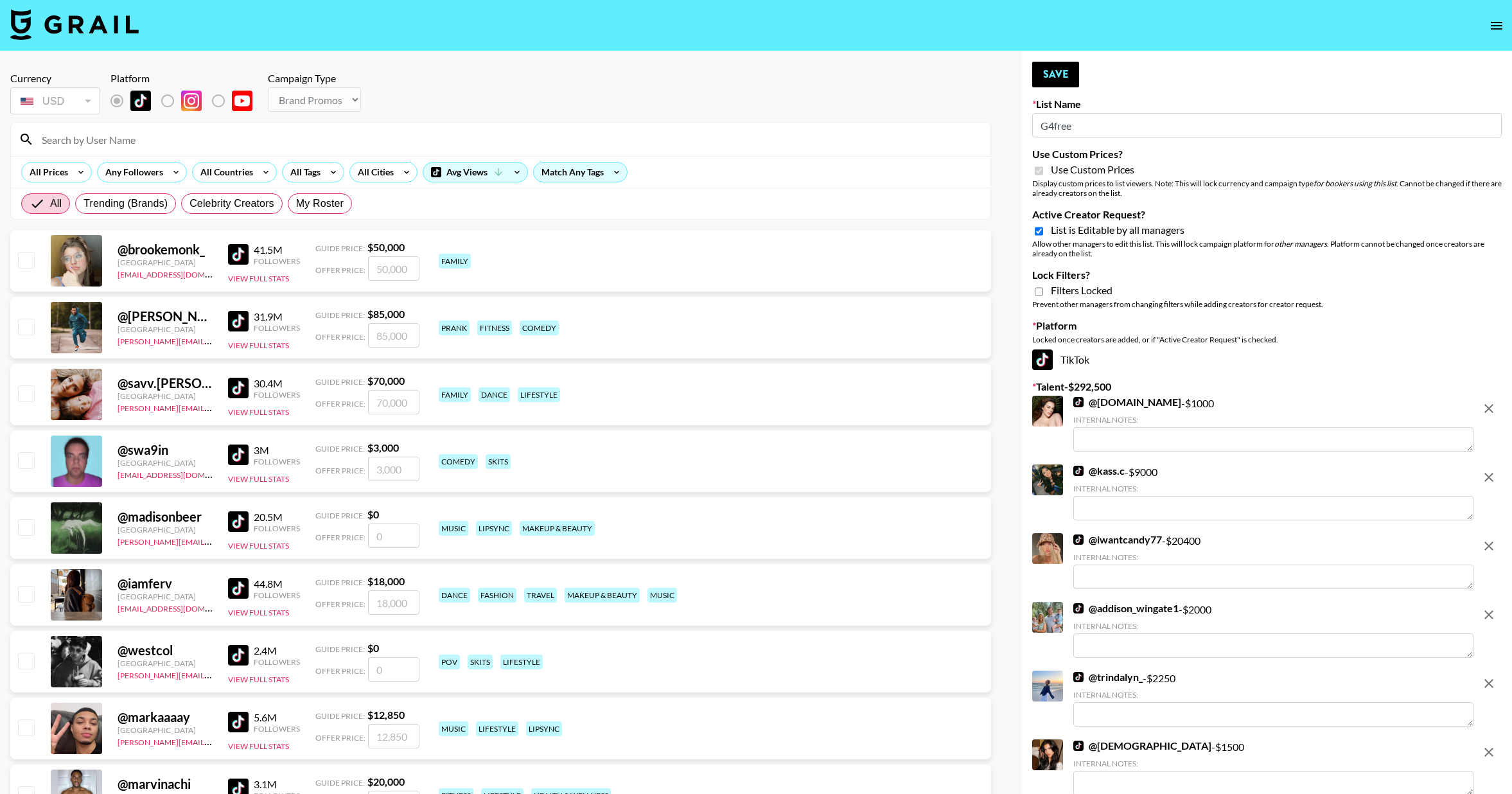
select select "Brand"
drag, startPoint x: 1038, startPoint y: 230, endPoint x: 1071, endPoint y: 137, distance: 98.7
click at [1038, 230] on input "Active Creator Request?" at bounding box center [1039, 232] width 9 height 12
checkbox input "false"
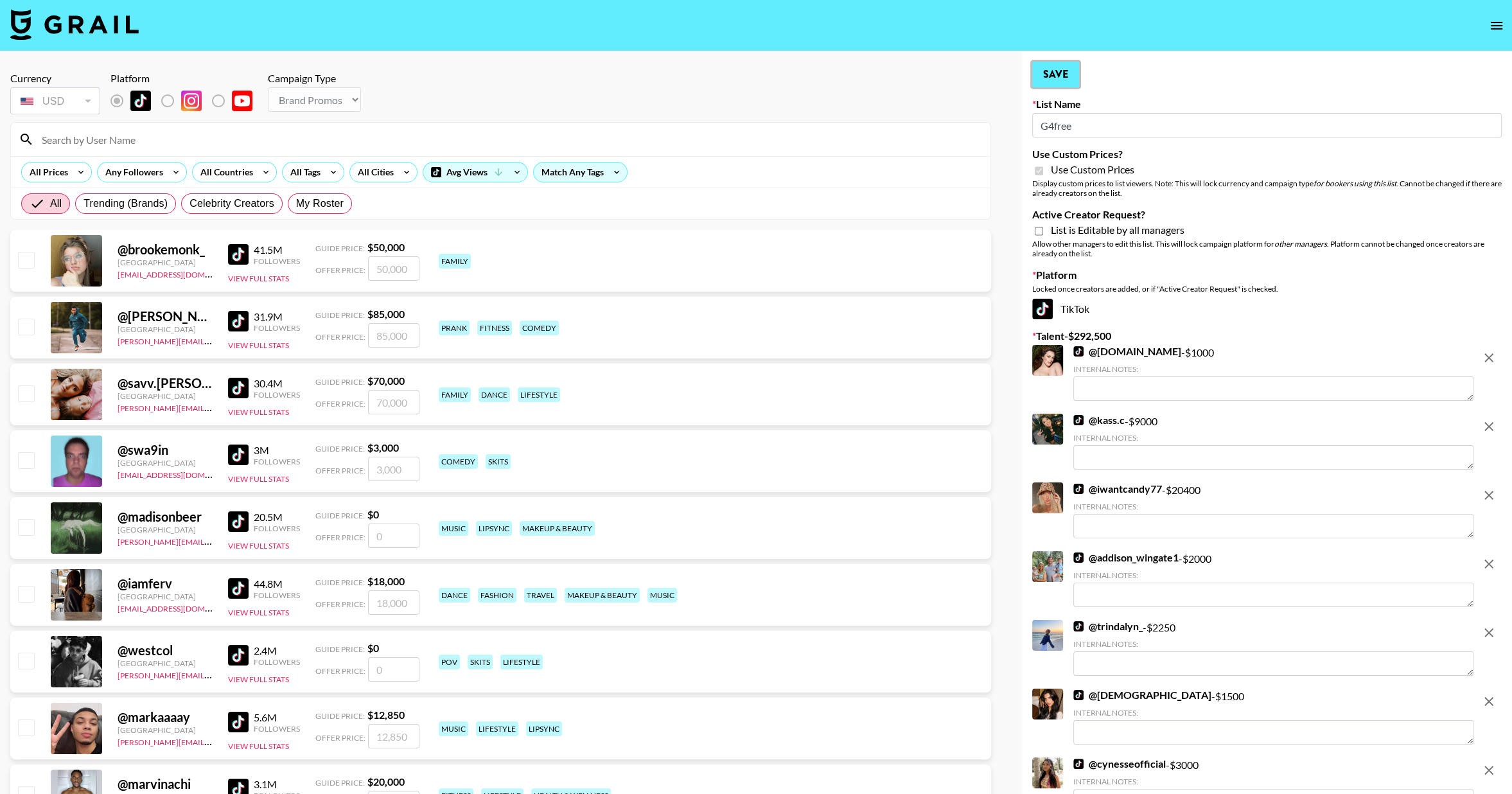
click at [1058, 72] on button "Save" at bounding box center [1056, 74] width 47 height 26
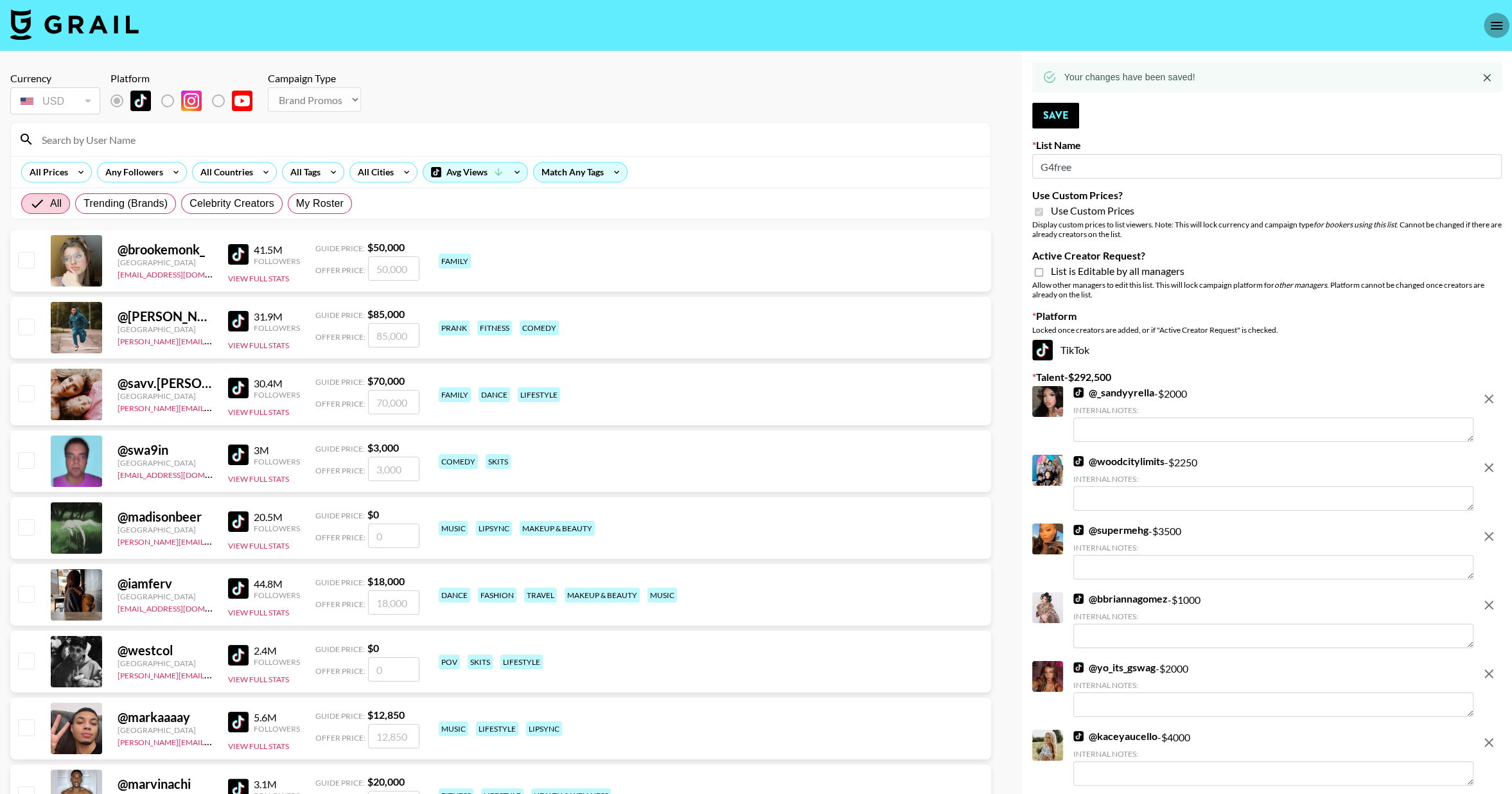
click at [1492, 25] on icon "open drawer" at bounding box center [1497, 26] width 12 height 8
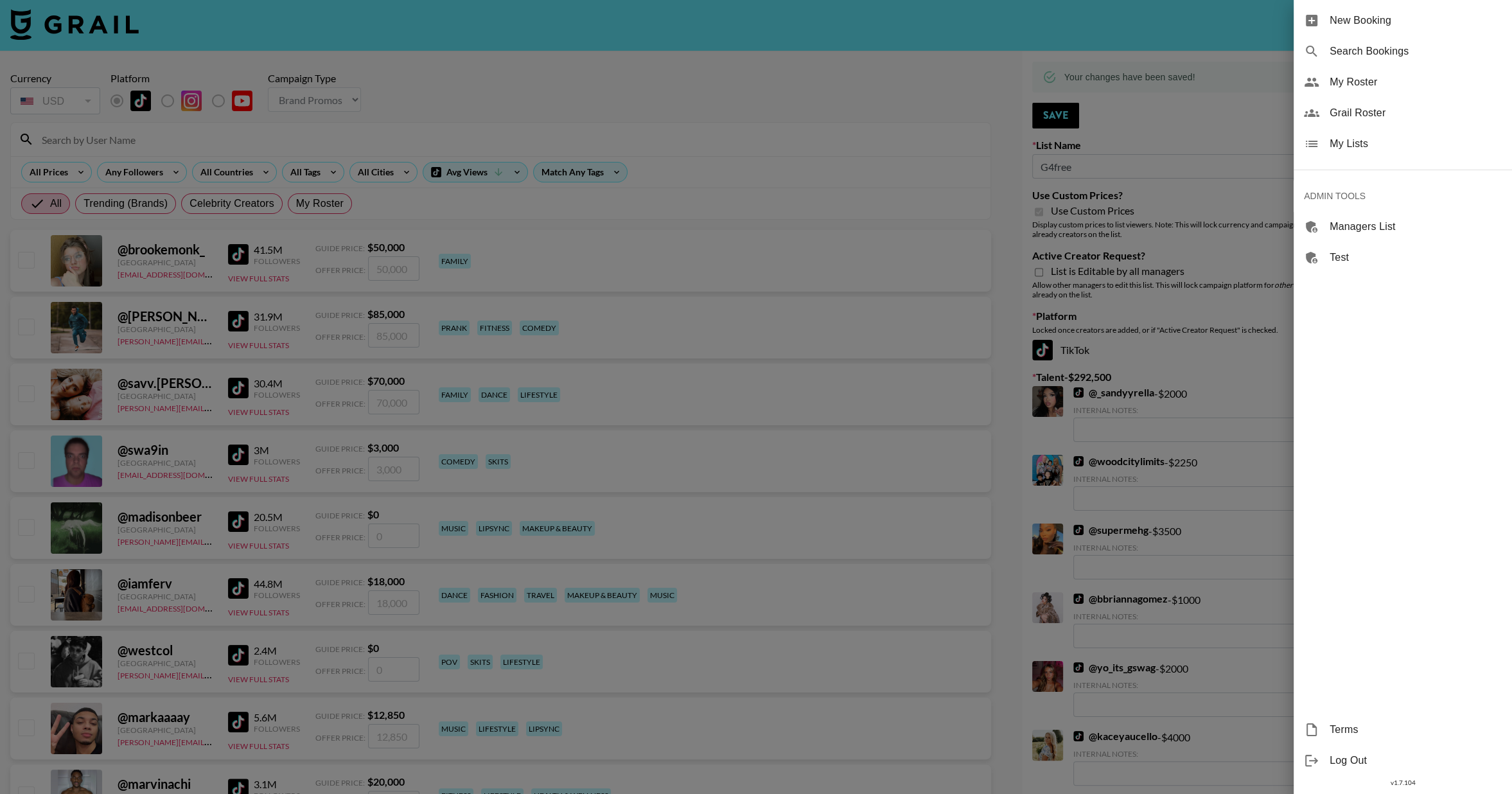
click at [1347, 148] on span "My Lists" at bounding box center [1416, 143] width 172 height 15
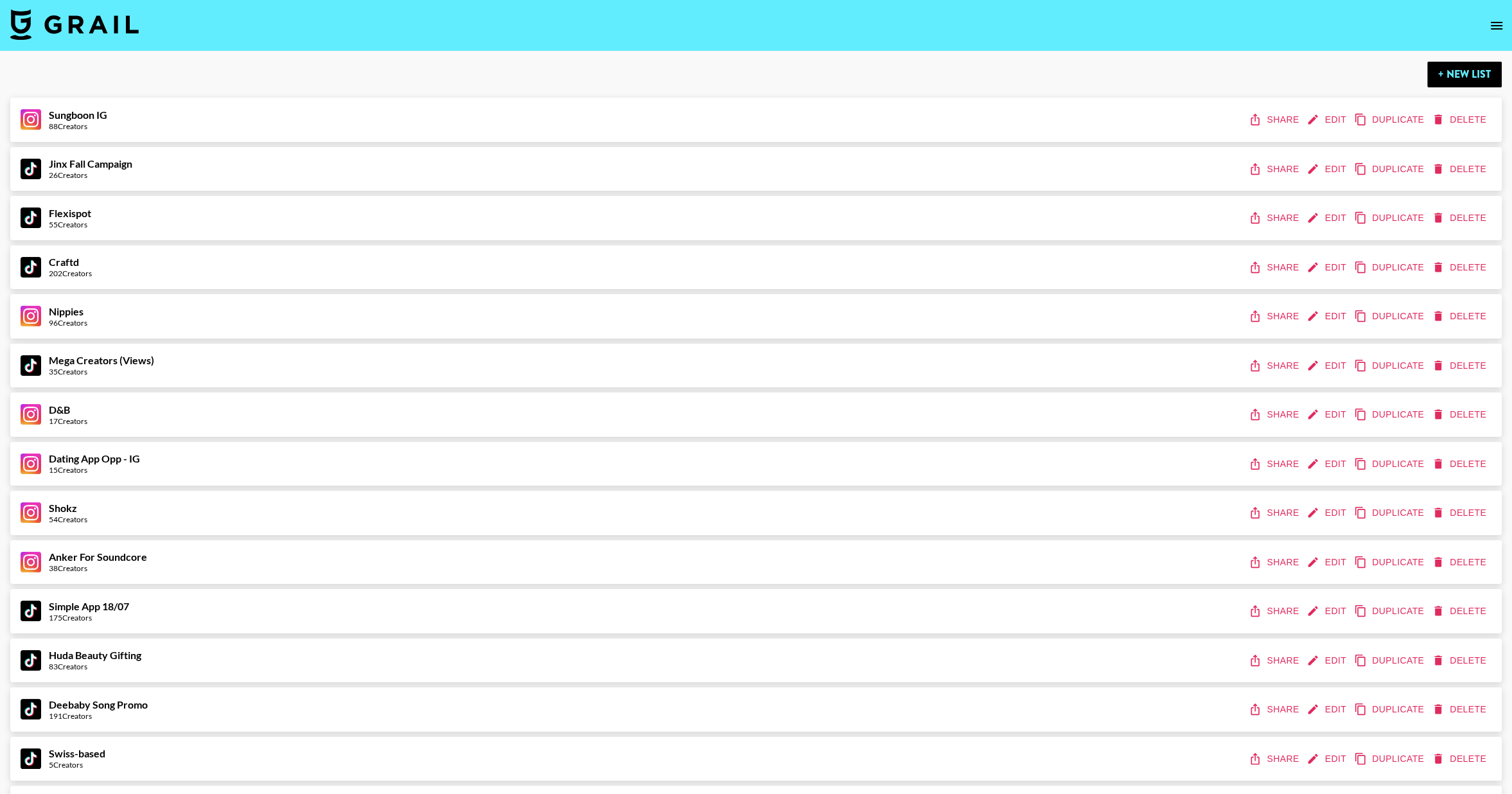
scroll to position [1633, 0]
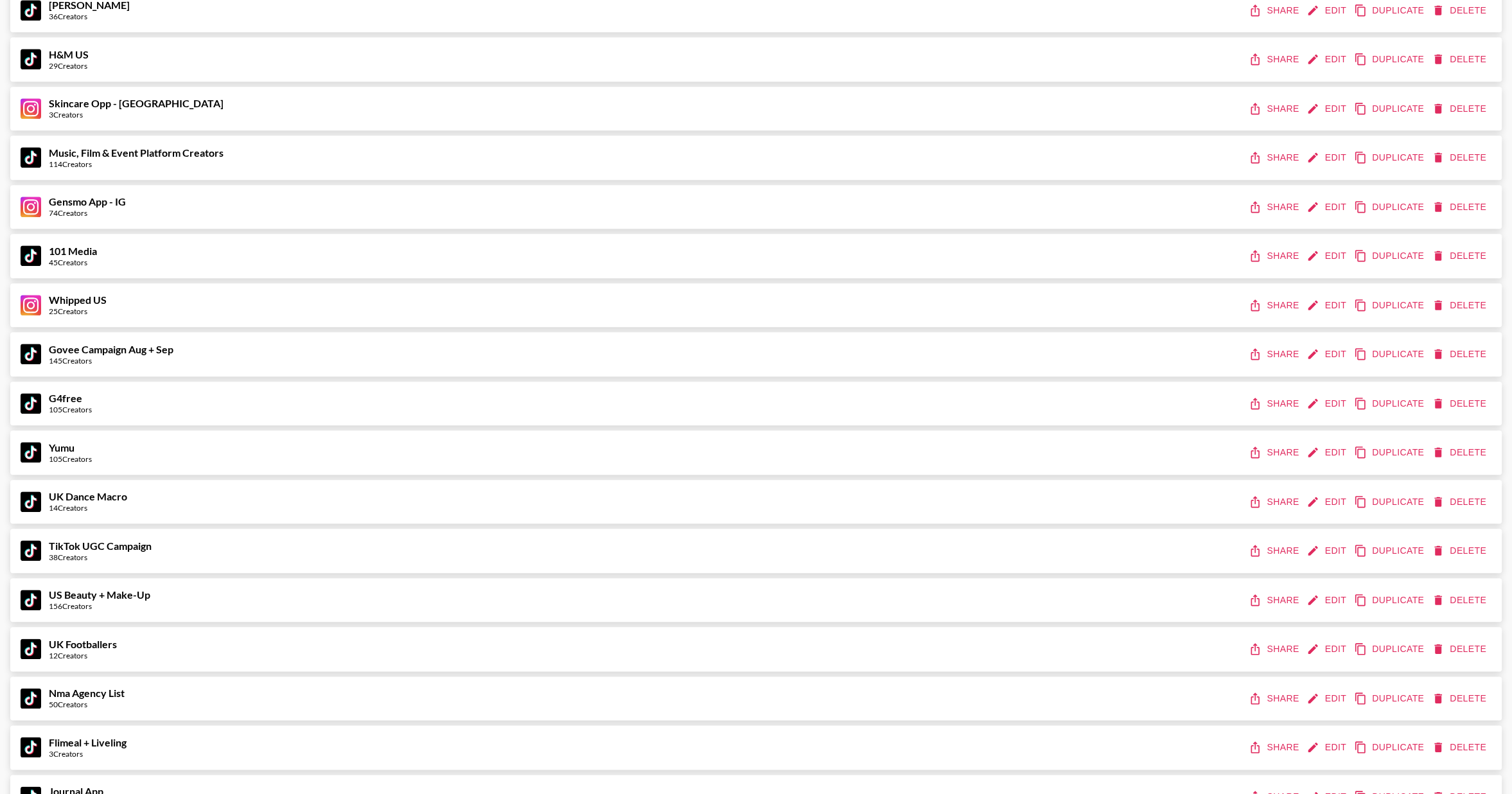
click at [1280, 400] on button "Share" at bounding box center [1275, 404] width 58 height 24
click at [1328, 404] on button "Edit" at bounding box center [1328, 404] width 47 height 24
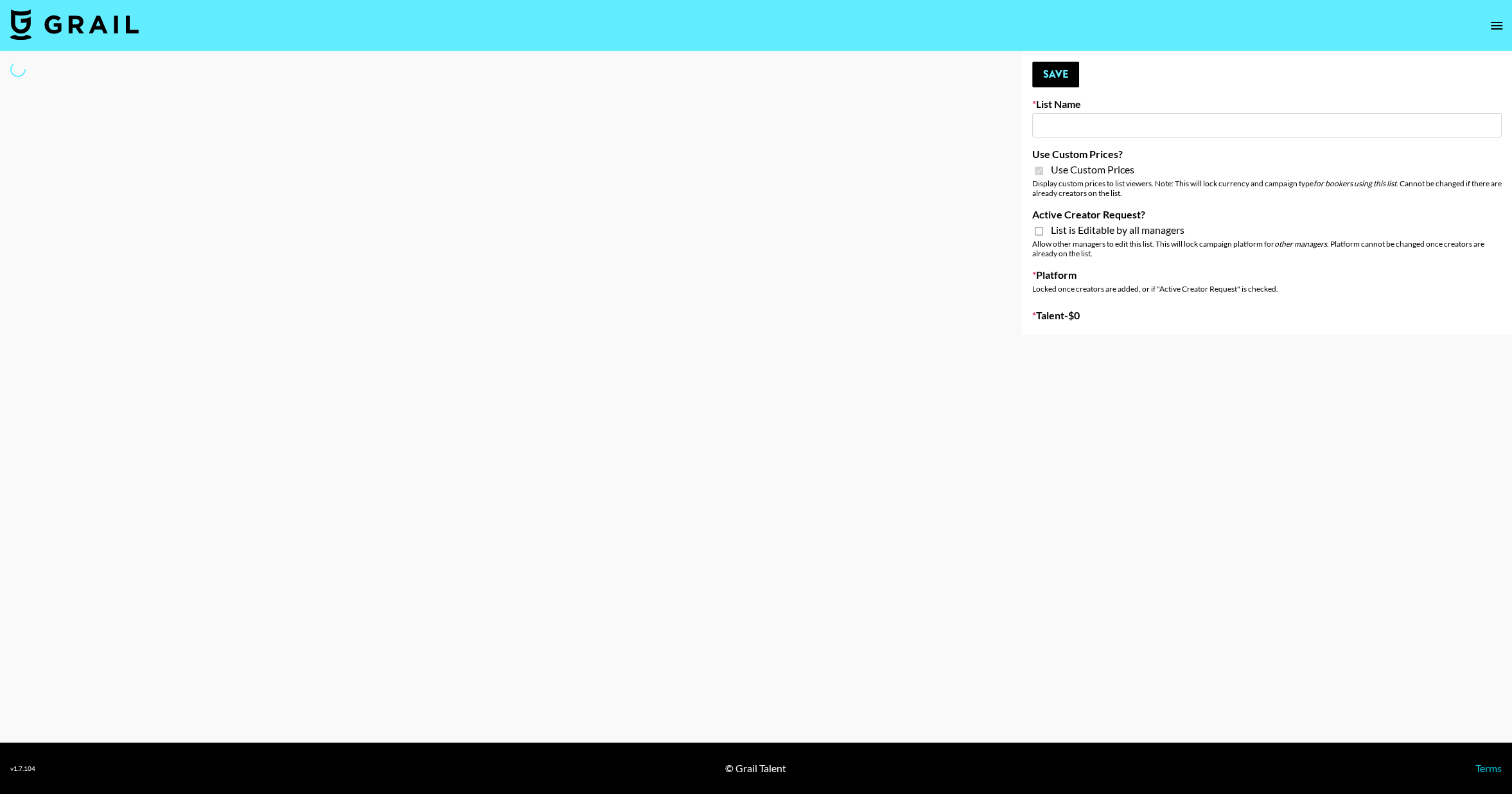
type input "G4free"
checkbox input "true"
select select "Brand"
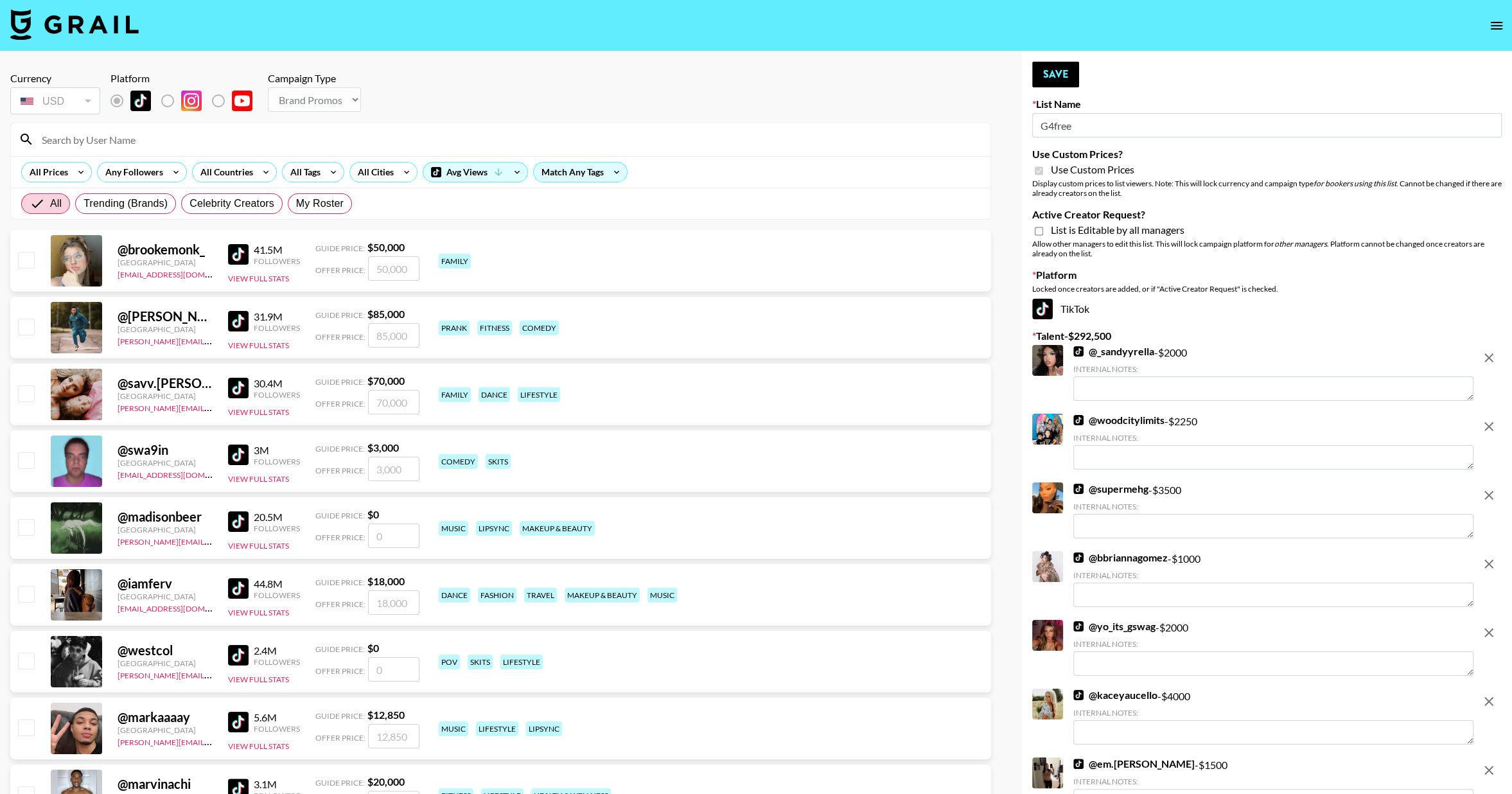
click at [965, 124] on div at bounding box center [501, 139] width 980 height 34
click at [458, 159] on div "All Prices Any Followers All Countries All Tags All Cities Avg Views Match Any …" at bounding box center [501, 172] width 980 height 32
click at [466, 176] on div "Avg Views" at bounding box center [476, 172] width 104 height 19
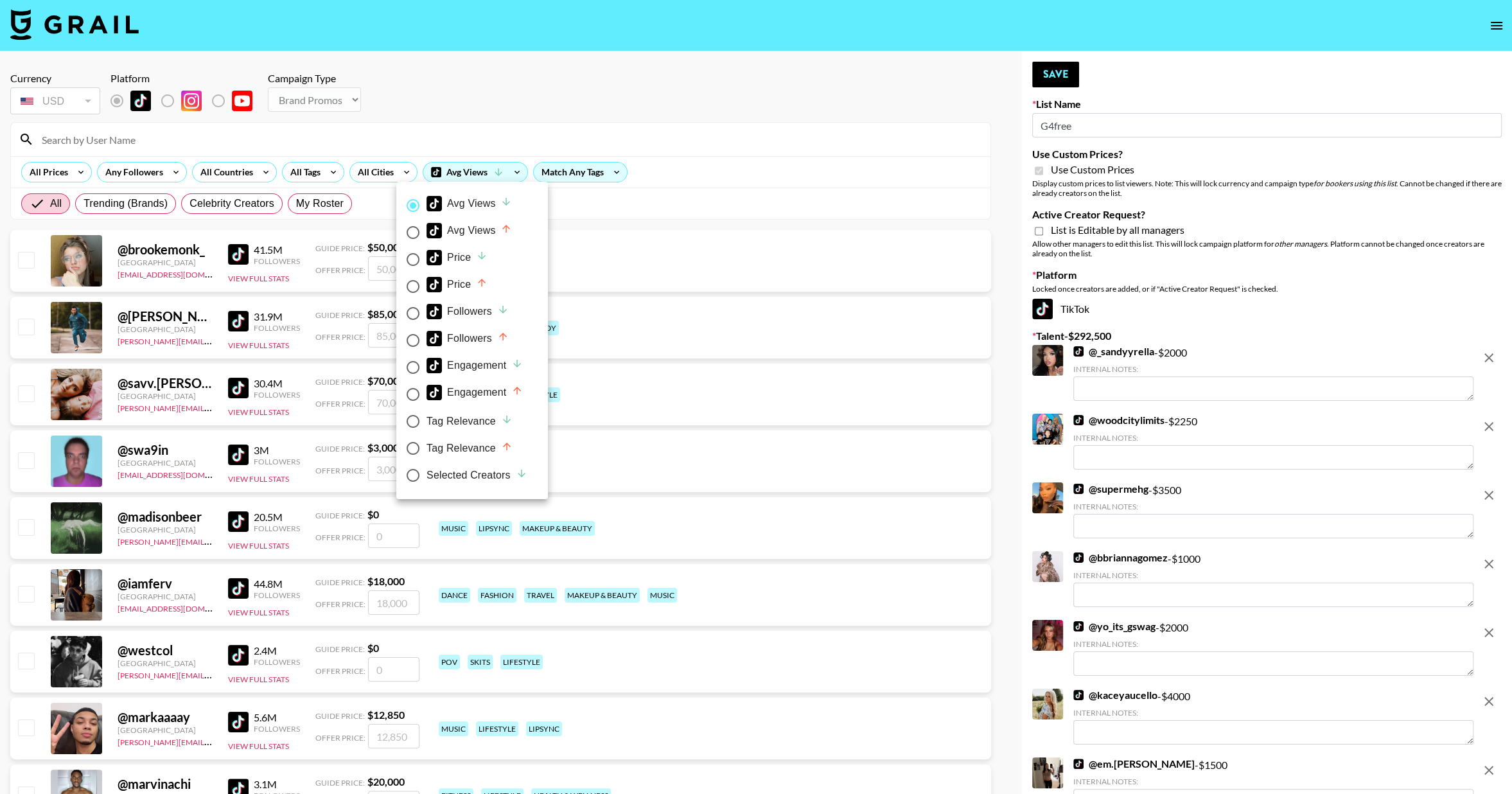
drag, startPoint x: 482, startPoint y: 477, endPoint x: 247, endPoint y: 427, distance: 240.3
click at [481, 477] on div "Selected Creators" at bounding box center [477, 475] width 101 height 15
click at [427, 477] on input "Selected Creators" at bounding box center [413, 475] width 27 height 27
radio input "true"
radio input "false"
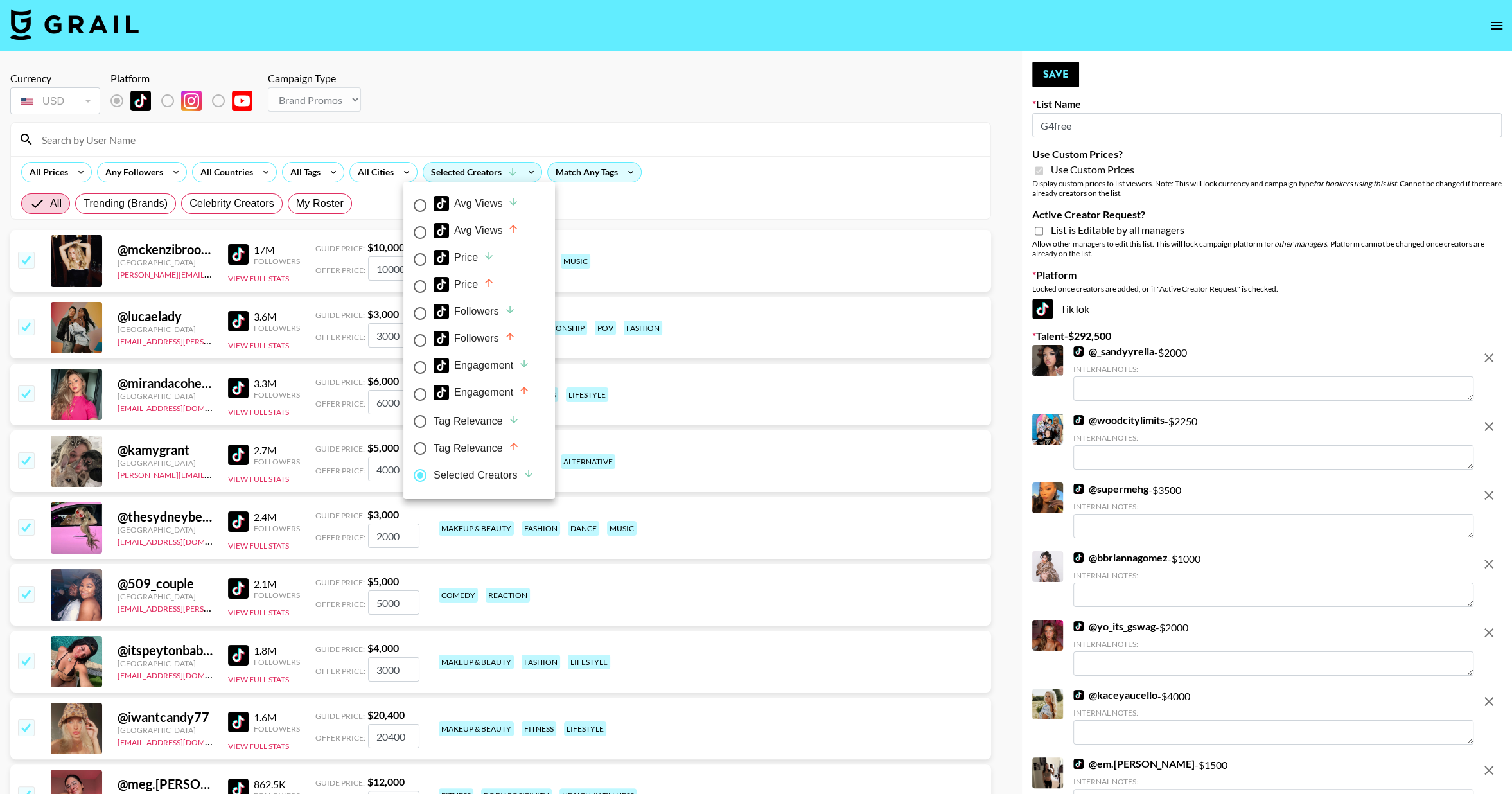
click at [885, 117] on div at bounding box center [756, 397] width 1512 height 794
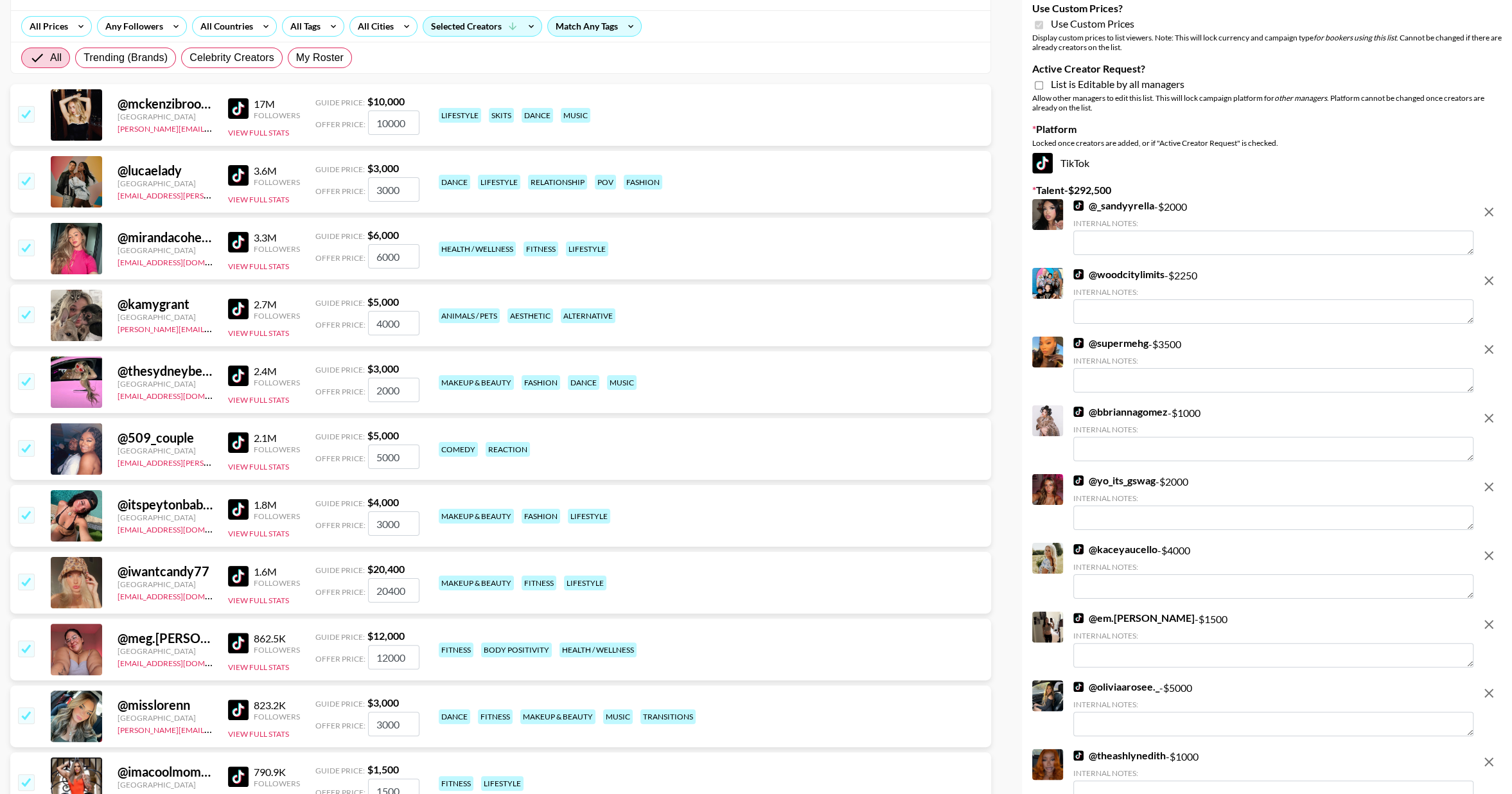
scroll to position [188, 0]
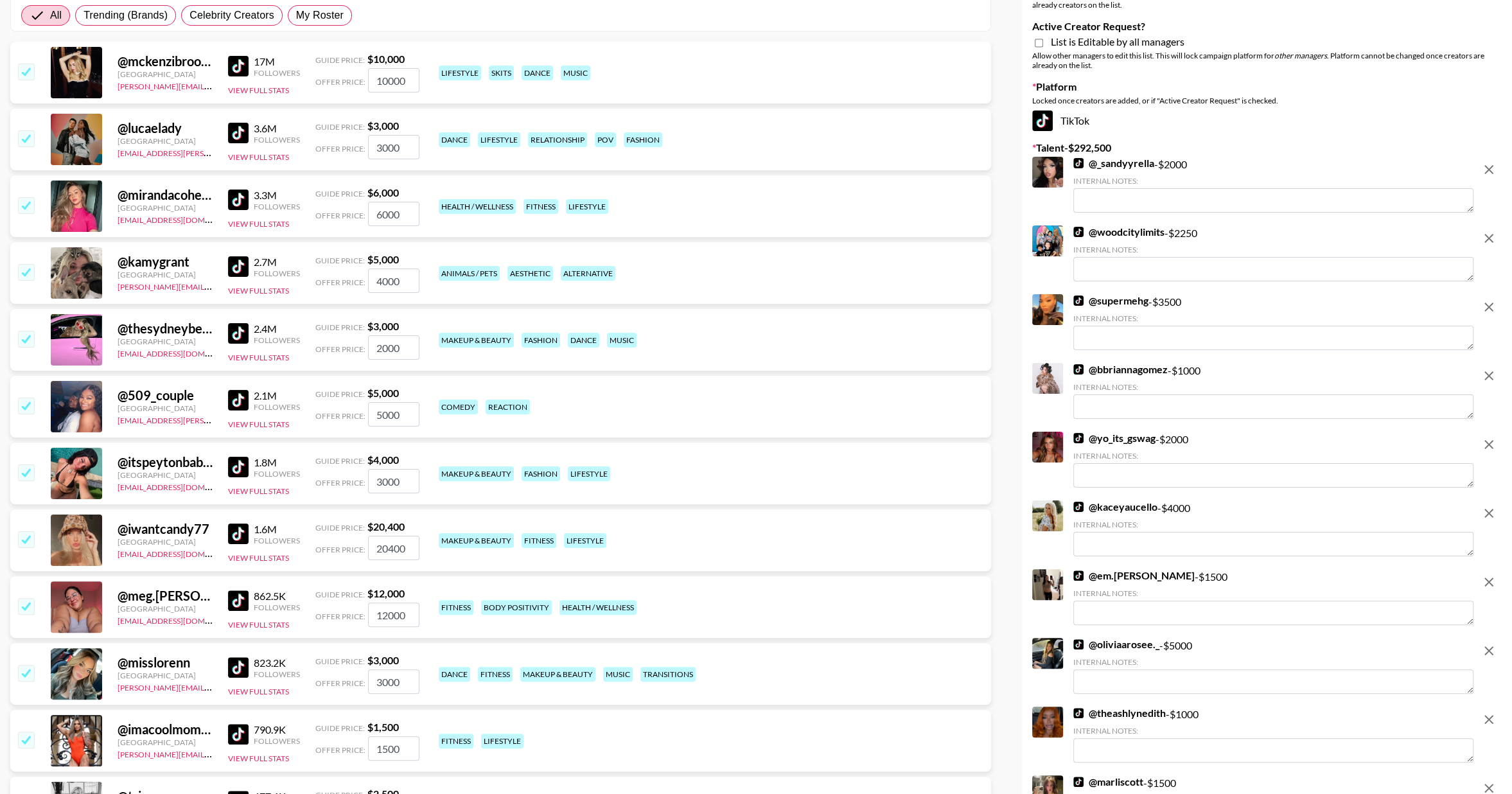
drag, startPoint x: 1488, startPoint y: 235, endPoint x: 1373, endPoint y: 254, distance: 116.6
click at [1488, 235] on icon "remove" at bounding box center [1489, 238] width 15 height 15
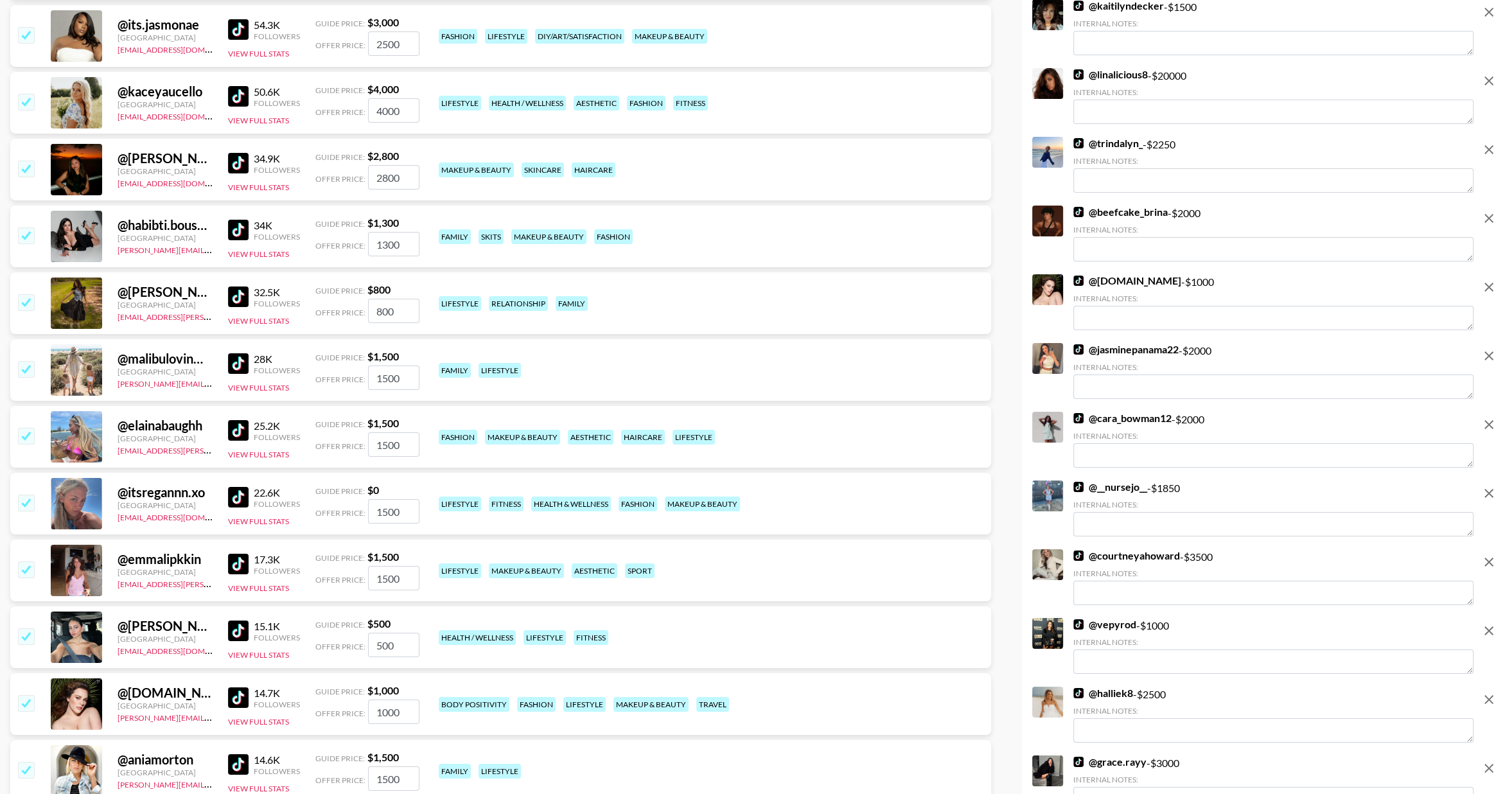
scroll to position [5762, 0]
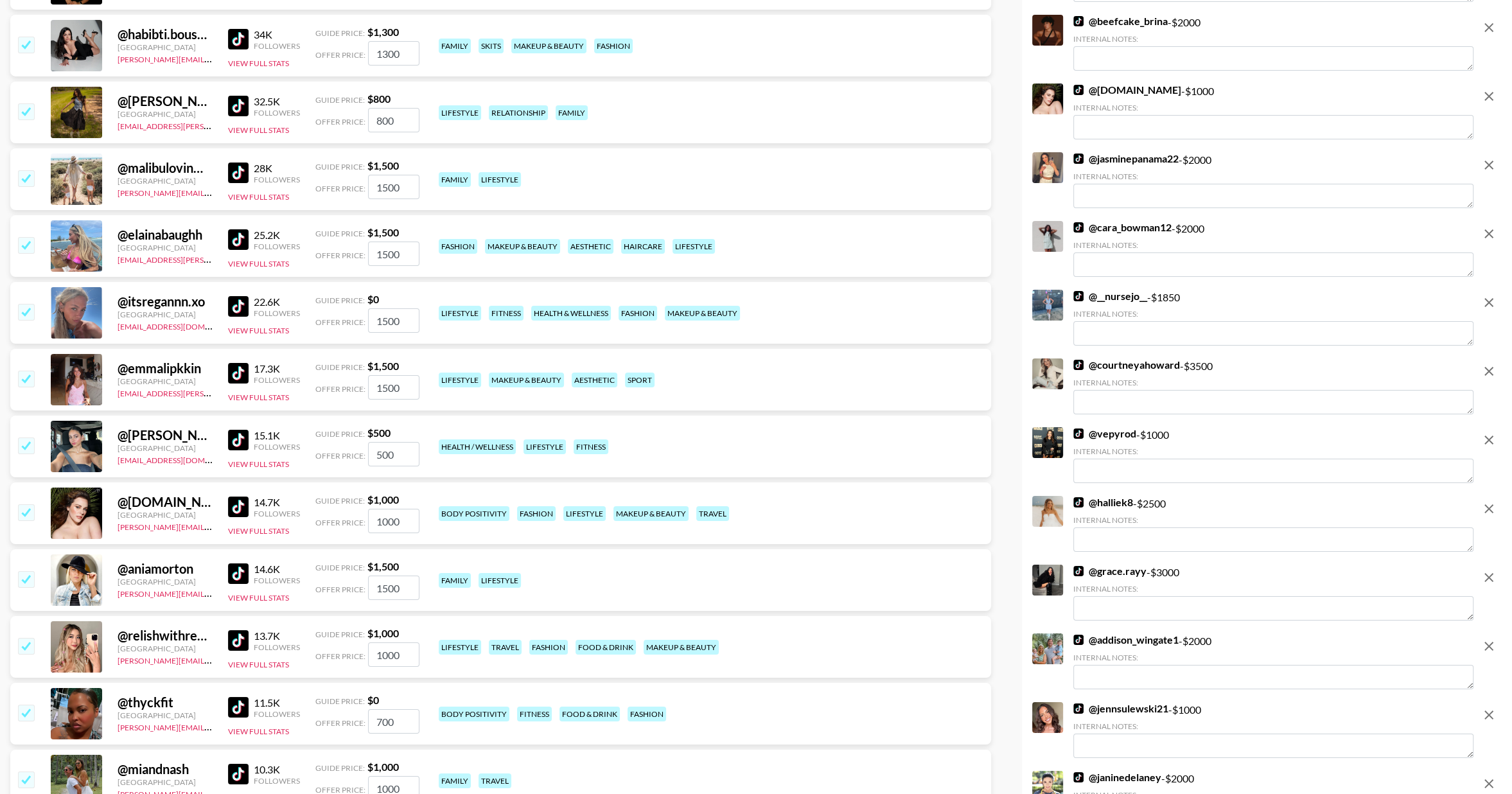
click at [1492, 109] on button "remove" at bounding box center [1489, 96] width 26 height 26
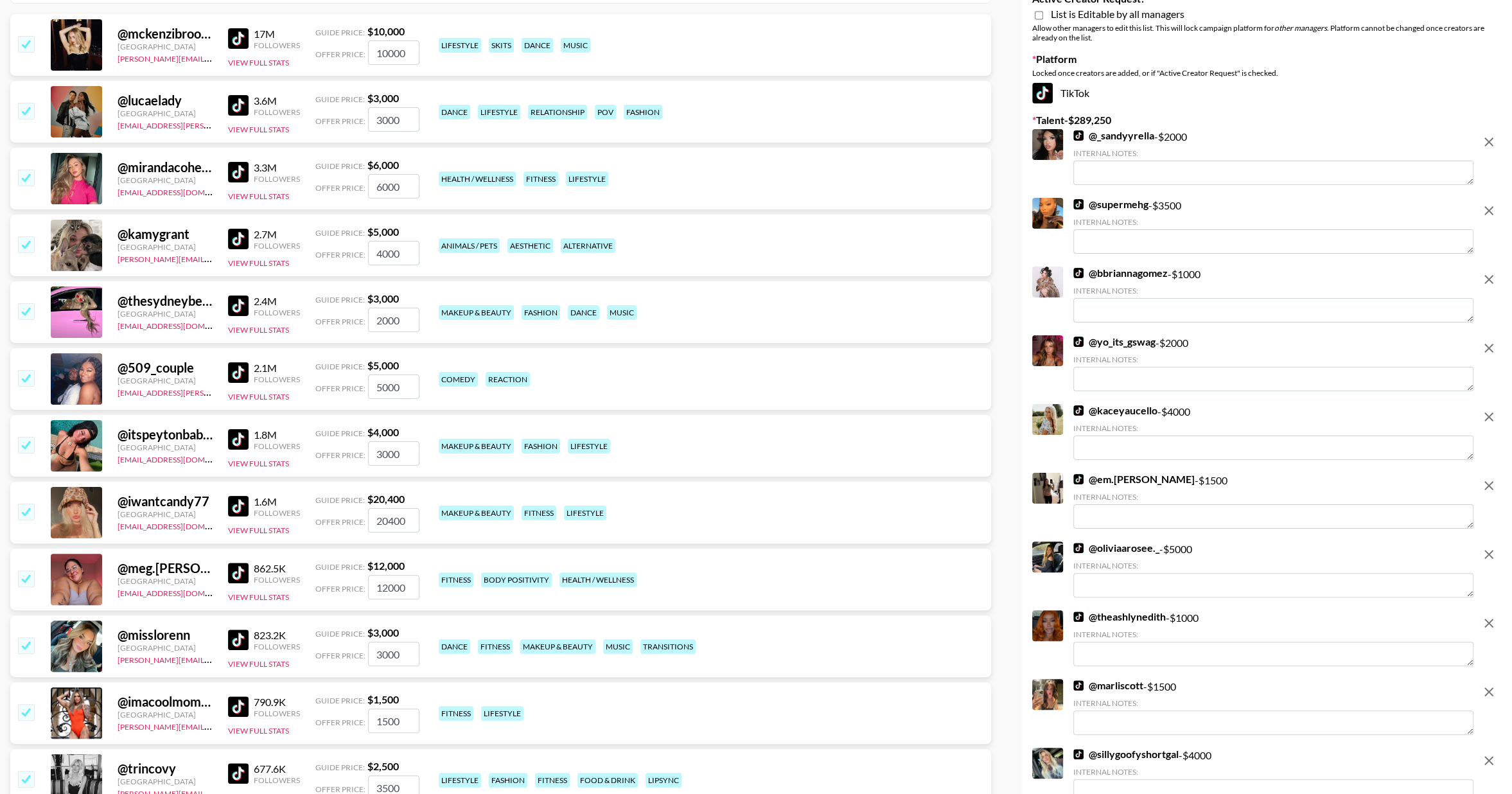
scroll to position [0, 0]
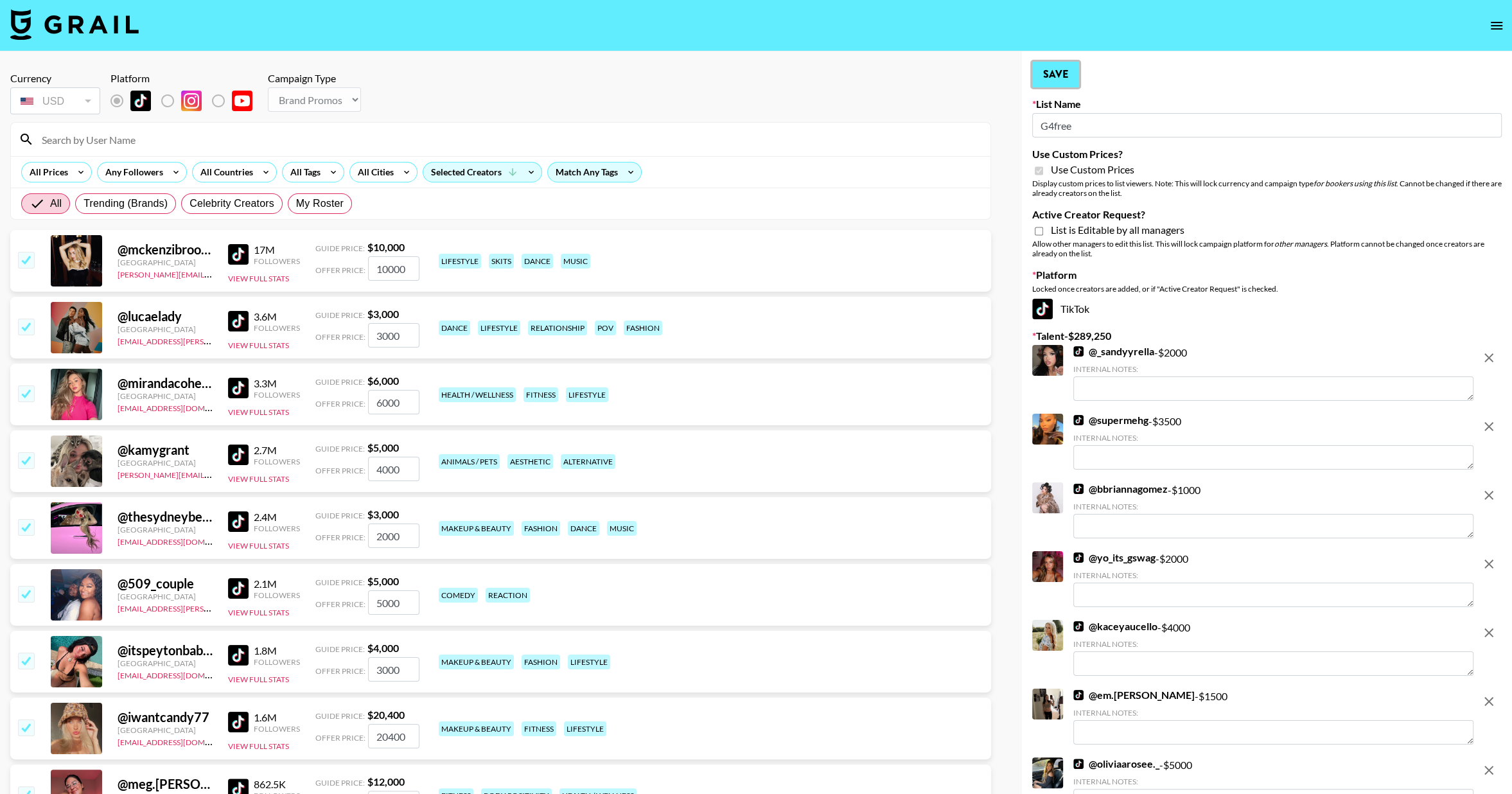
click at [1056, 82] on button "Save" at bounding box center [1056, 74] width 47 height 26
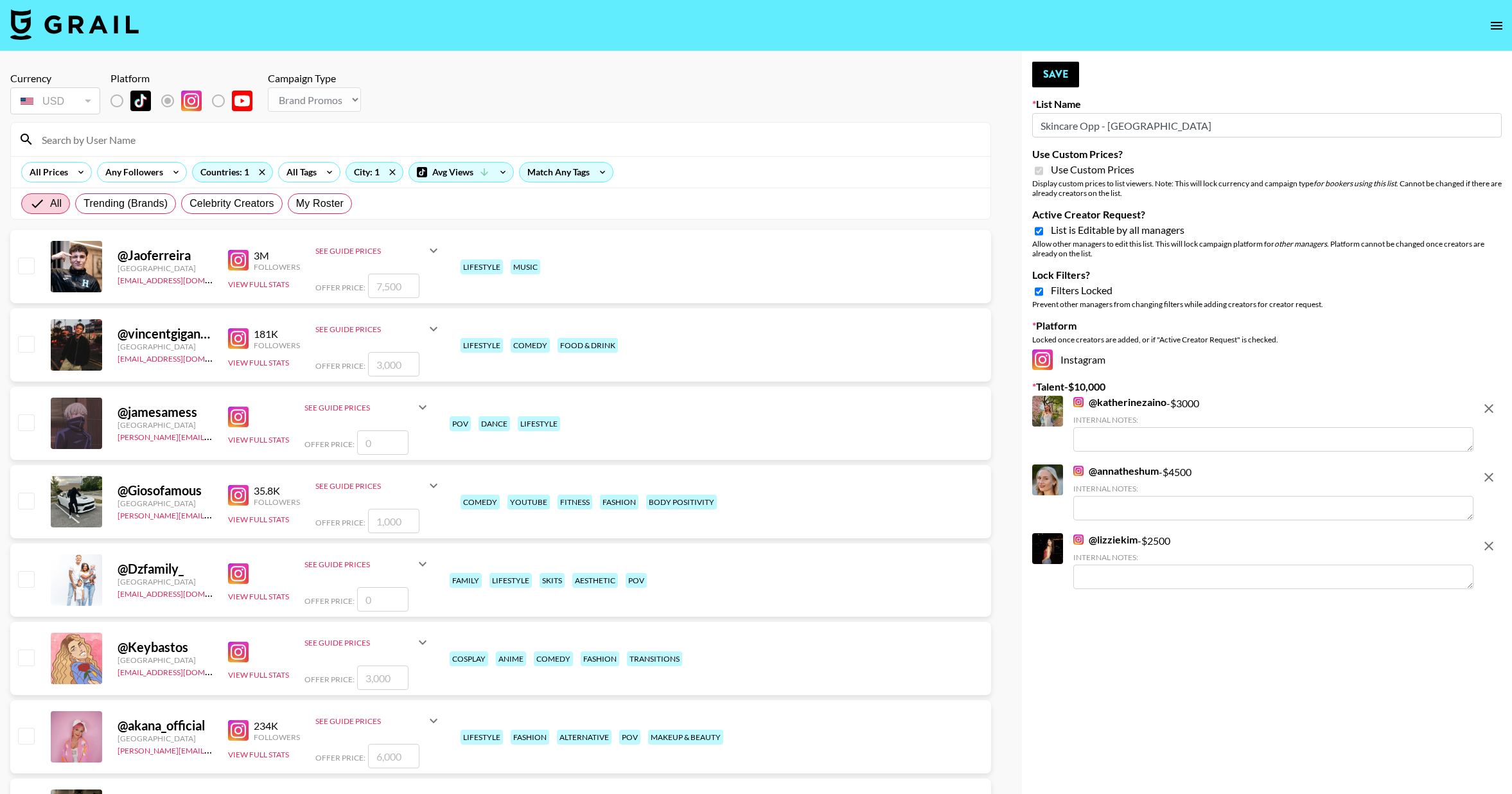
select select "Brand"
click at [1083, 403] on img at bounding box center [1079, 403] width 11 height 11
click at [1079, 468] on img at bounding box center [1079, 471] width 11 height 11
click at [1078, 541] on img at bounding box center [1079, 540] width 11 height 11
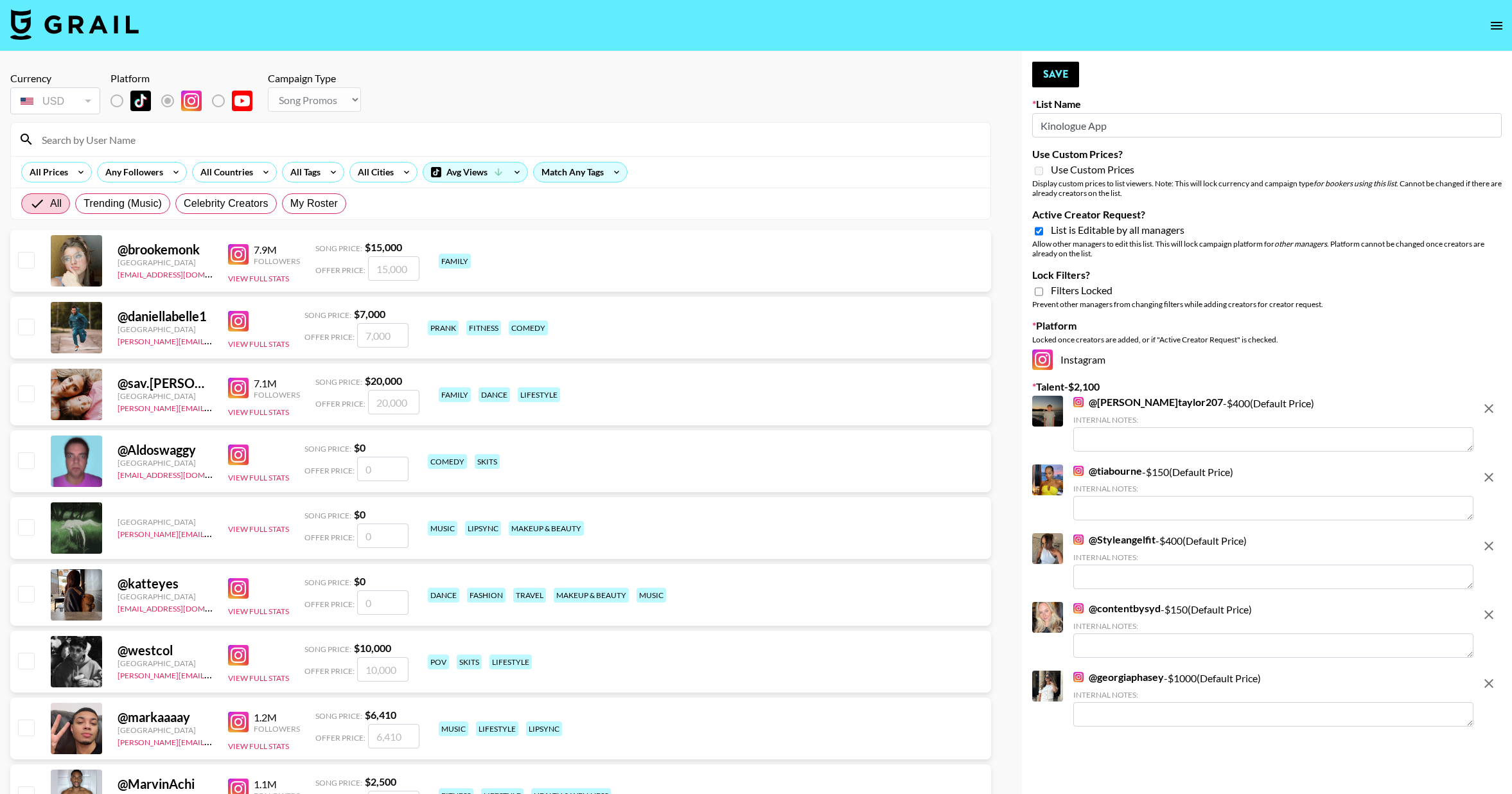
select select "Song"
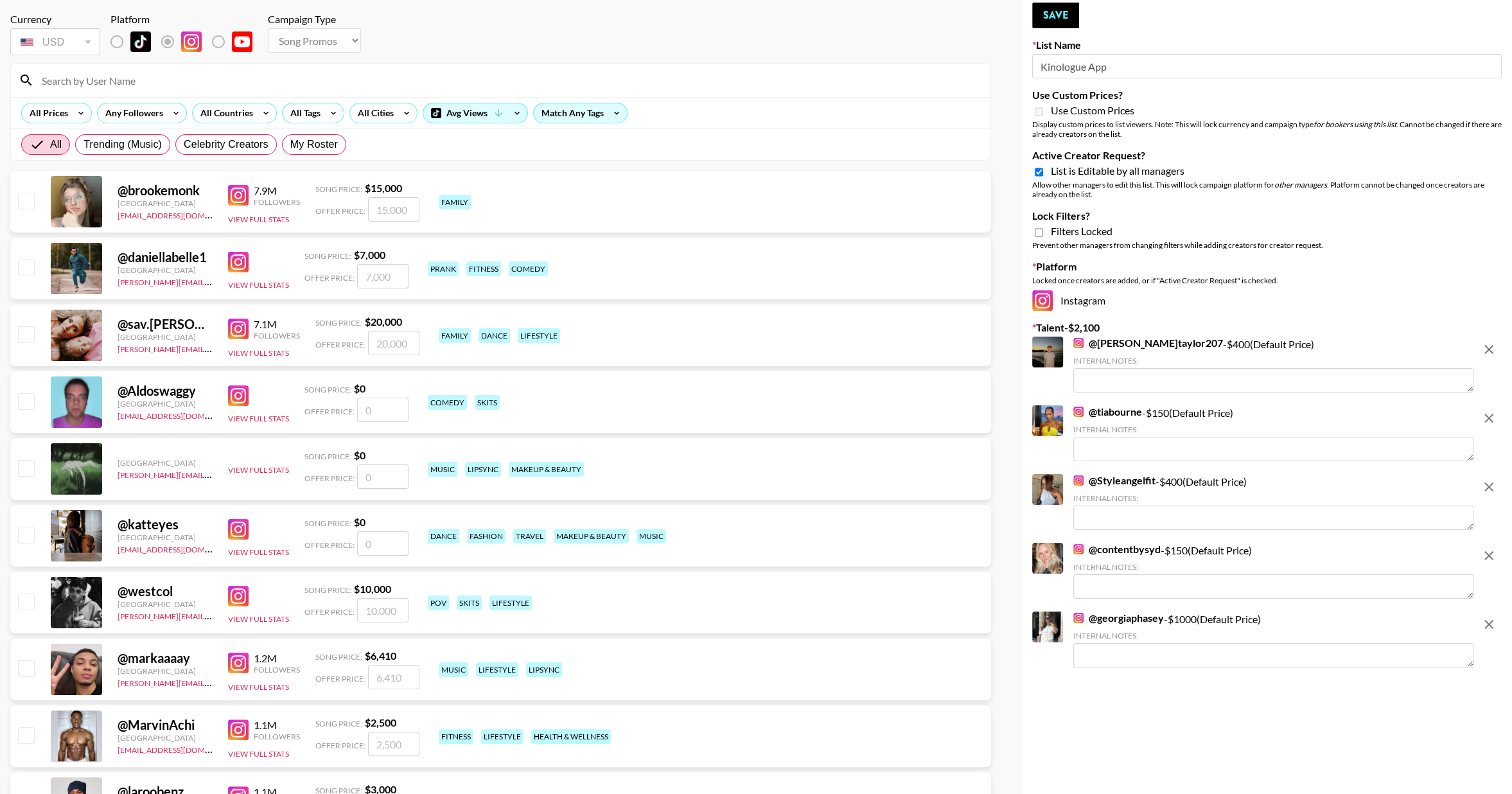
scroll to position [64, 0]
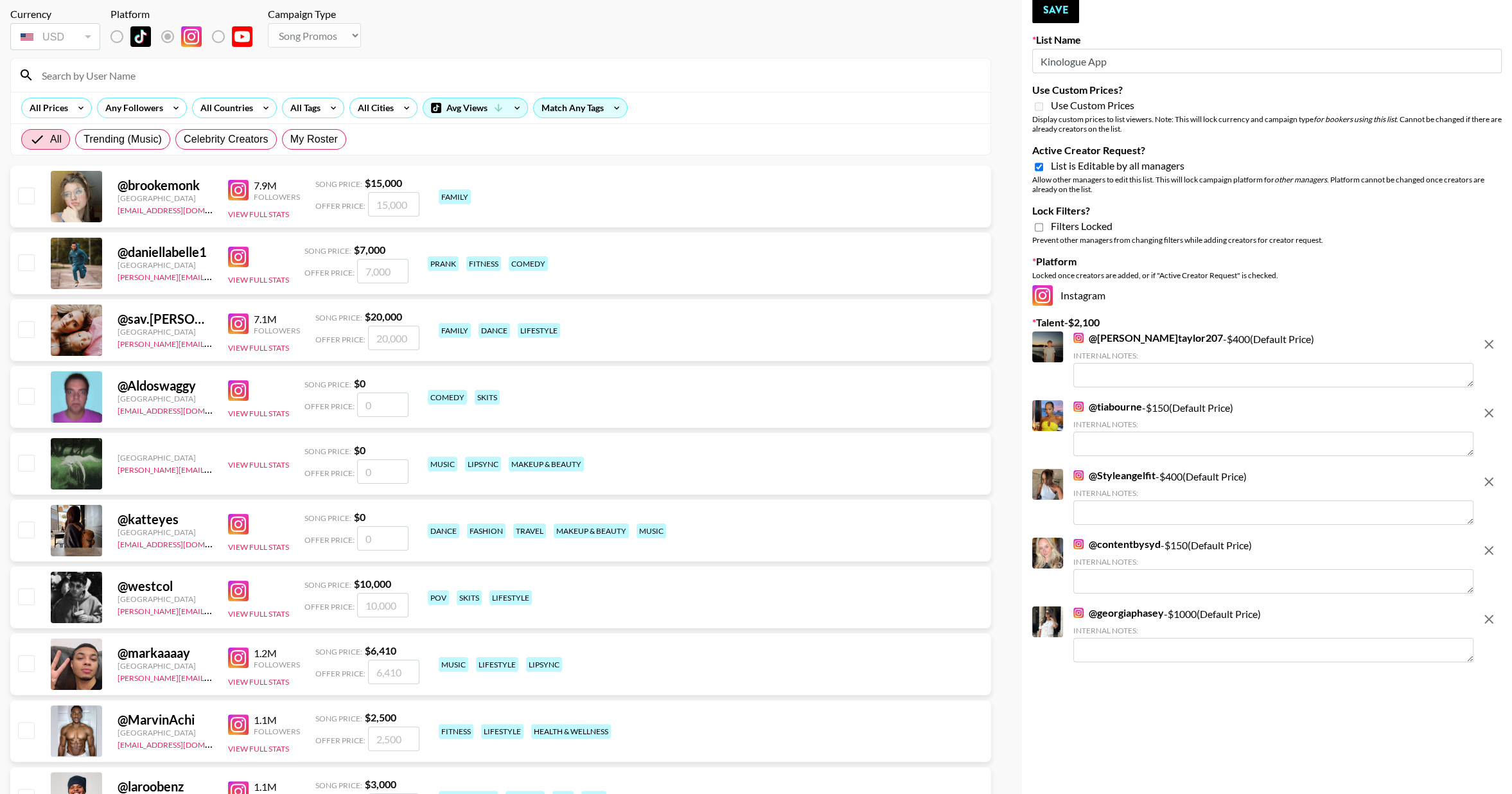
click at [1079, 337] on img at bounding box center [1079, 338] width 11 height 11
click at [1072, 407] on div "@ tiabourne - $ 150 (Default Price) Internal Notes:" at bounding box center [1253, 430] width 441 height 59
click at [1075, 407] on img at bounding box center [1079, 407] width 11 height 11
click at [1080, 547] on img at bounding box center [1079, 545] width 11 height 11
click at [1082, 614] on img at bounding box center [1079, 613] width 11 height 11
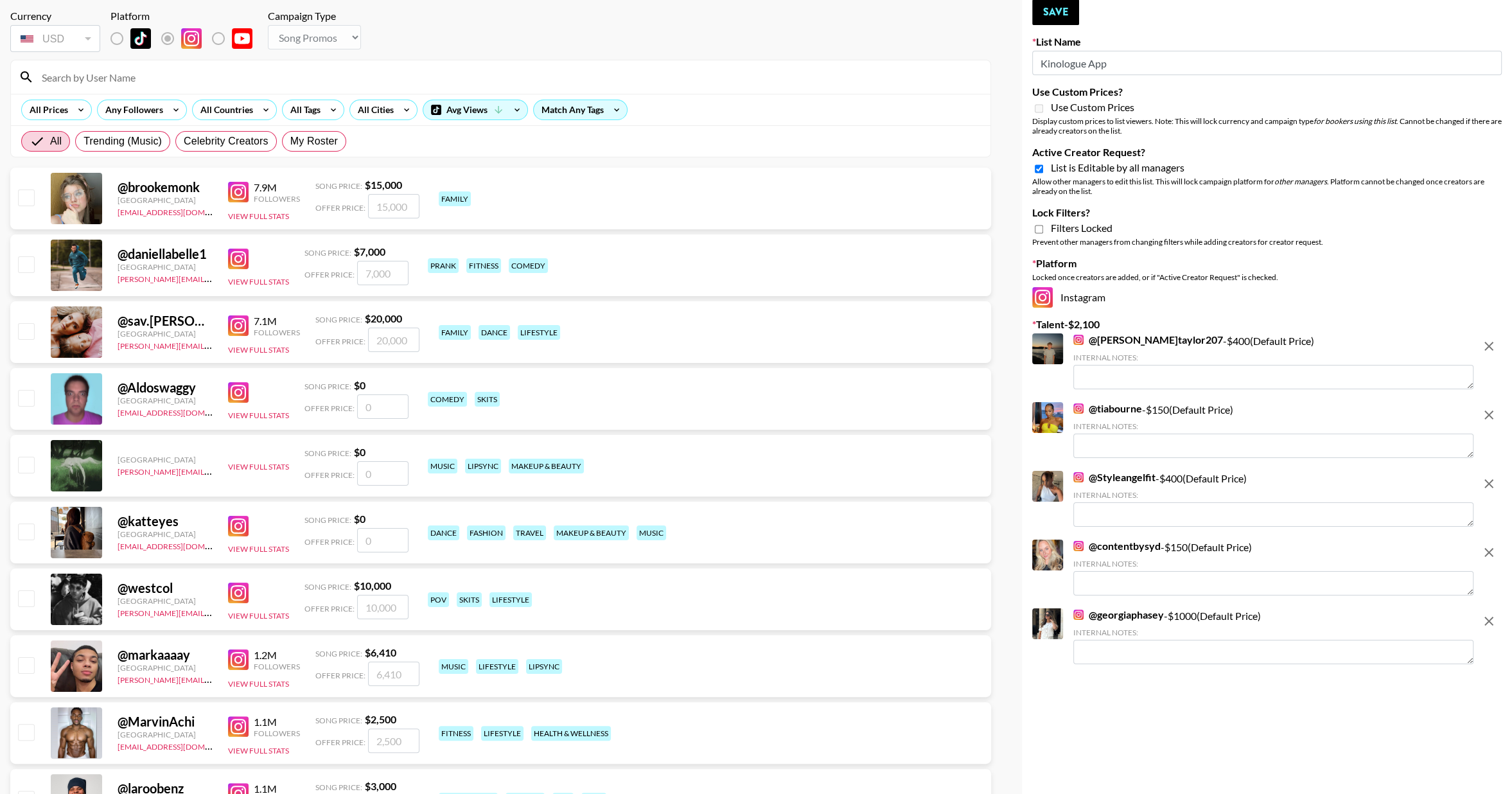
scroll to position [0, 0]
